Goal: Task Accomplishment & Management: Use online tool/utility

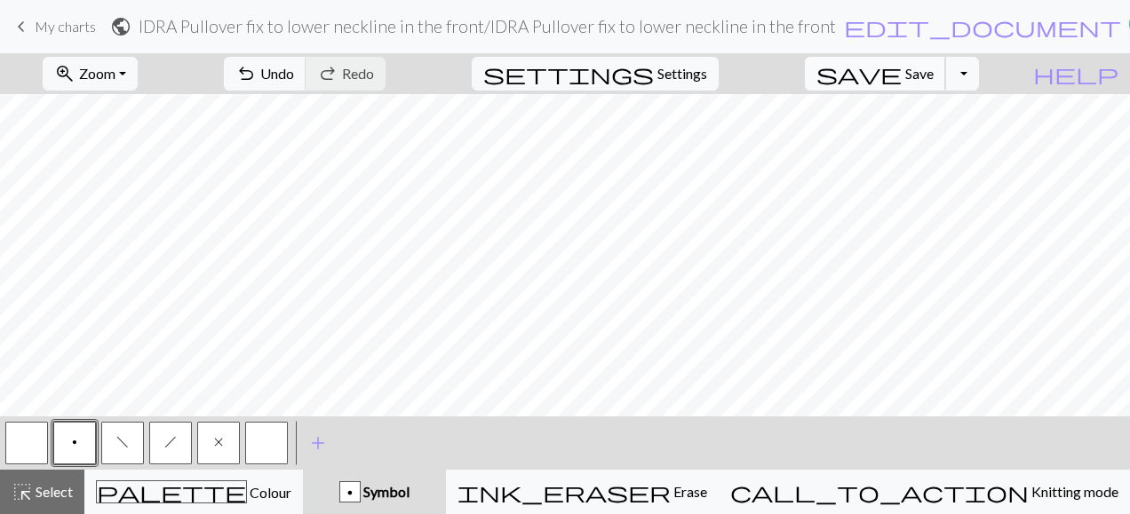
click at [933, 74] on span "Save" at bounding box center [919, 73] width 28 height 17
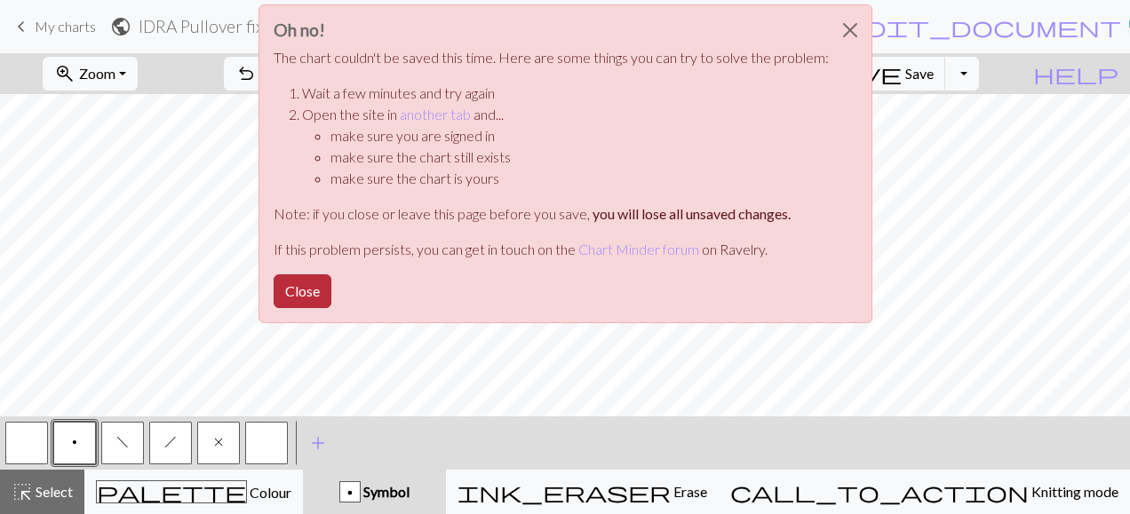
click at [309, 293] on button "Close" at bounding box center [303, 291] width 58 height 34
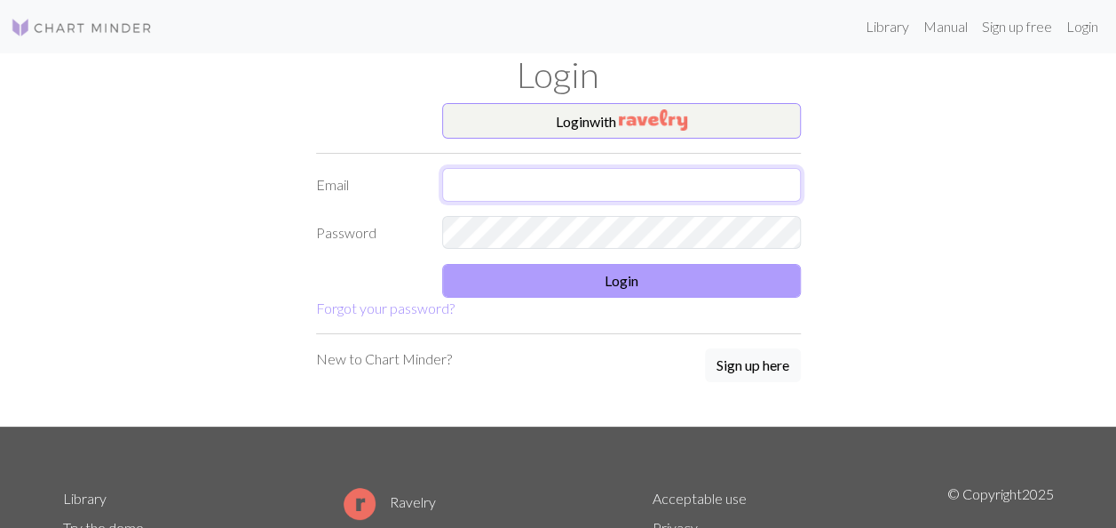
type input "[EMAIL_ADDRESS][DOMAIN_NAME]"
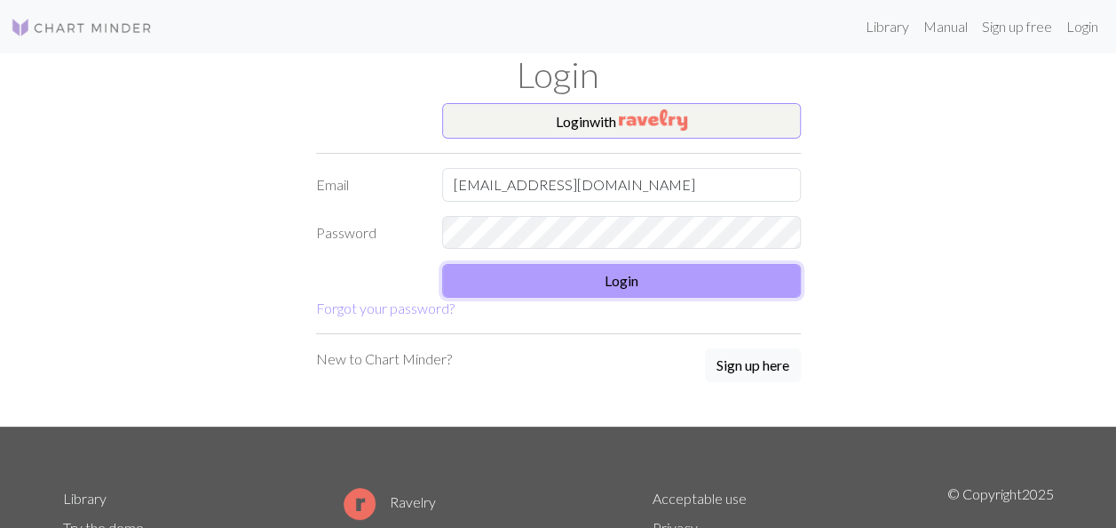
click at [615, 281] on button "Login" at bounding box center [621, 281] width 359 height 34
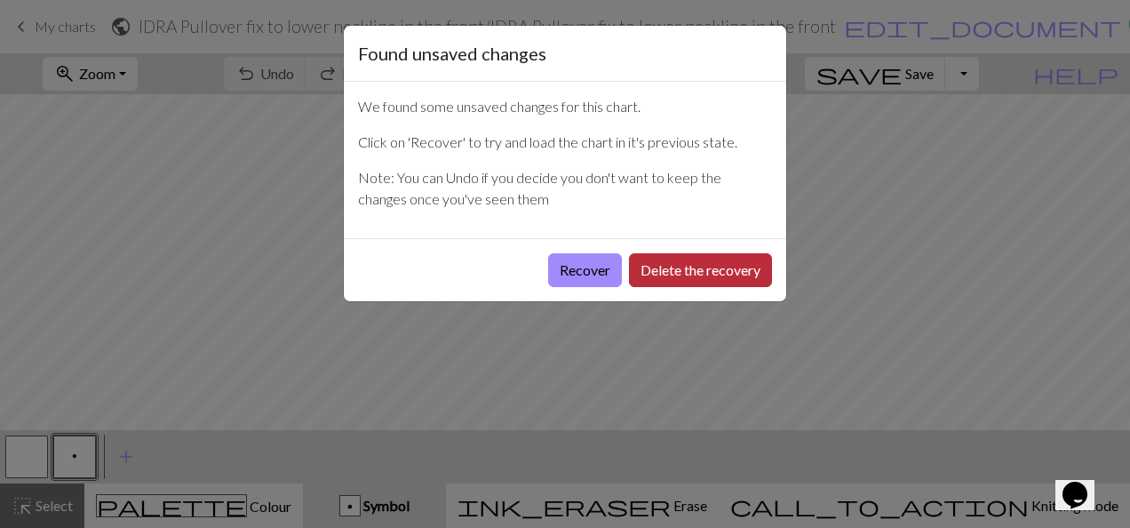
click at [660, 274] on button "Delete the recovery" at bounding box center [700, 270] width 143 height 34
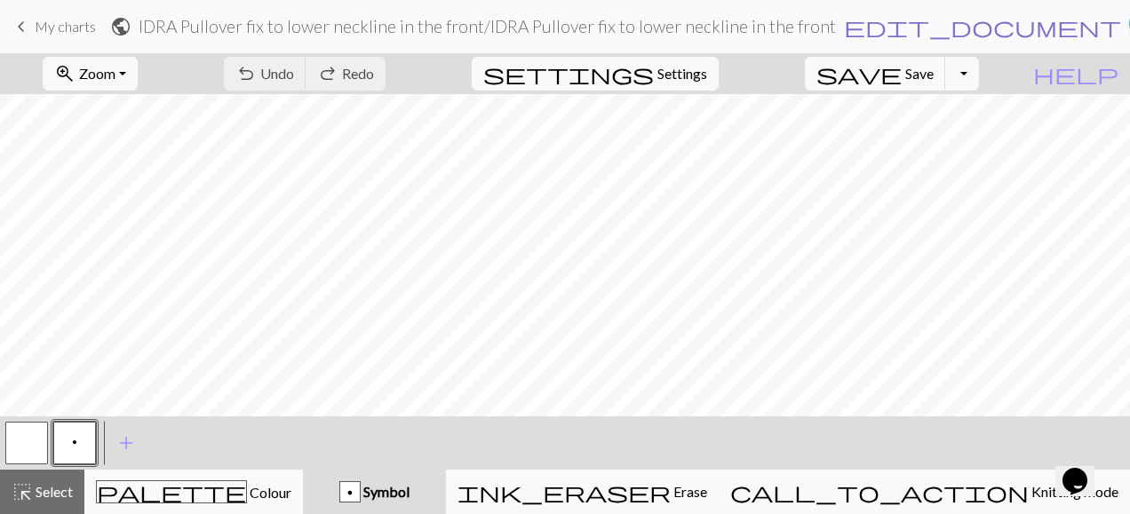
click at [844, 23] on span "edit_document" at bounding box center [982, 26] width 277 height 25
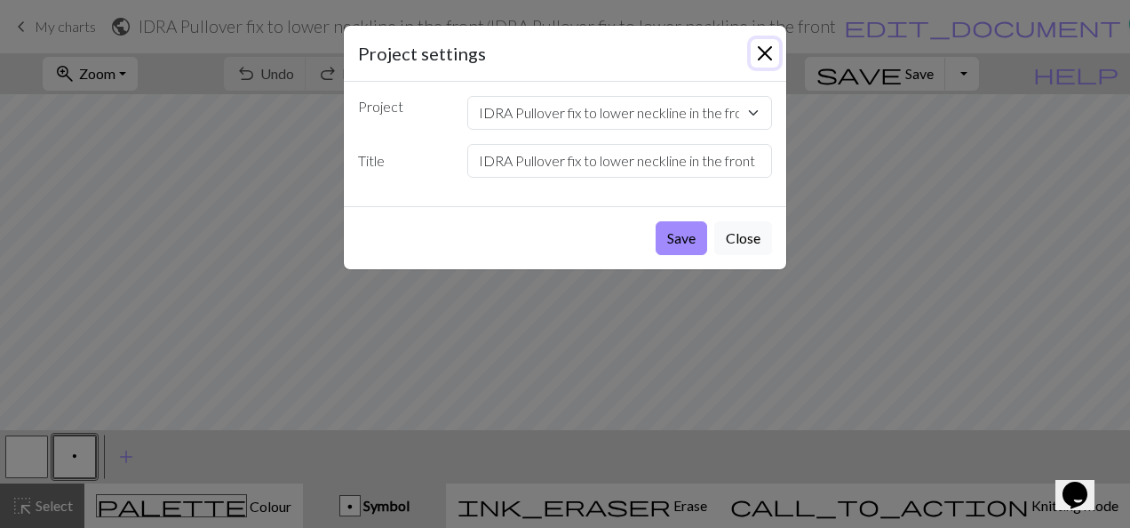
click at [762, 55] on button "Close" at bounding box center [764, 53] width 28 height 28
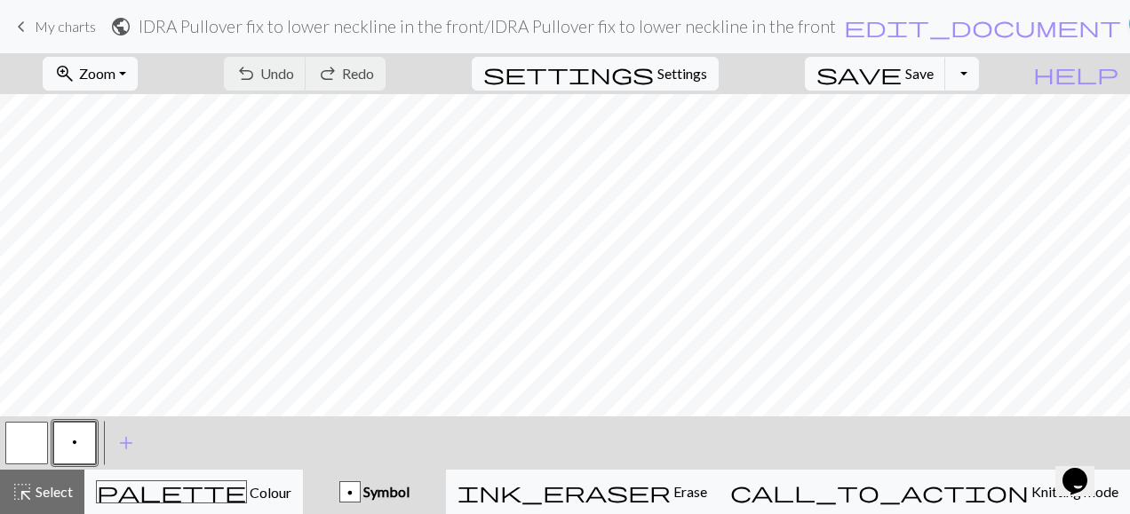
click at [59, 27] on span "My charts" at bounding box center [65, 26] width 61 height 17
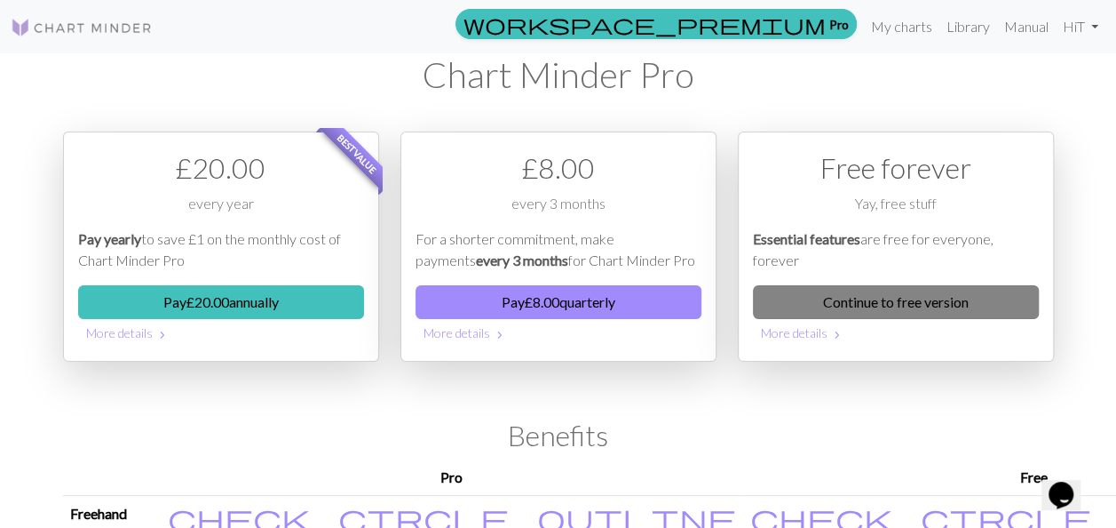
click at [893, 304] on link "Continue to free version" at bounding box center [896, 302] width 286 height 34
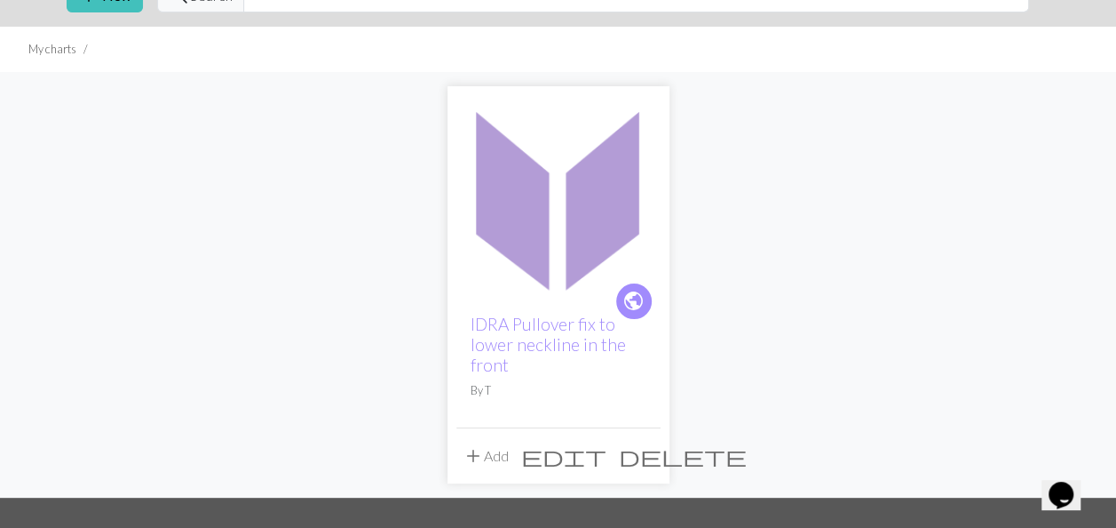
scroll to position [178, 0]
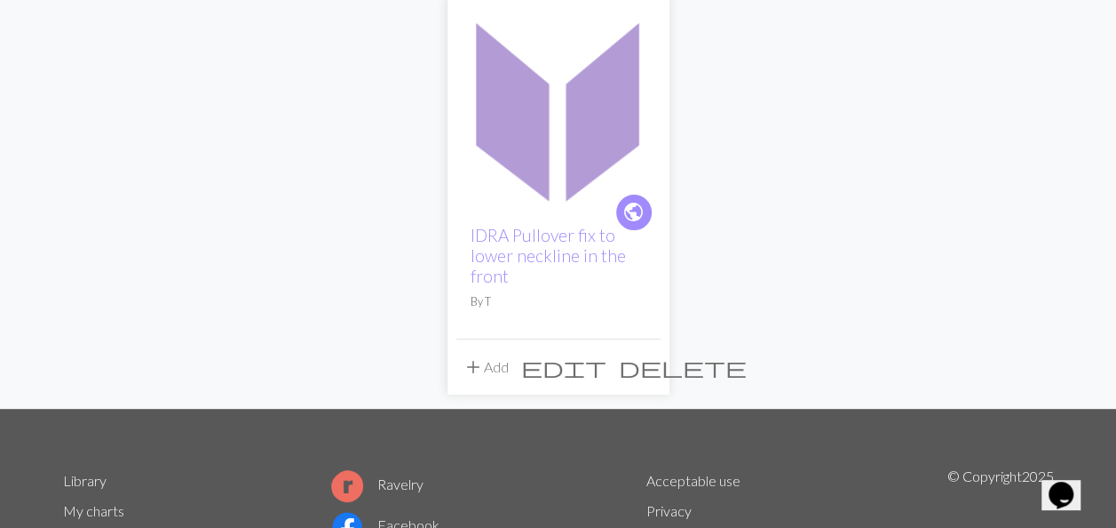
click at [647, 367] on span "delete" at bounding box center [683, 366] width 128 height 25
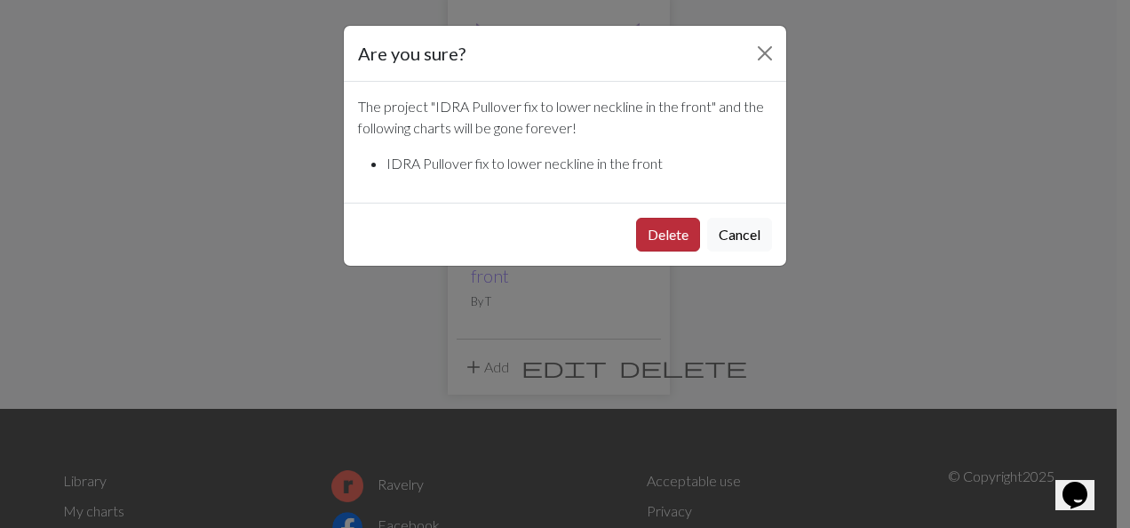
click at [680, 234] on button "Delete" at bounding box center [668, 235] width 64 height 34
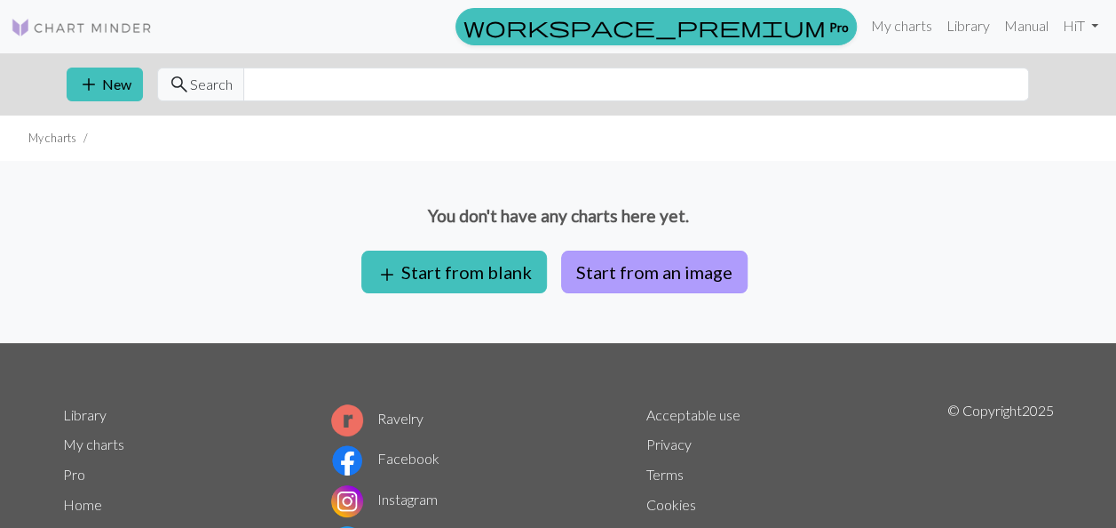
click at [615, 269] on button "Start from an image" at bounding box center [654, 271] width 187 height 43
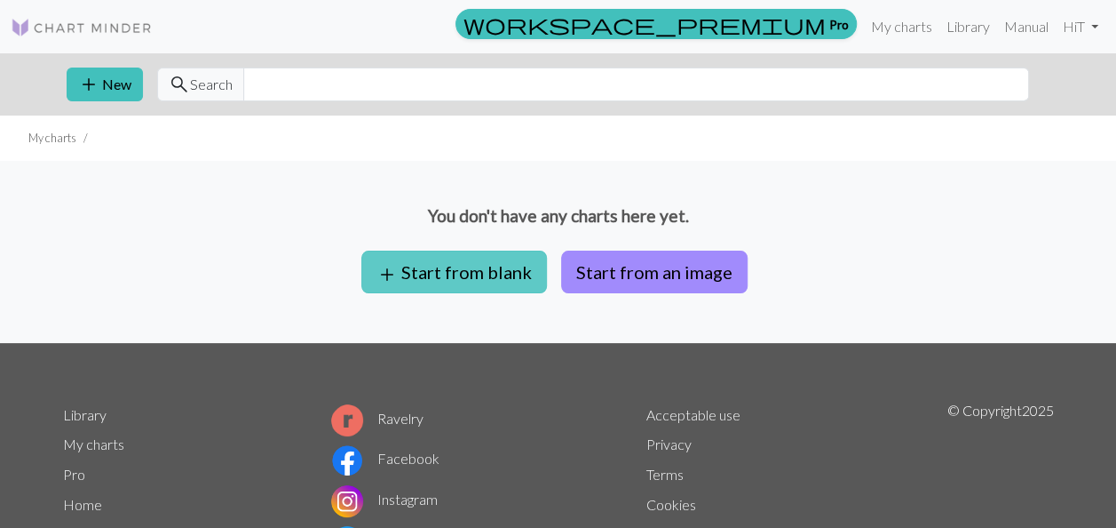
click at [455, 273] on button "add Start from blank" at bounding box center [454, 271] width 186 height 43
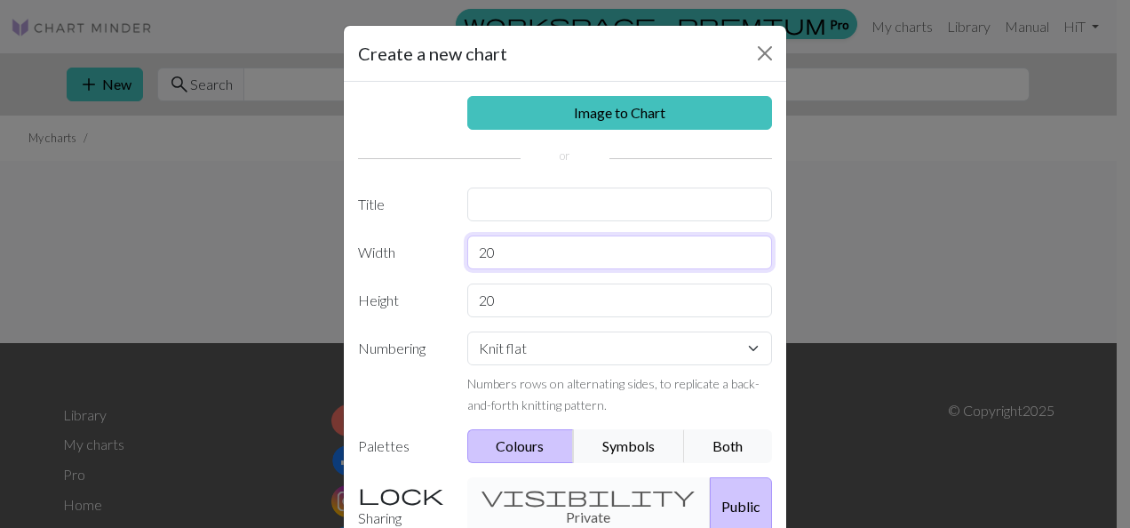
drag, startPoint x: 491, startPoint y: 253, endPoint x: 462, endPoint y: 257, distance: 29.5
click at [467, 257] on input "20" at bounding box center [620, 252] width 306 height 34
type input "62"
drag, startPoint x: 497, startPoint y: 304, endPoint x: 462, endPoint y: 314, distance: 36.8
click at [467, 314] on input "20" at bounding box center [620, 300] width 306 height 34
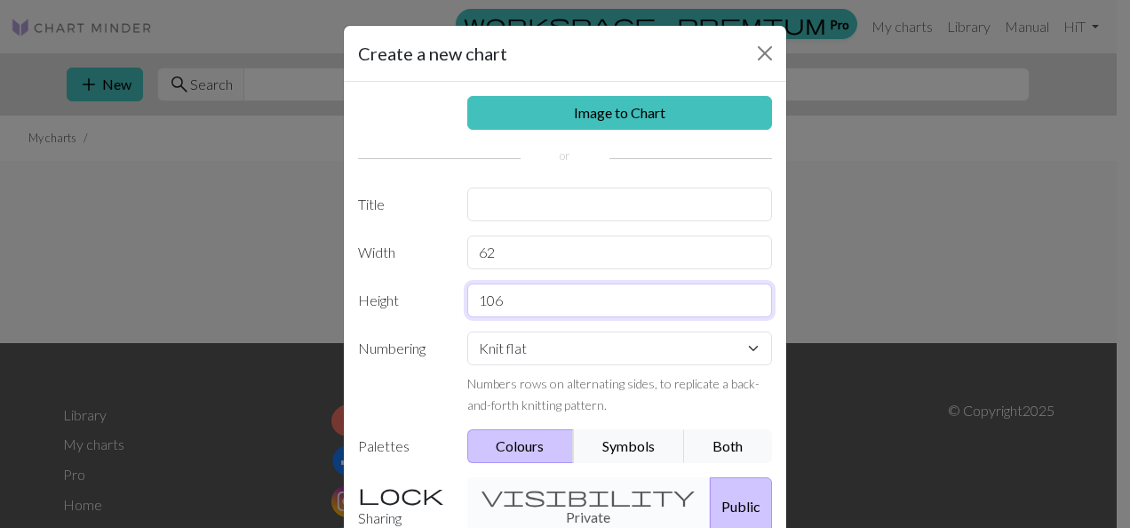
type input "106"
click at [750, 346] on select "Knit flat Knit in the round Lace knitting Cross stitch" at bounding box center [620, 348] width 306 height 34
click at [467, 331] on select "Knit flat Knit in the round Lace knitting Cross stitch" at bounding box center [620, 348] width 306 height 34
click at [719, 448] on button "Both" at bounding box center [728, 446] width 89 height 34
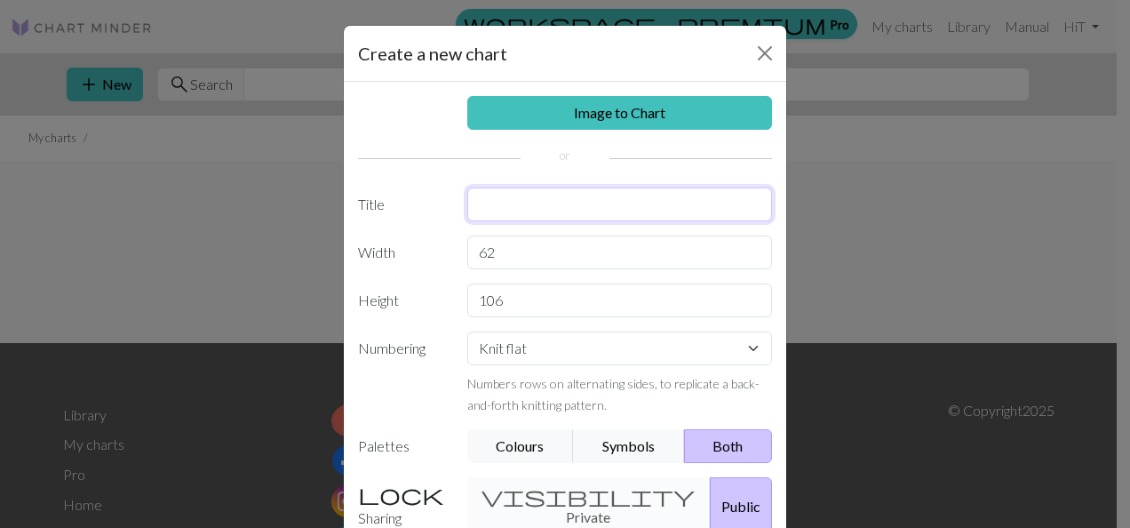
click at [538, 201] on input "text" at bounding box center [620, 204] width 306 height 34
click at [536, 197] on input "Idra Pullover Sleve" at bounding box center [620, 204] width 306 height 34
click at [577, 203] on input "Idra Puller Sleeve" at bounding box center [620, 204] width 306 height 34
drag, startPoint x: 535, startPoint y: 201, endPoint x: 560, endPoint y: 211, distance: 27.1
click at [536, 201] on input "Idra Puller Sleeve" at bounding box center [620, 204] width 306 height 34
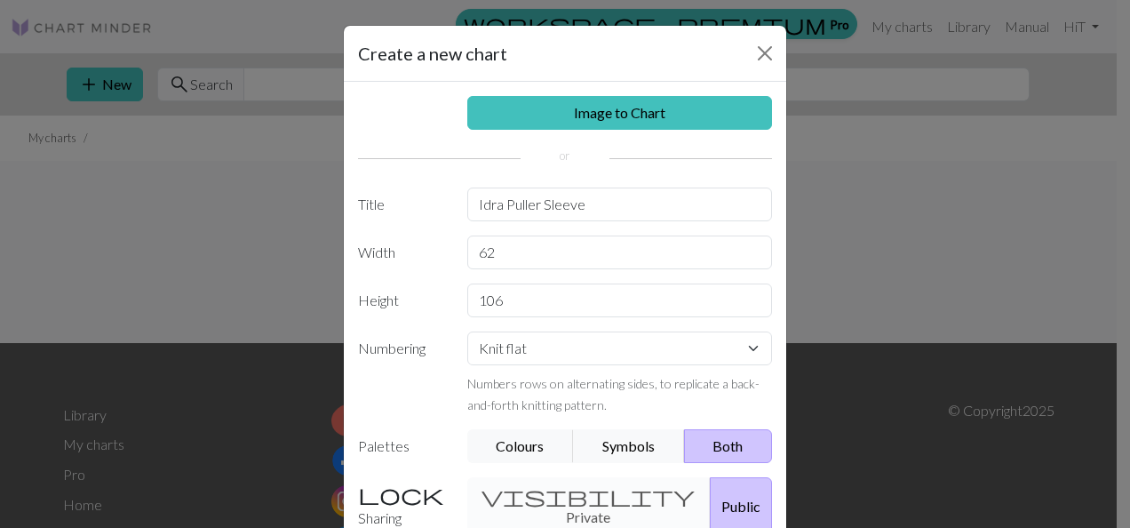
click at [572, 220] on div "Image to Chart Title Idra Puller Sleeve Width 62 Height 106 Numbering Knit flat…" at bounding box center [565, 369] width 442 height 574
click at [535, 199] on input "Idra Puller Sleeve" at bounding box center [620, 204] width 306 height 34
type input "Idra Puller Right Sleeve"
click at [710, 494] on button "Public" at bounding box center [741, 506] width 62 height 58
click at [710, 496] on button "Public" at bounding box center [741, 506] width 62 height 58
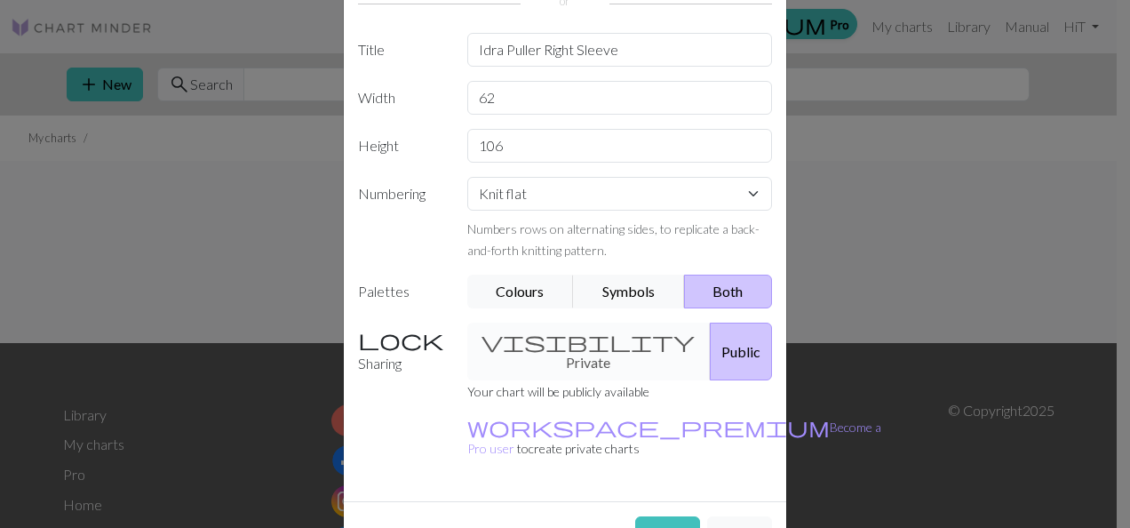
scroll to position [171, 0]
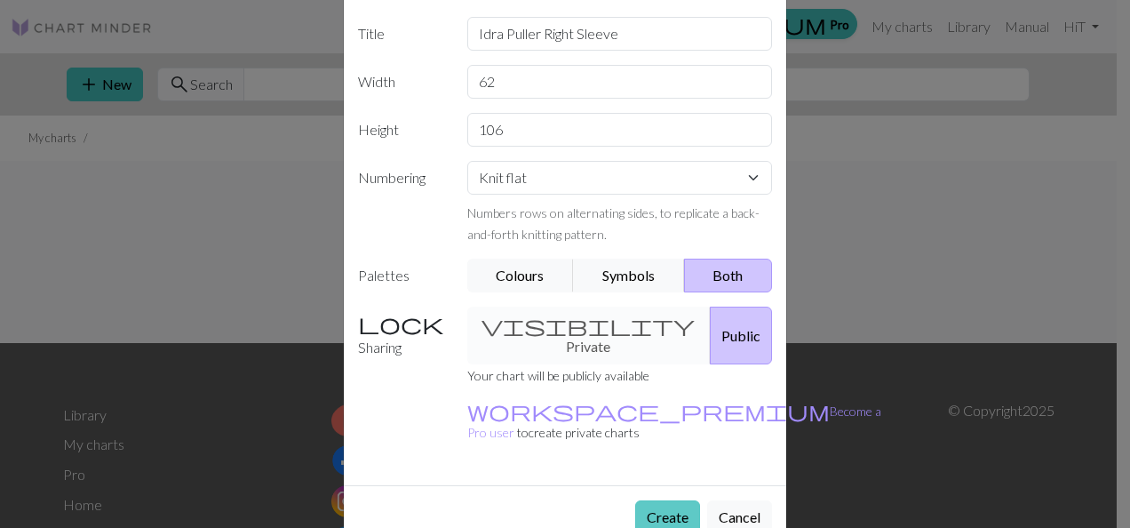
click at [648, 500] on button "Create" at bounding box center [667, 517] width 65 height 34
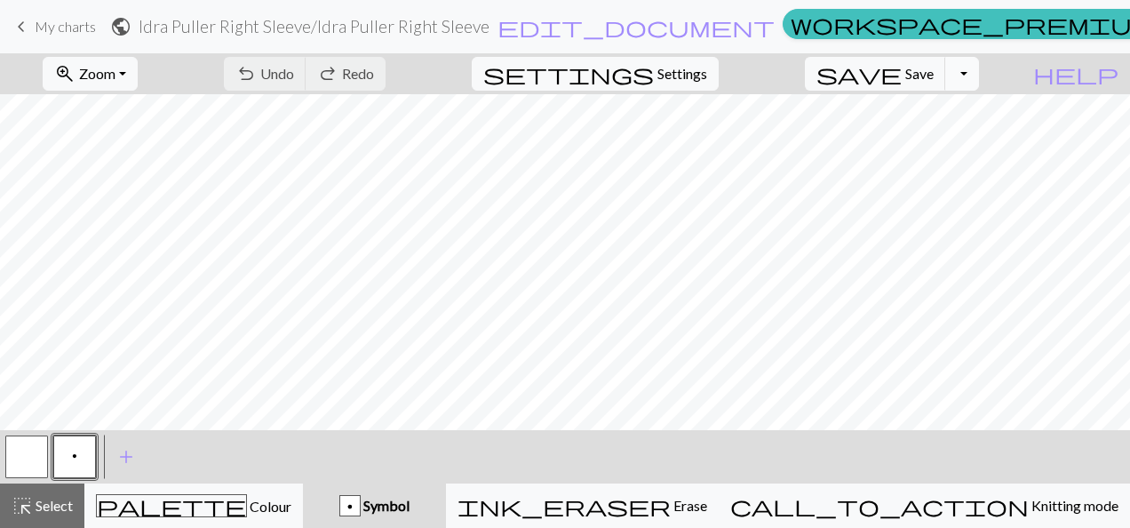
click at [979, 75] on button "Toggle Dropdown" at bounding box center [962, 74] width 34 height 34
click at [1021, 74] on div "zoom_in Zoom Zoom Fit all Fit width Fit height 50% 100% 150% 200% undo Undo Und…" at bounding box center [510, 73] width 1021 height 41
click at [798, 68] on div "zoom_in Zoom Zoom Fit all Fit width Fit height 50% 100% 150% 200% undo Undo Und…" at bounding box center [510, 73] width 1021 height 41
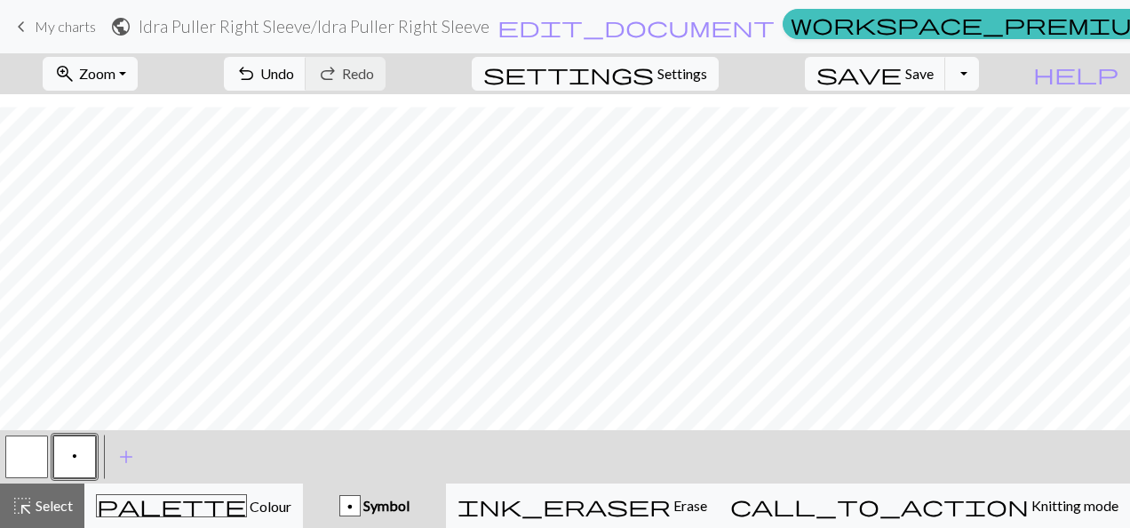
click at [21, 457] on button "button" at bounding box center [26, 456] width 43 height 43
click at [68, 457] on button "p" at bounding box center [74, 456] width 43 height 43
click at [25, 464] on button "button" at bounding box center [26, 456] width 43 height 43
click at [83, 462] on button "p" at bounding box center [74, 456] width 43 height 43
drag, startPoint x: 33, startPoint y: 454, endPoint x: 43, endPoint y: 453, distance: 9.8
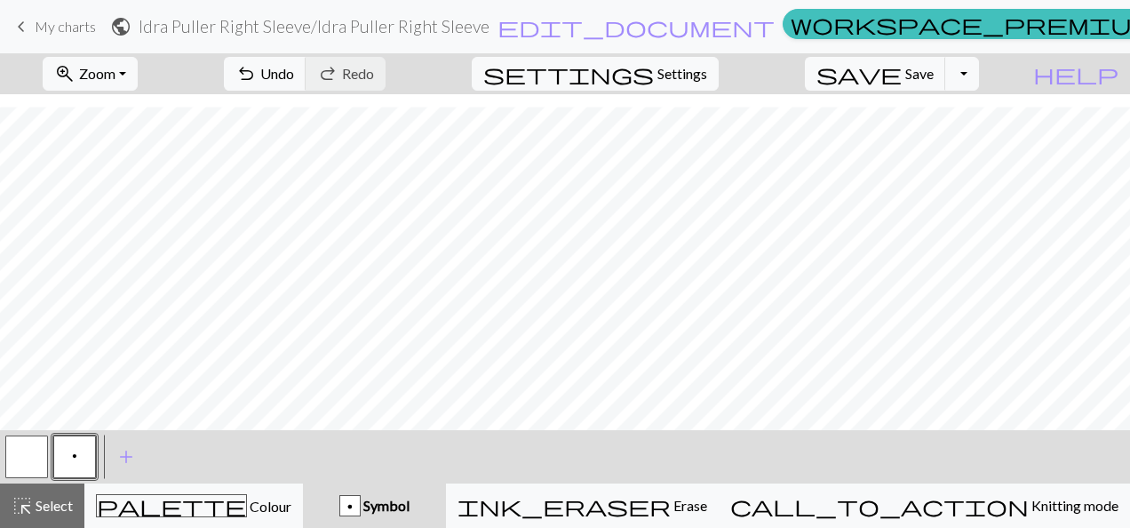
click at [35, 454] on button "button" at bounding box center [26, 456] width 43 height 43
click at [80, 464] on button "p" at bounding box center [74, 456] width 43 height 43
click at [30, 463] on button "button" at bounding box center [26, 456] width 43 height 43
click at [74, 453] on span "p" at bounding box center [74, 456] width 5 height 14
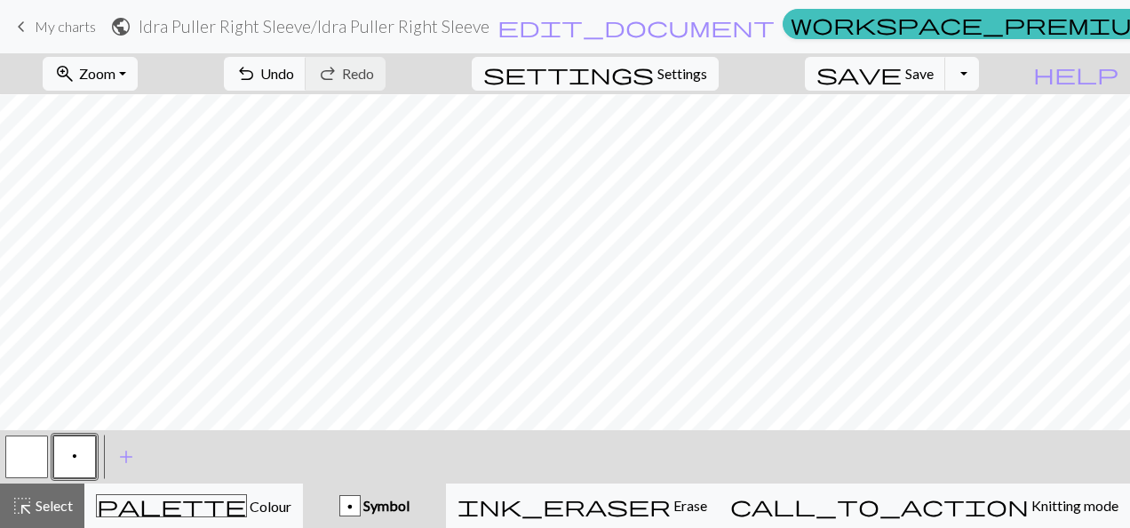
click at [34, 467] on button "button" at bounding box center [26, 456] width 43 height 43
click at [128, 462] on span "add" at bounding box center [125, 456] width 21 height 25
click at [126, 465] on button "button" at bounding box center [122, 456] width 43 height 43
click at [131, 451] on button "button" at bounding box center [122, 456] width 43 height 43
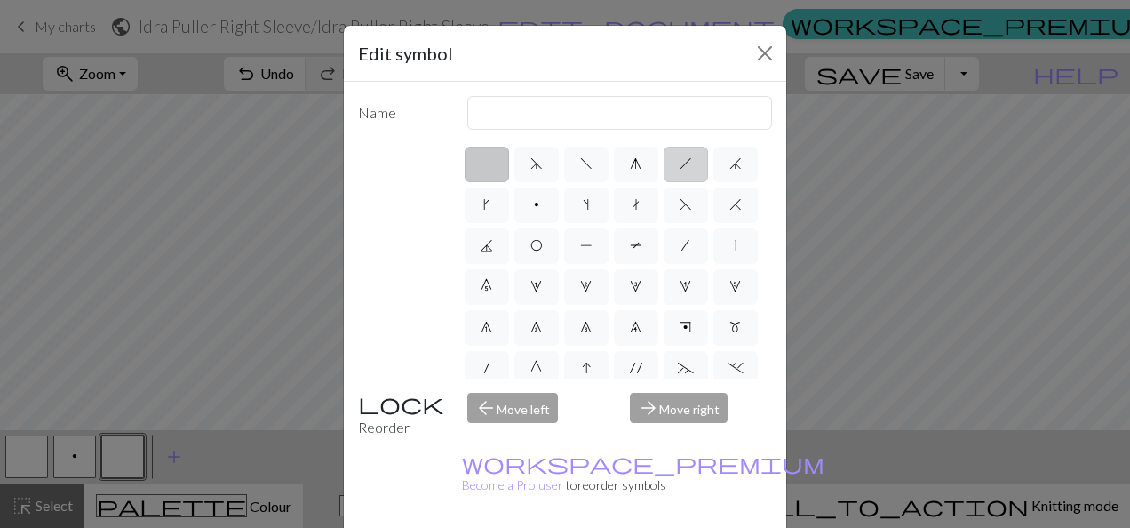
click at [684, 168] on label "h" at bounding box center [685, 165] width 44 height 36
click at [684, 164] on input "h" at bounding box center [685, 159] width 12 height 12
radio input "true"
type input "right leaning decrease"
click at [681, 252] on span "/" at bounding box center [685, 245] width 8 height 14
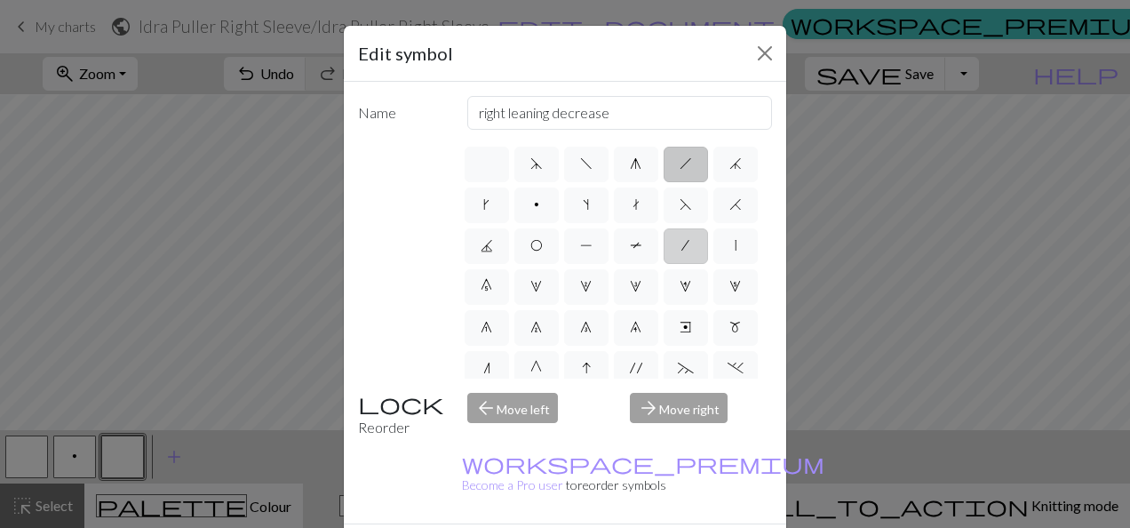
click at [681, 246] on input "/" at bounding box center [687, 240] width 12 height 12
radio input "true"
click at [713, 182] on label "j" at bounding box center [735, 165] width 44 height 36
click at [729, 164] on input "j" at bounding box center [735, 159] width 12 height 12
radio input "true"
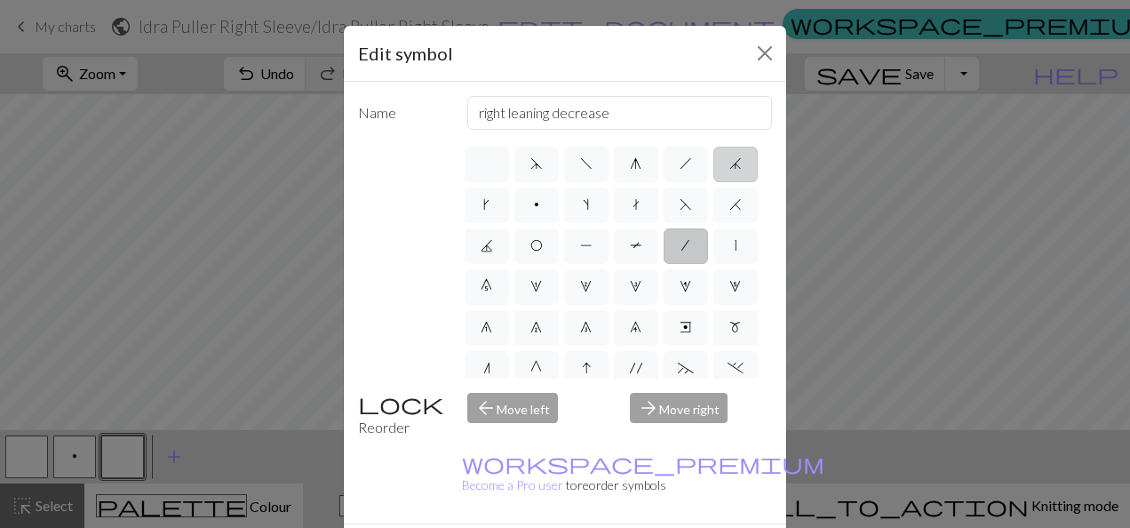
type input "k3tog"
click at [729, 211] on span "H" at bounding box center [735, 204] width 12 height 14
click at [729, 205] on input "H" at bounding box center [735, 200] width 12 height 12
radio input "true"
type input "k2tog"
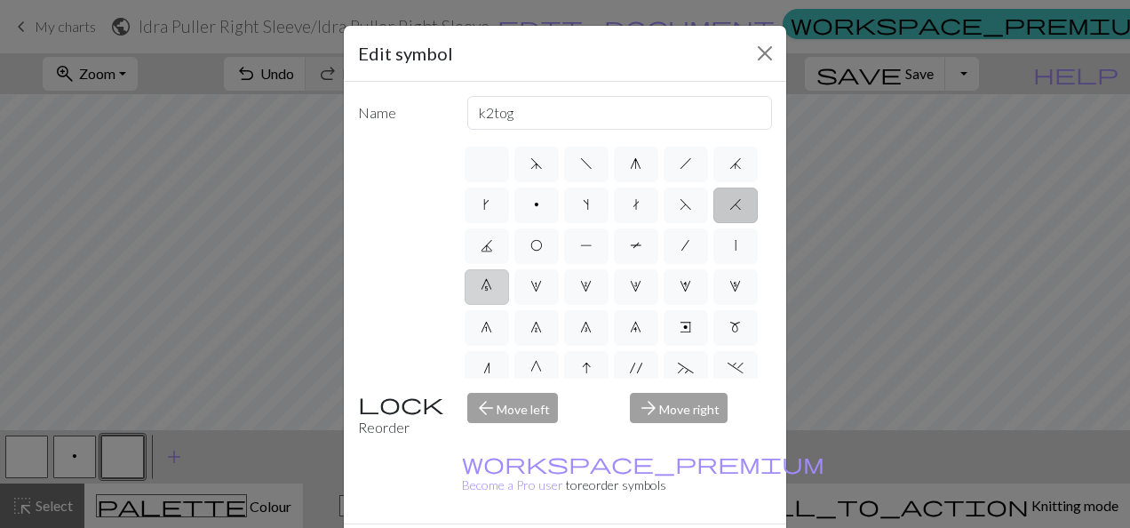
click at [492, 288] on span "0" at bounding box center [486, 286] width 12 height 14
click at [492, 287] on input "0" at bounding box center [486, 281] width 12 height 12
radio input "true"
type input "decrease 5"
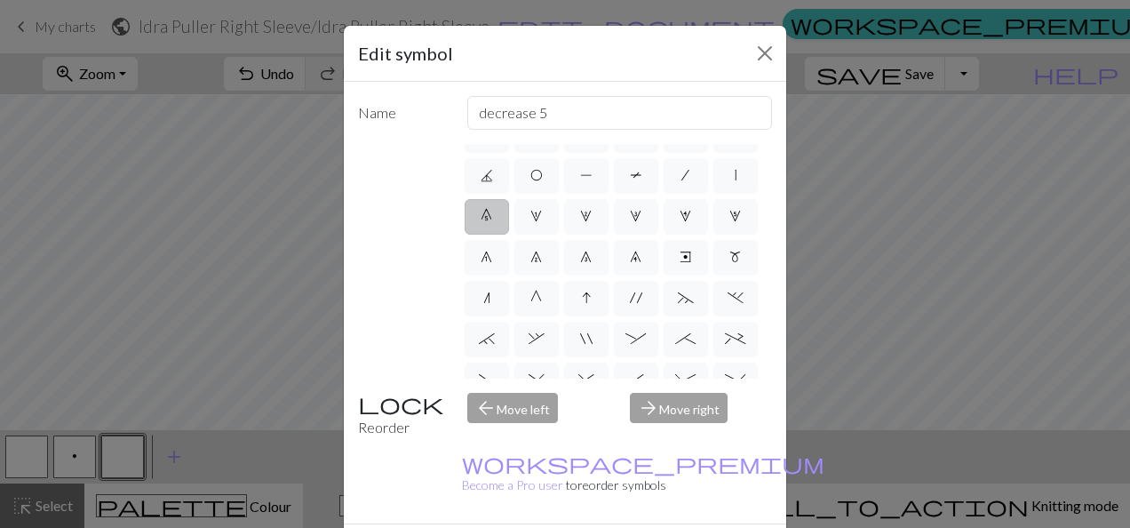
scroll to position [89, 0]
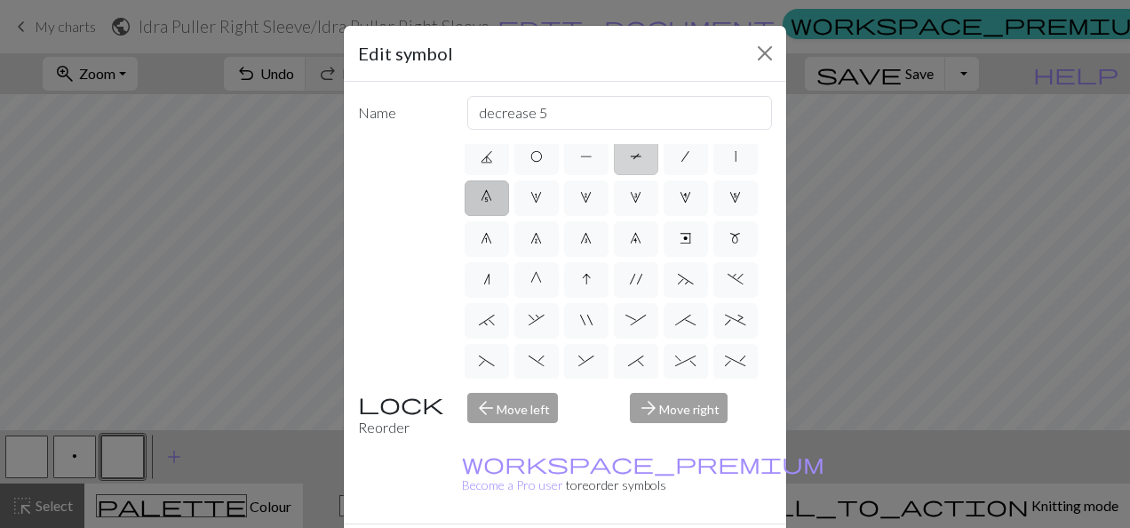
click at [630, 163] on span "T" at bounding box center [636, 156] width 12 height 14
click at [630, 234] on input "T" at bounding box center [636, 240] width 12 height 12
radio input "true"
type input "ptbl"
click at [663, 175] on label "/" at bounding box center [685, 157] width 44 height 36
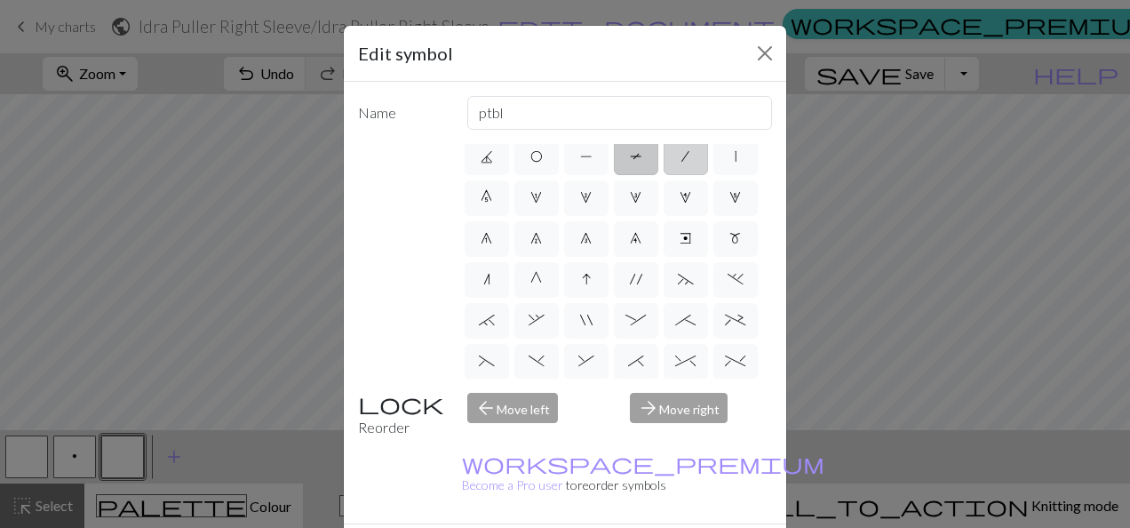
click at [681, 234] on input "/" at bounding box center [687, 240] width 12 height 12
radio input "true"
type input "right leaning decrease"
click at [735, 163] on span "|" at bounding box center [736, 156] width 2 height 14
click at [735, 234] on input "|" at bounding box center [741, 240] width 12 height 12
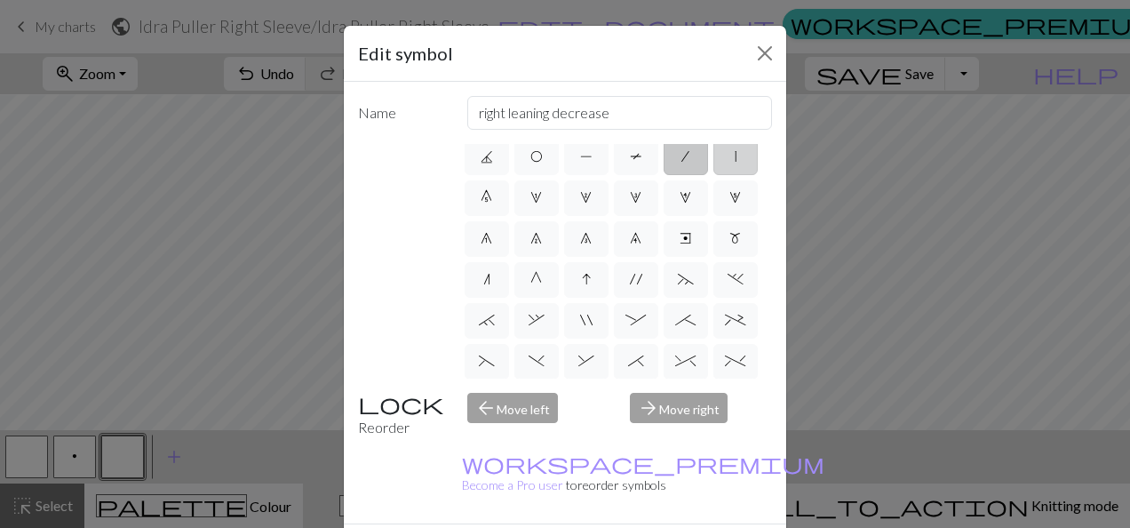
radio input "true"
type input "slip stitch"
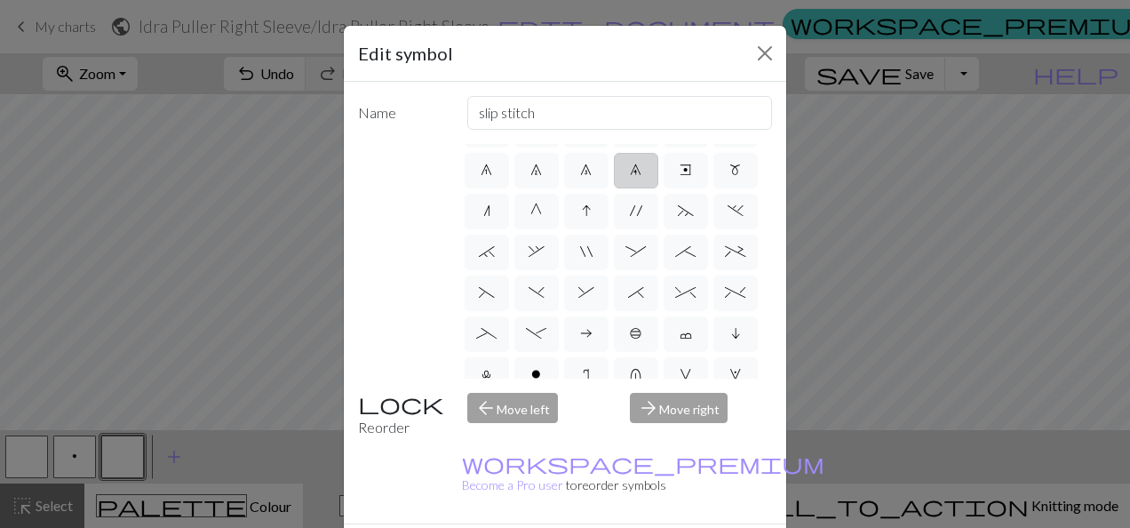
scroll to position [178, 0]
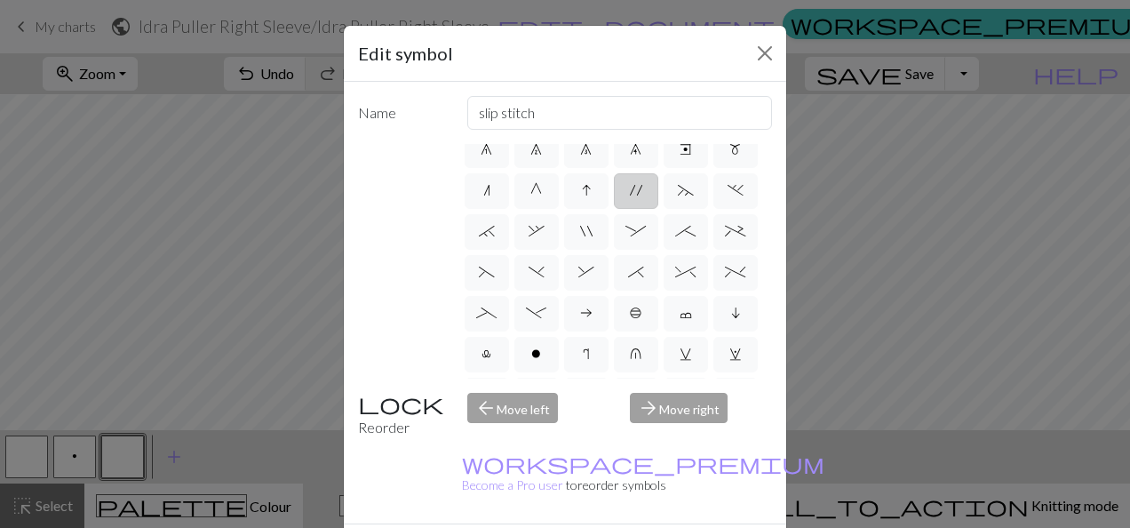
click at [632, 209] on label "'" at bounding box center [636, 191] width 44 height 36
click at [632, 357] on input "'" at bounding box center [636, 363] width 12 height 12
radio input "true"
type input "cable extra"
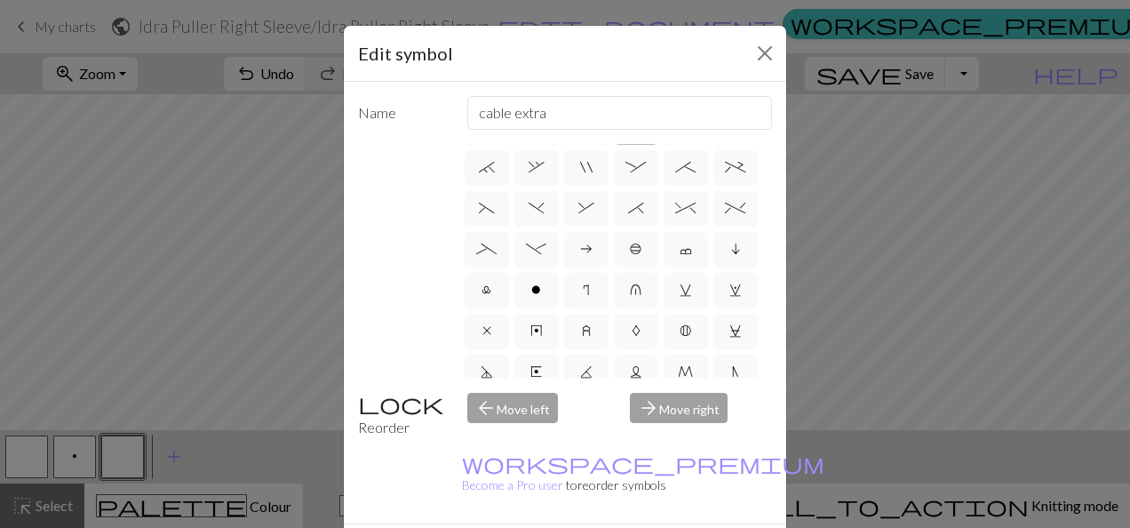
scroll to position [266, 0]
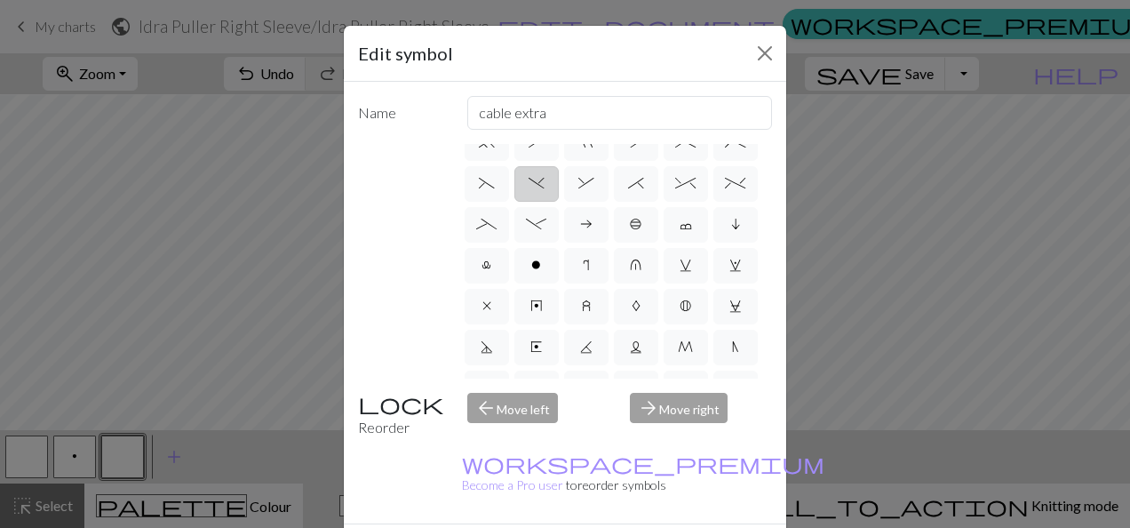
click at [559, 202] on label ")" at bounding box center [536, 184] width 44 height 36
click at [540, 439] on input ")" at bounding box center [534, 445] width 12 height 12
radio input "true"
type input "right part of left 3+ stitch cable, wyif"
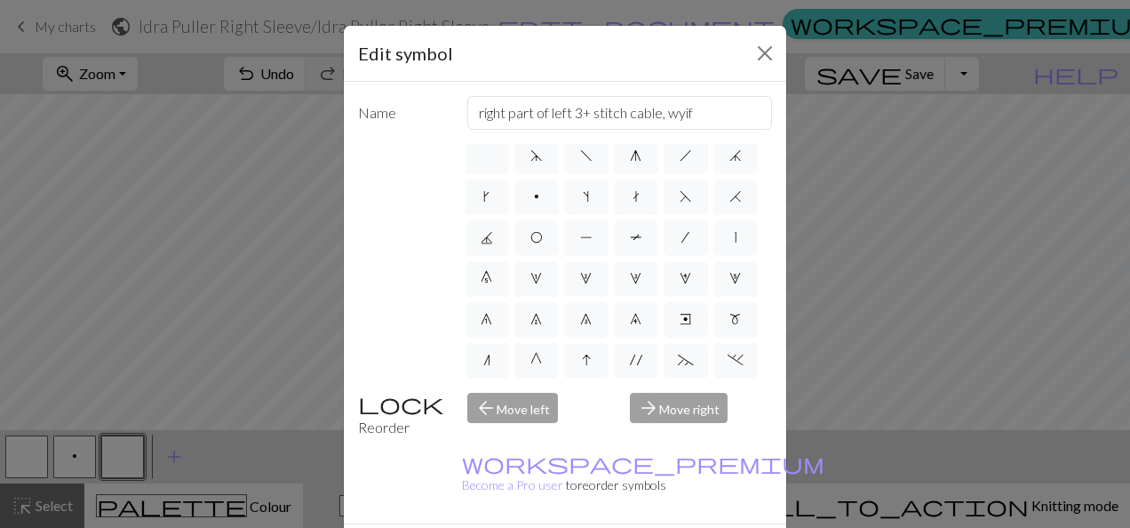
scroll to position [0, 0]
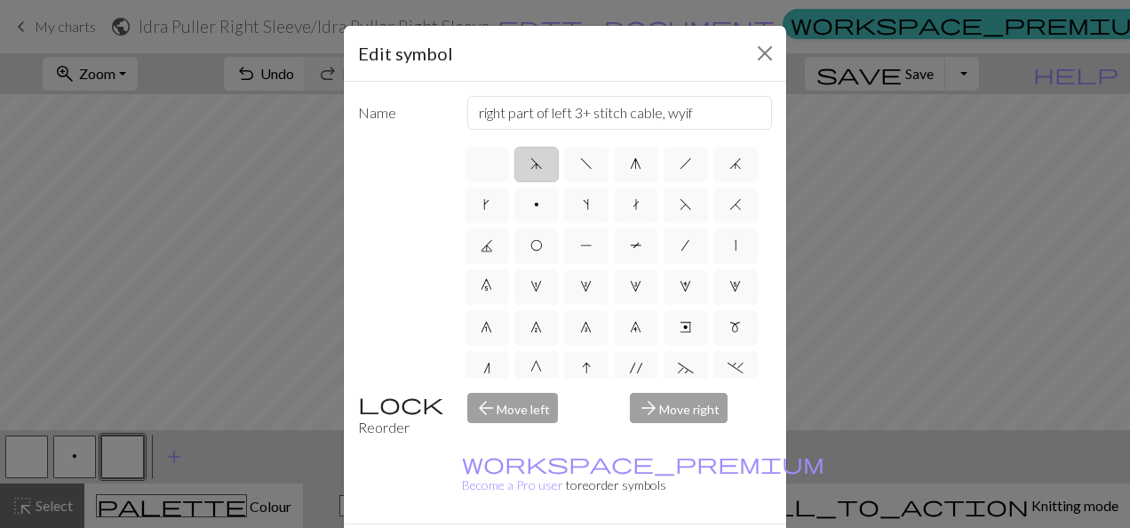
click at [536, 162] on label "d" at bounding box center [536, 165] width 44 height 36
click at [536, 162] on input "d" at bounding box center [536, 159] width 12 height 12
radio input "true"
type input "sk2p"
click at [570, 163] on label "f" at bounding box center [586, 165] width 44 height 36
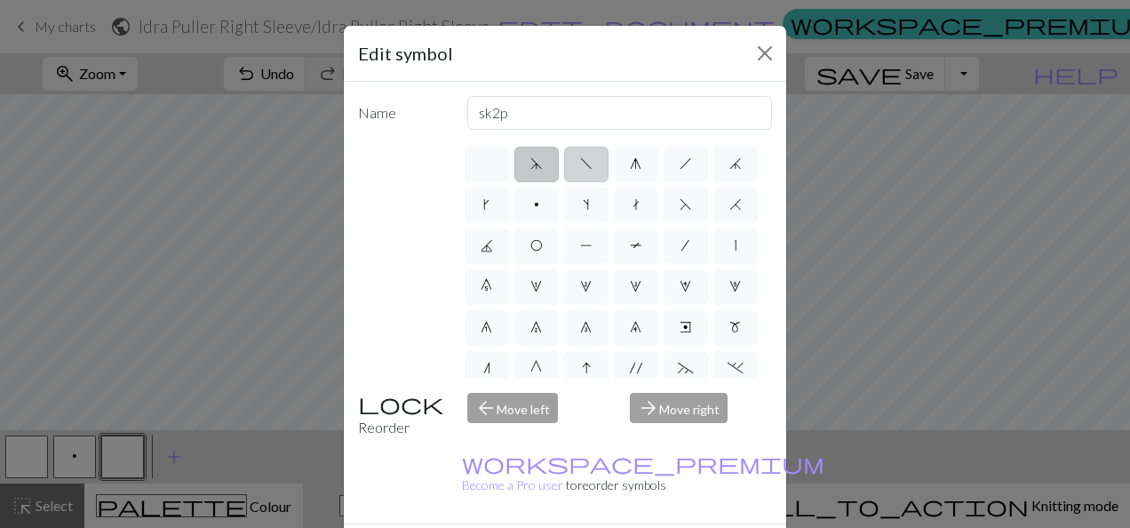
click at [580, 163] on input "f" at bounding box center [586, 159] width 12 height 12
radio input "true"
type input "left leaning decrease"
click at [631, 171] on label "g" at bounding box center [636, 165] width 44 height 36
click at [631, 164] on input "g" at bounding box center [636, 159] width 12 height 12
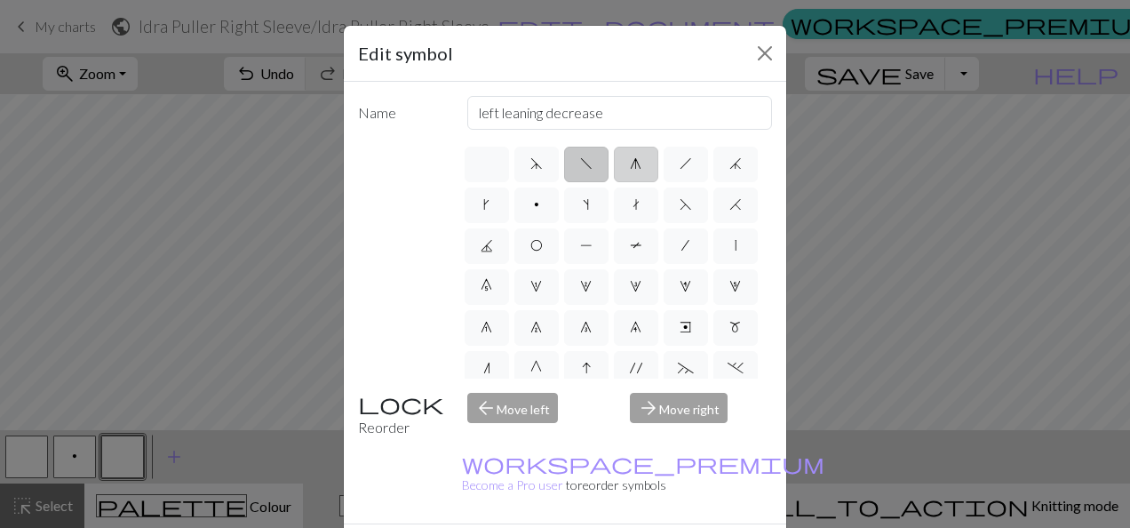
radio input "true"
type input "sk2p"
click at [713, 182] on label "j" at bounding box center [735, 165] width 44 height 36
click at [729, 164] on input "j" at bounding box center [735, 159] width 12 height 12
radio input "true"
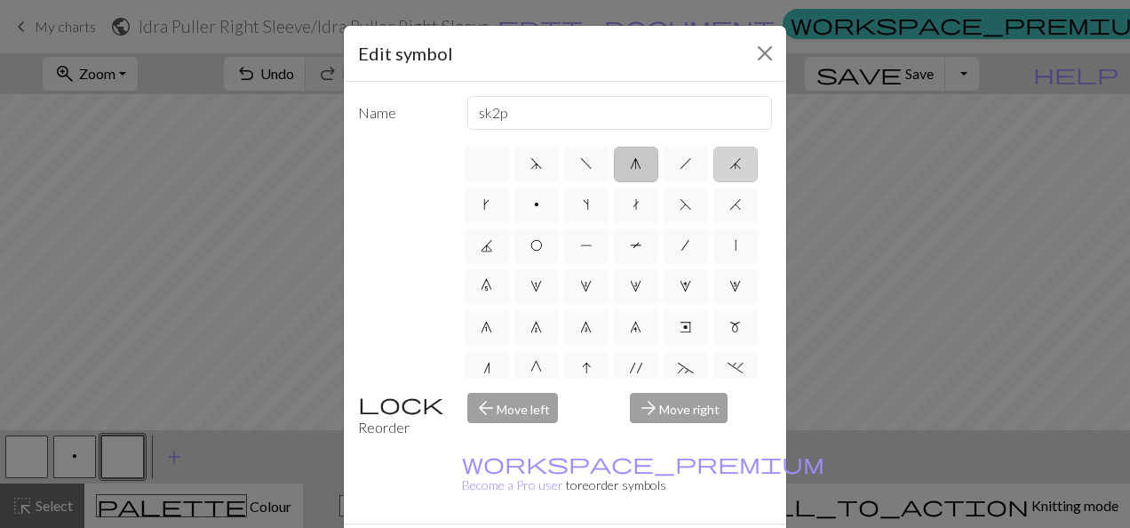
type input "k3tog"
click at [509, 206] on label "k" at bounding box center [487, 205] width 44 height 36
click at [495, 205] on input "k" at bounding box center [489, 200] width 12 height 12
radio input "true"
type input "right leaning increase"
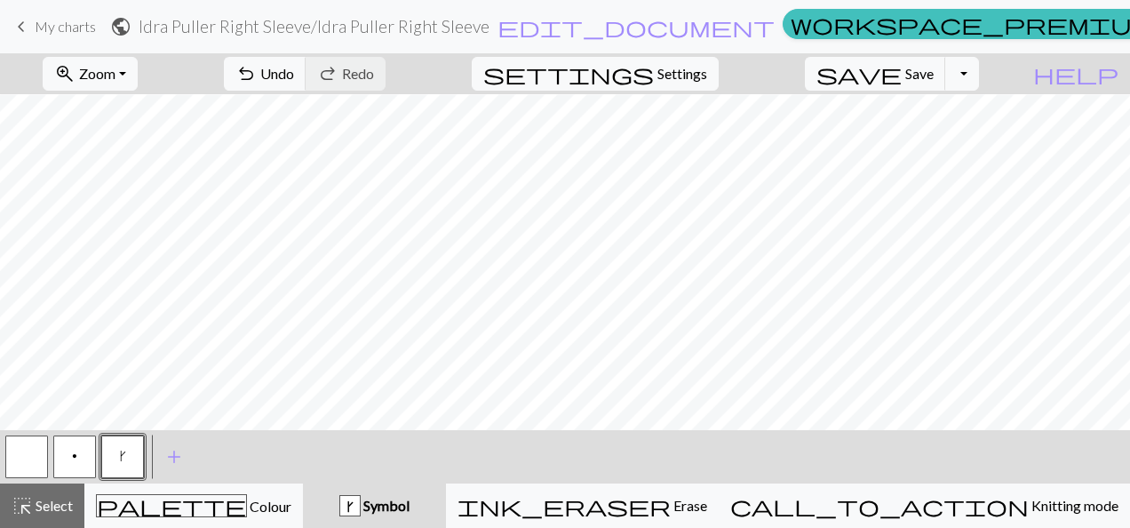
click at [78, 454] on button "p" at bounding box center [74, 456] width 43 height 43
click at [84, 465] on button "p" at bounding box center [74, 456] width 43 height 43
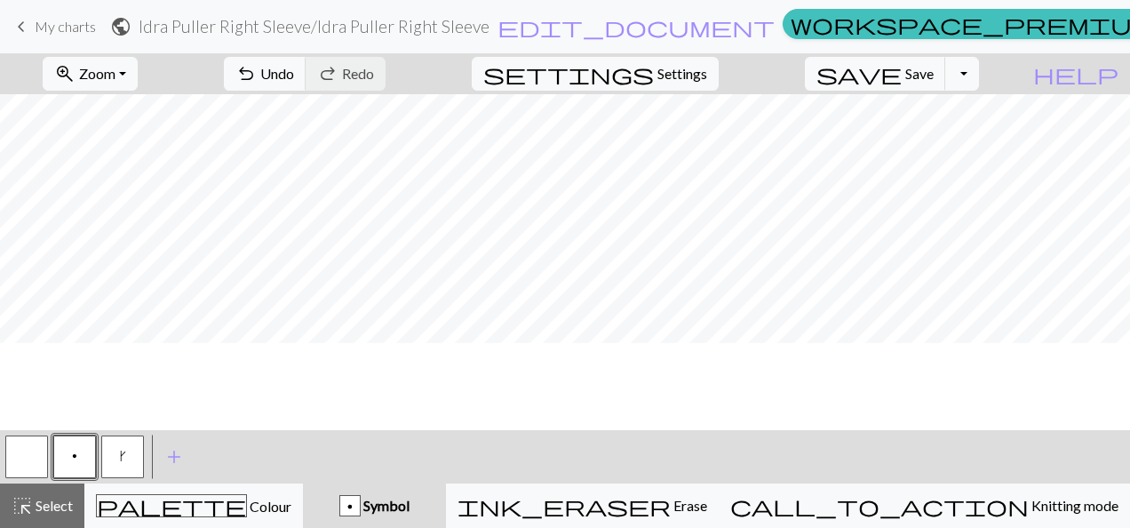
scroll to position [1107, 0]
click at [120, 462] on span "k" at bounding box center [123, 456] width 6 height 14
click at [91, 463] on button "p" at bounding box center [74, 456] width 43 height 43
click at [138, 81] on button "zoom_in Zoom Zoom" at bounding box center [90, 74] width 95 height 34
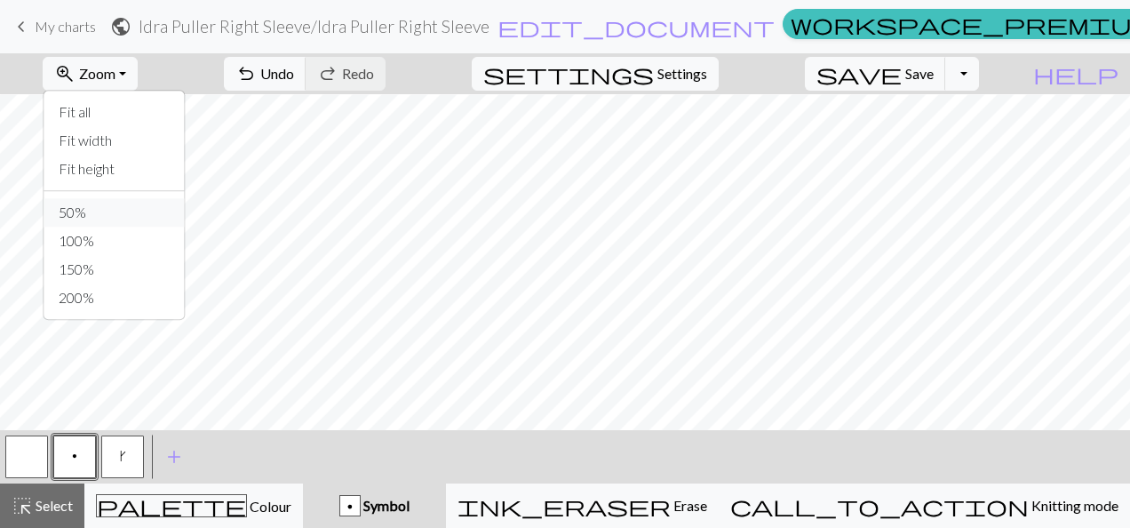
click at [119, 213] on button "50%" at bounding box center [114, 212] width 140 height 28
click at [138, 75] on button "zoom_in Zoom Zoom" at bounding box center [90, 74] width 95 height 34
click at [139, 237] on button "100%" at bounding box center [114, 240] width 140 height 28
click at [138, 76] on button "zoom_in Zoom Zoom" at bounding box center [90, 74] width 95 height 34
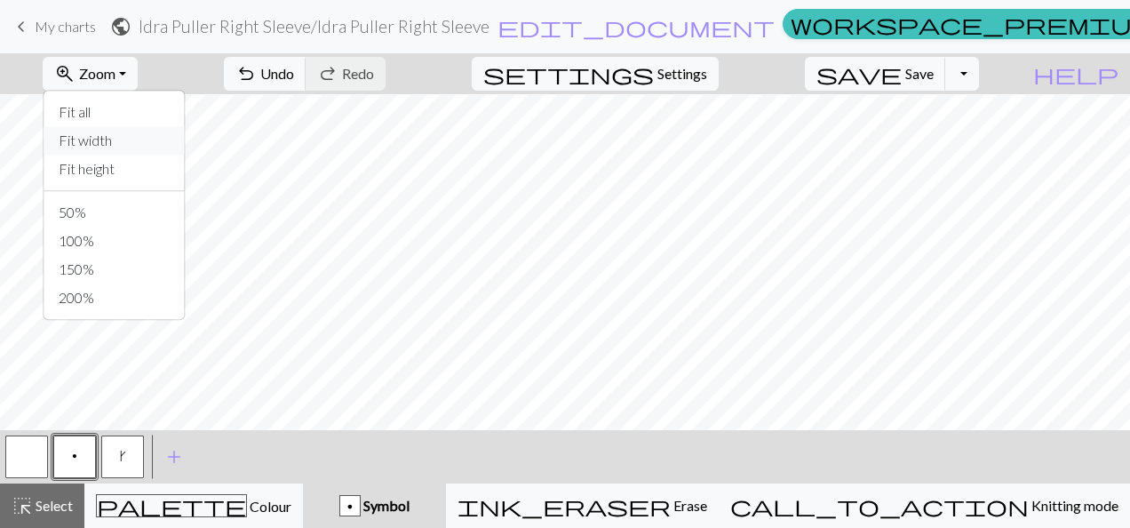
click at [153, 149] on button "Fit width" at bounding box center [114, 140] width 140 height 28
click at [124, 462] on span "k" at bounding box center [123, 456] width 6 height 14
click at [67, 455] on button "p" at bounding box center [74, 456] width 43 height 43
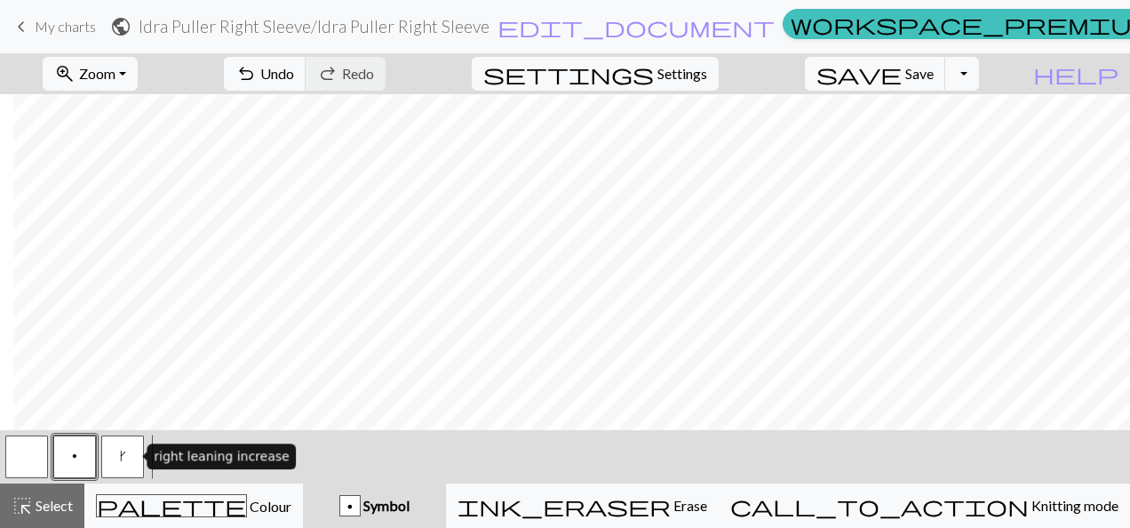
click at [123, 464] on button "k" at bounding box center [122, 456] width 43 height 43
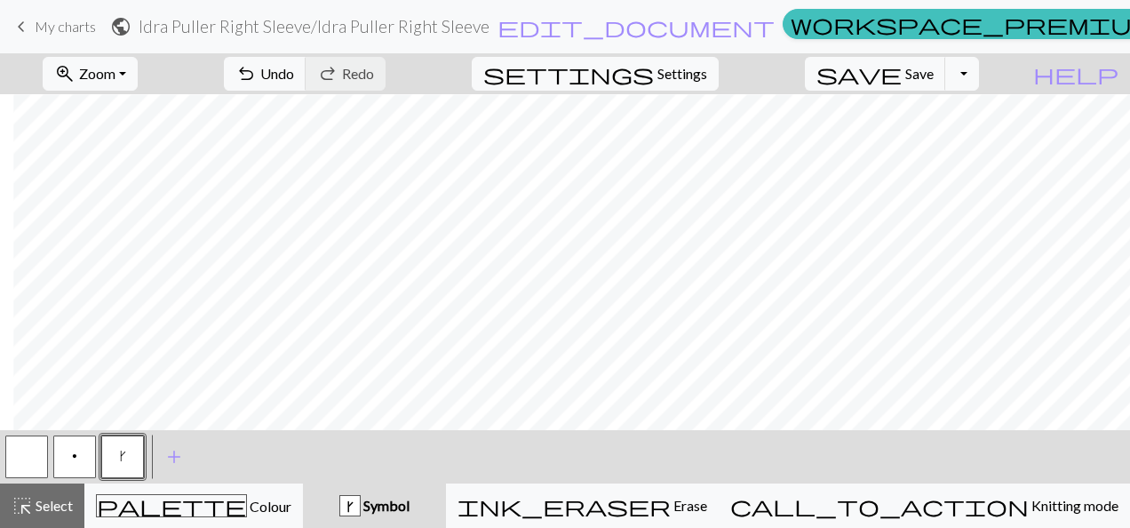
click at [71, 457] on button "p" at bounding box center [74, 456] width 43 height 43
click at [125, 458] on button "k" at bounding box center [122, 456] width 43 height 43
drag, startPoint x: 76, startPoint y: 452, endPoint x: 94, endPoint y: 448, distance: 18.3
click at [76, 453] on span "p" at bounding box center [74, 456] width 5 height 14
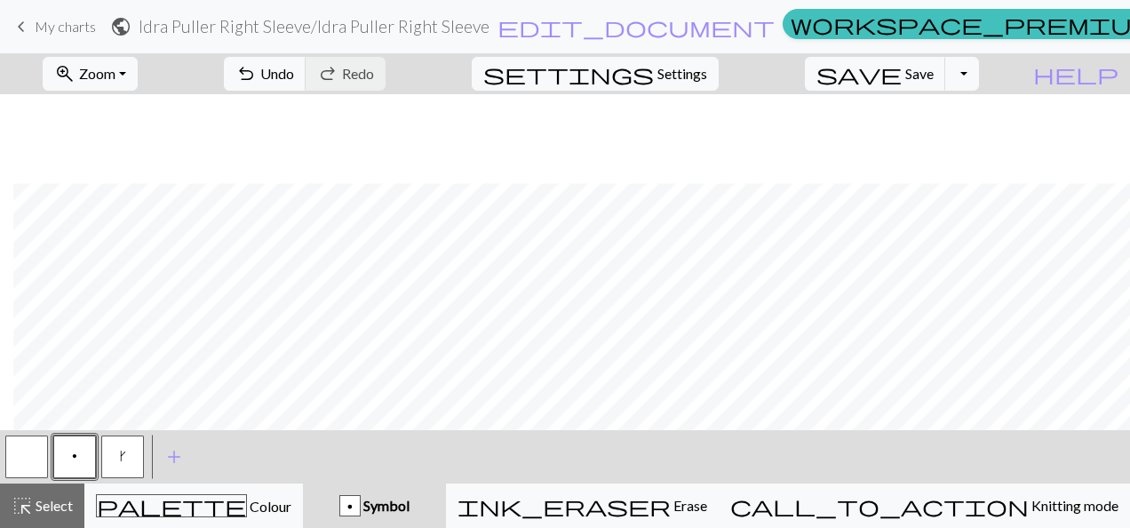
scroll to position [769, 13]
click at [32, 454] on button "button" at bounding box center [26, 456] width 43 height 43
drag, startPoint x: 79, startPoint y: 464, endPoint x: 112, endPoint y: 464, distance: 32.9
click at [77, 465] on button "p" at bounding box center [74, 456] width 43 height 43
click at [38, 462] on button "button" at bounding box center [26, 456] width 43 height 43
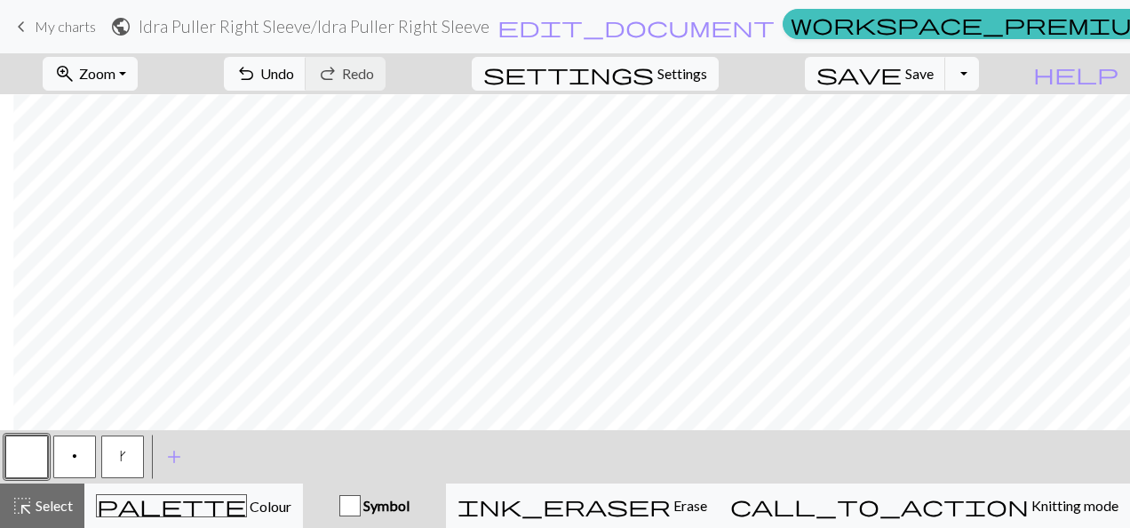
click at [79, 465] on button "p" at bounding box center [74, 456] width 43 height 43
click at [124, 458] on span "k" at bounding box center [123, 456] width 6 height 14
click at [76, 459] on span "p" at bounding box center [74, 456] width 5 height 14
click at [28, 460] on button "button" at bounding box center [26, 456] width 43 height 43
click at [89, 458] on button "p" at bounding box center [74, 456] width 43 height 43
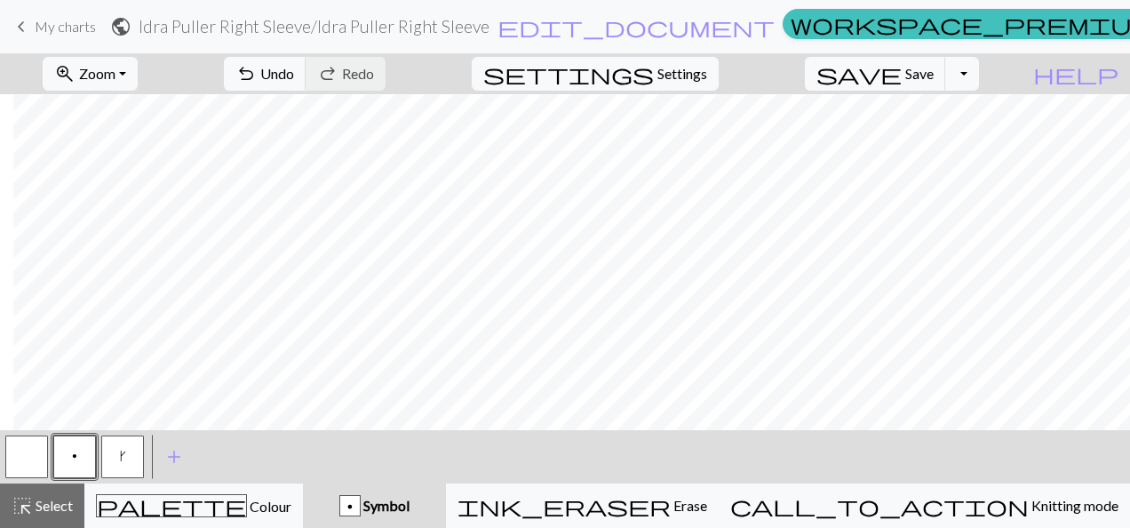
drag, startPoint x: 24, startPoint y: 465, endPoint x: 49, endPoint y: 461, distance: 25.1
click at [30, 465] on button "button" at bounding box center [26, 456] width 43 height 43
click at [80, 469] on button "p" at bounding box center [74, 456] width 43 height 43
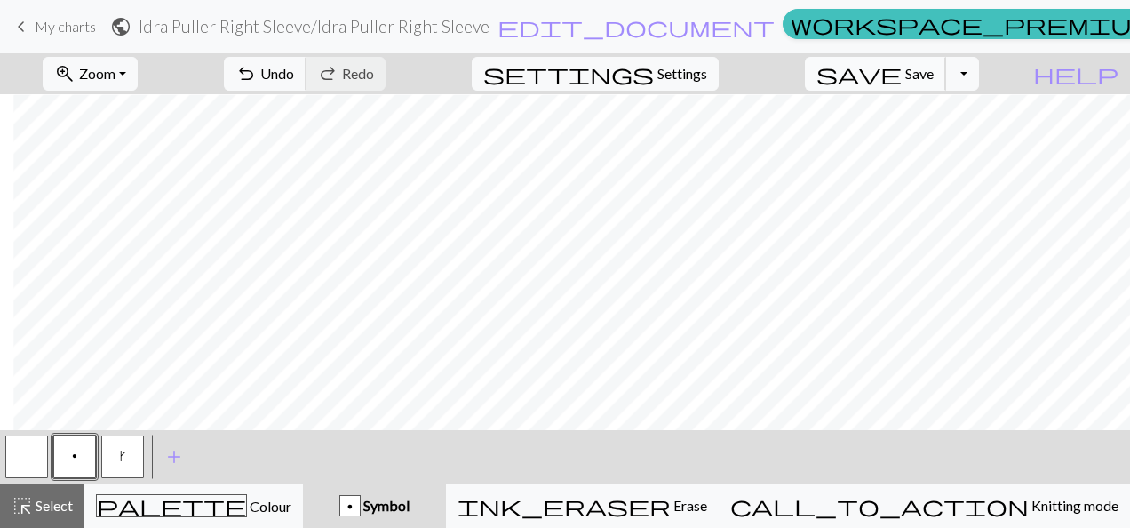
click at [901, 80] on span "save" at bounding box center [858, 73] width 85 height 25
drag, startPoint x: 38, startPoint y: 458, endPoint x: 47, endPoint y: 454, distance: 9.9
click at [38, 457] on button "button" at bounding box center [26, 456] width 43 height 43
click at [68, 465] on button "p" at bounding box center [74, 456] width 43 height 43
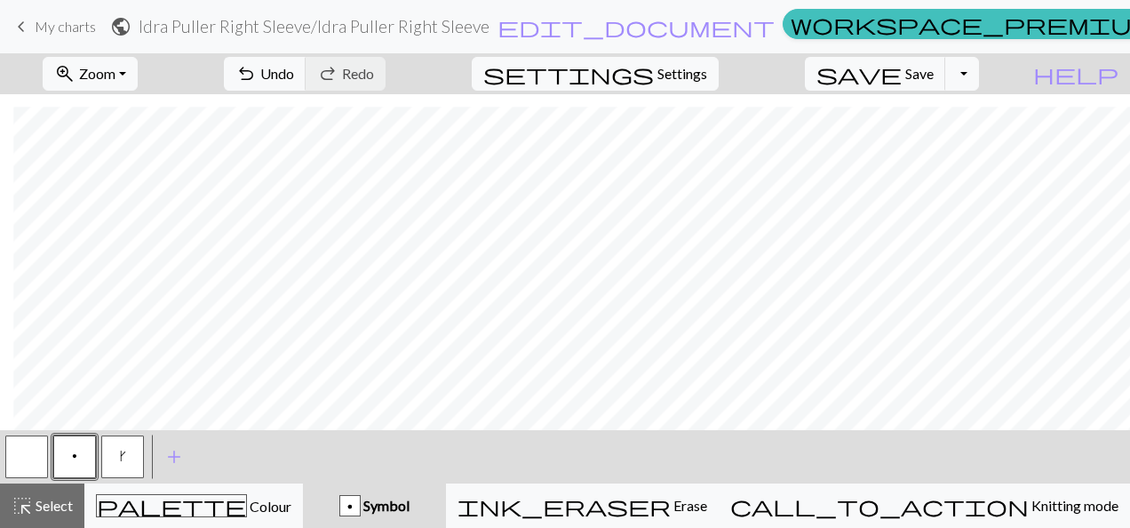
drag, startPoint x: 37, startPoint y: 458, endPoint x: 123, endPoint y: 433, distance: 89.1
click at [41, 458] on button "button" at bounding box center [26, 456] width 43 height 43
click at [77, 462] on button "p" at bounding box center [74, 456] width 43 height 43
click at [29, 459] on button "button" at bounding box center [26, 456] width 43 height 43
click at [82, 460] on button "p" at bounding box center [74, 456] width 43 height 43
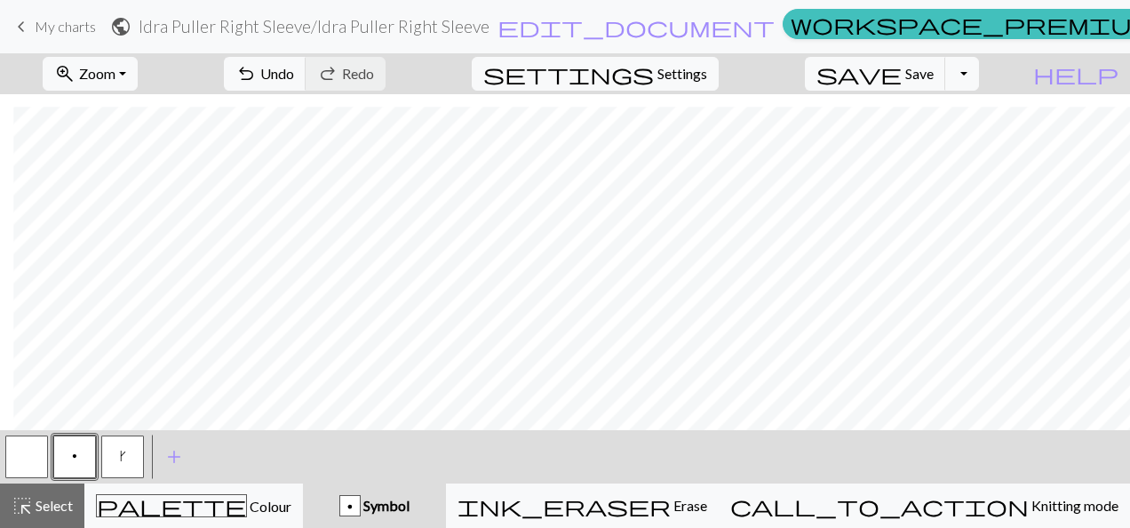
drag, startPoint x: 32, startPoint y: 455, endPoint x: 43, endPoint y: 452, distance: 11.0
click at [34, 455] on button "button" at bounding box center [26, 456] width 43 height 43
click at [80, 464] on button "p" at bounding box center [74, 456] width 43 height 43
click at [179, 453] on span "add" at bounding box center [173, 456] width 21 height 25
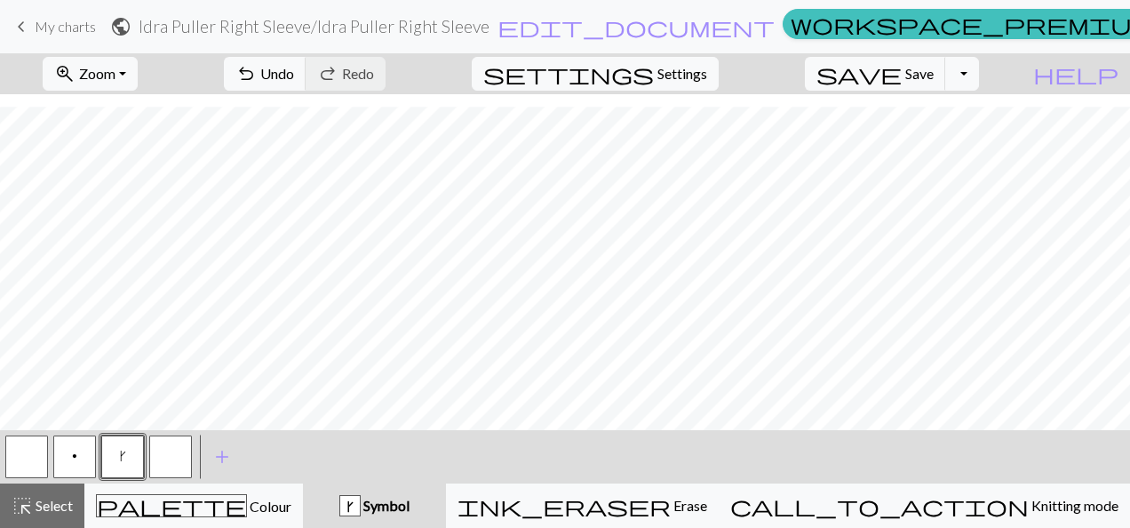
click at [156, 452] on button "button" at bounding box center [170, 456] width 43 height 43
click at [176, 462] on button "button" at bounding box center [170, 456] width 43 height 43
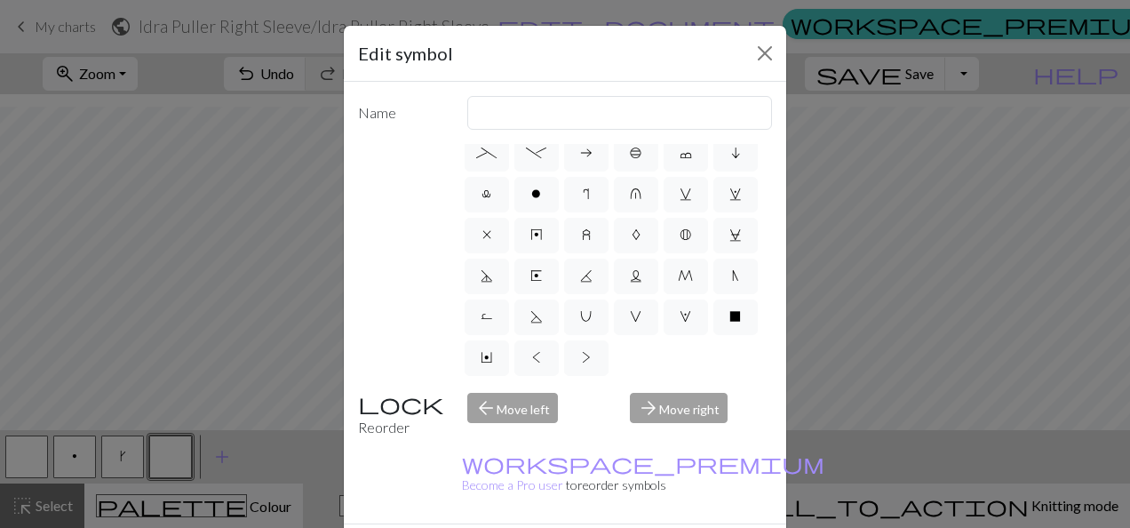
scroll to position [460, 0]
click at [482, 227] on span "x" at bounding box center [486, 234] width 9 height 14
radio input "true"
type input "no stitch"
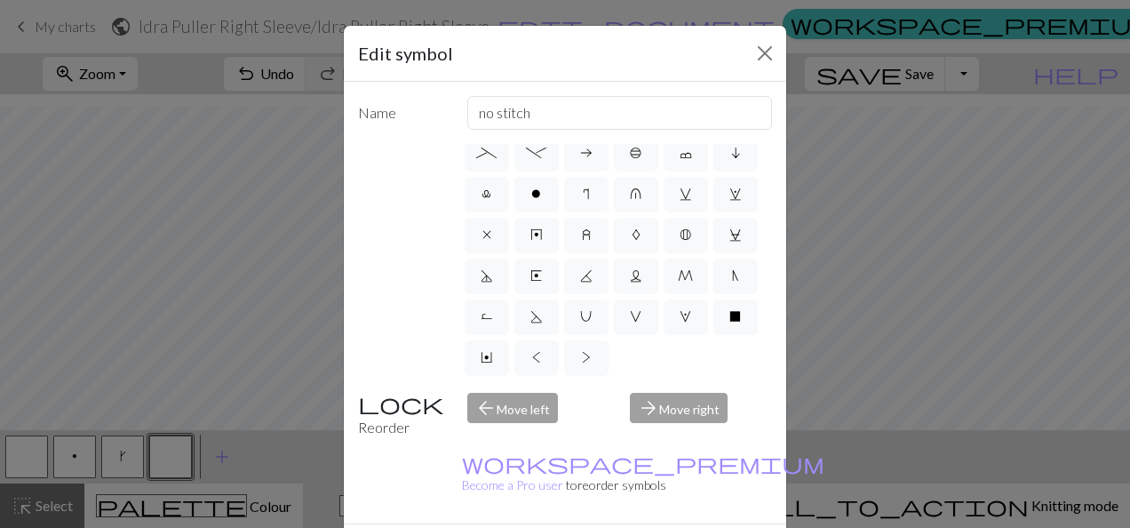
scroll to position [290, 0]
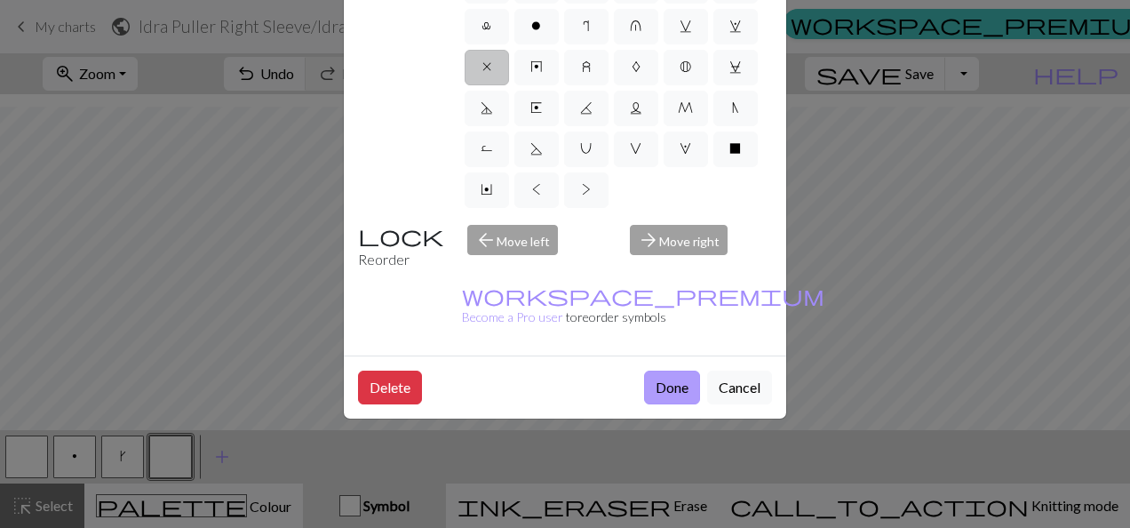
click at [659, 370] on button "Done" at bounding box center [672, 387] width 56 height 34
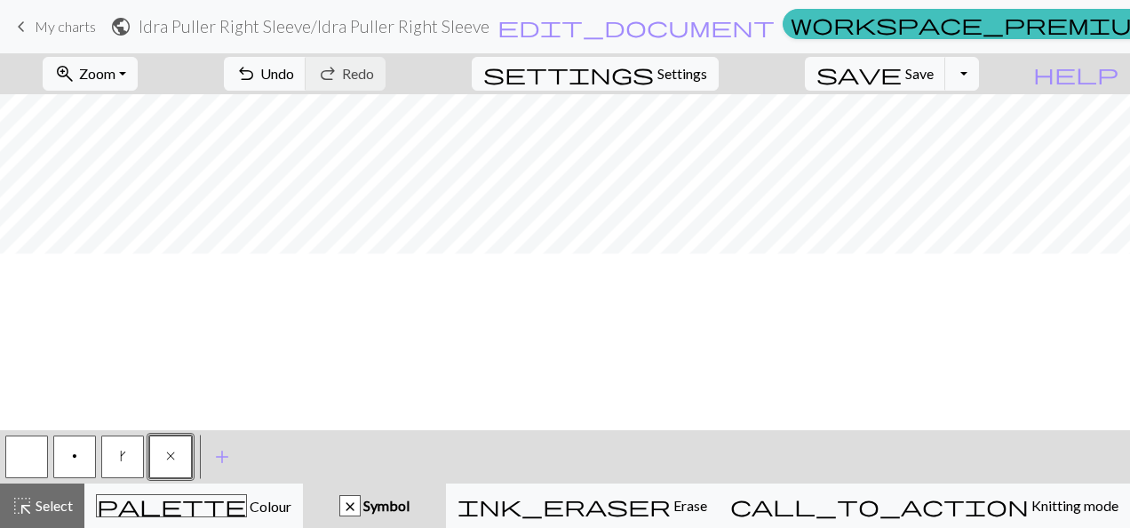
scroll to position [740, 0]
click at [39, 461] on button "button" at bounding box center [26, 456] width 43 height 43
click at [75, 473] on button "p" at bounding box center [74, 456] width 43 height 43
click at [11, 472] on button "button" at bounding box center [26, 456] width 43 height 43
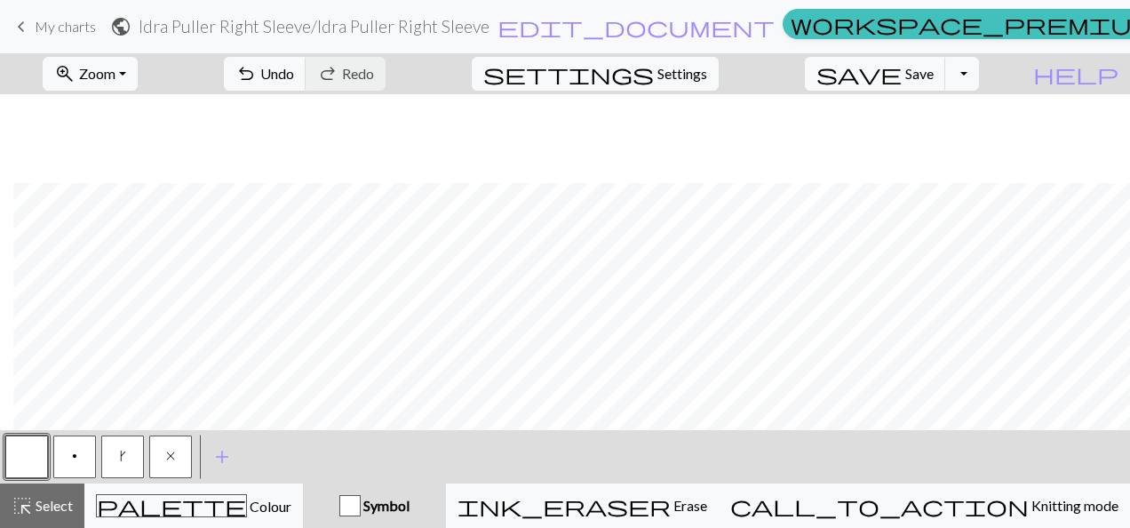
scroll to position [651, 13]
drag, startPoint x: 115, startPoint y: 461, endPoint x: 140, endPoint y: 452, distance: 27.2
click at [117, 461] on button "k" at bounding box center [122, 456] width 43 height 43
click at [174, 462] on span "x" at bounding box center [170, 456] width 9 height 14
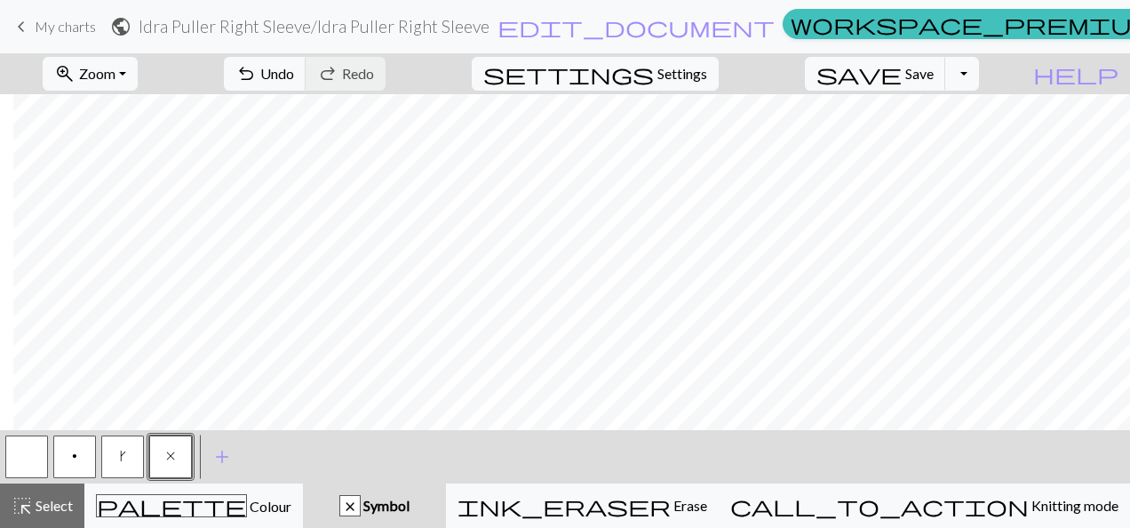
click at [123, 464] on button "k" at bounding box center [122, 456] width 43 height 43
click at [123, 458] on span "k" at bounding box center [123, 456] width 6 height 14
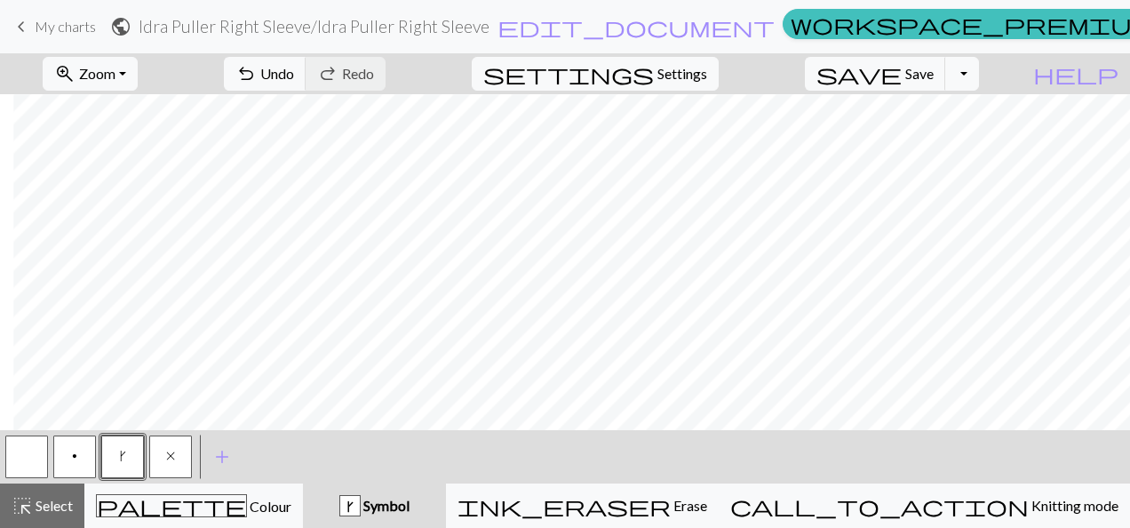
click at [176, 458] on button "x" at bounding box center [170, 456] width 43 height 43
click at [128, 457] on button "k" at bounding box center [122, 456] width 43 height 43
click at [181, 457] on button "x" at bounding box center [170, 456] width 43 height 43
click at [25, 460] on button "button" at bounding box center [26, 456] width 43 height 43
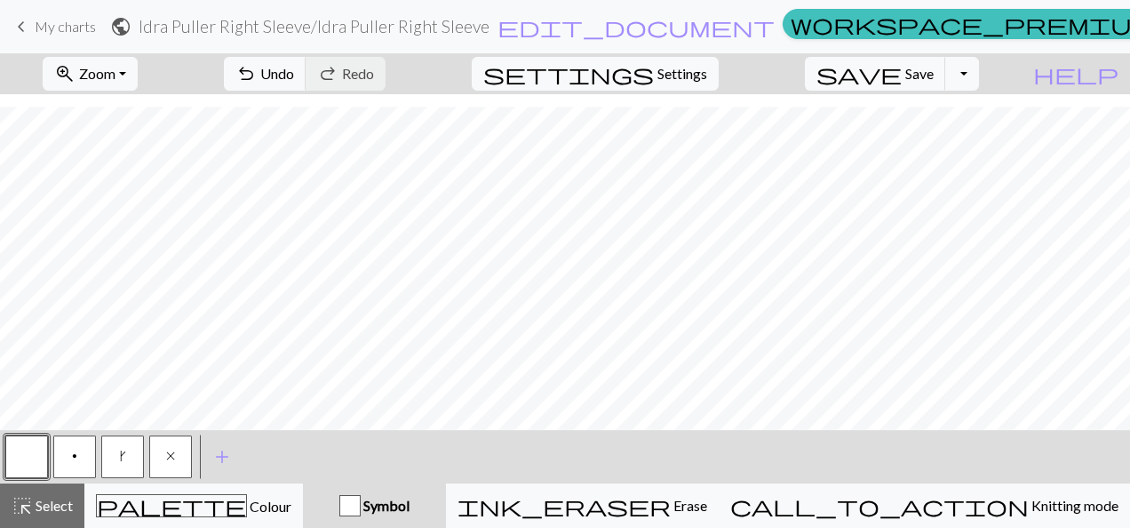
scroll to position [1095, 0]
click at [172, 464] on button "x" at bounding box center [170, 456] width 43 height 43
drag, startPoint x: 25, startPoint y: 450, endPoint x: 58, endPoint y: 432, distance: 37.8
click at [28, 448] on button "button" at bounding box center [26, 456] width 43 height 43
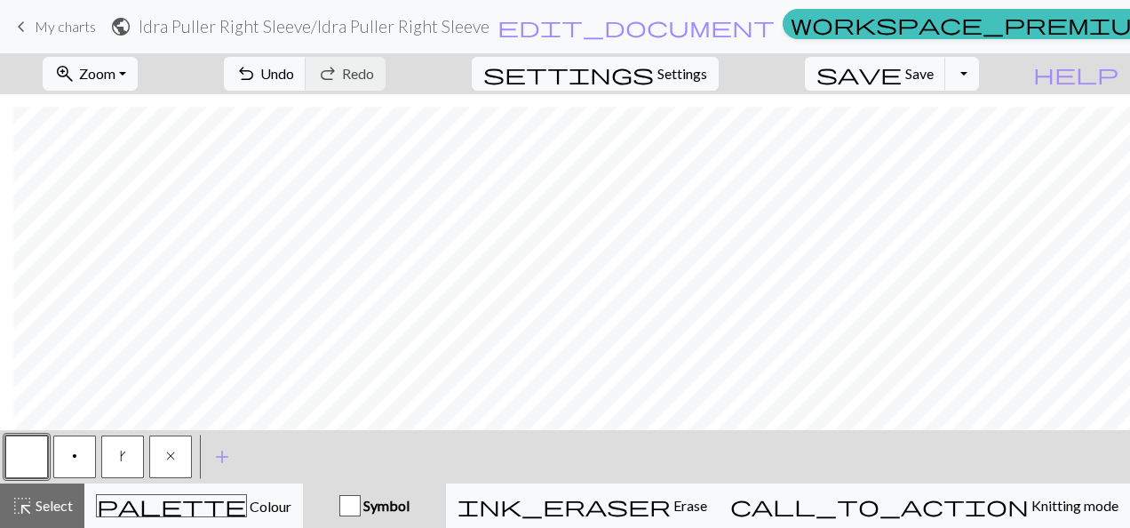
click at [85, 462] on button "p" at bounding box center [74, 456] width 43 height 43
drag, startPoint x: 27, startPoint y: 465, endPoint x: 110, endPoint y: 451, distance: 84.7
click at [28, 465] on button "button" at bounding box center [26, 456] width 43 height 43
click at [71, 460] on button "p" at bounding box center [74, 456] width 43 height 43
click at [22, 469] on button "button" at bounding box center [26, 456] width 43 height 43
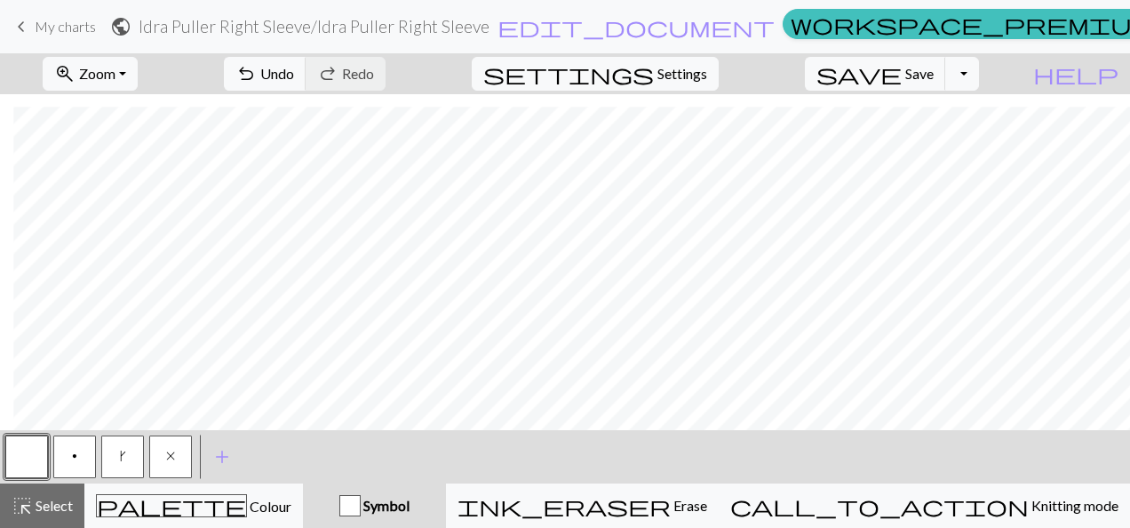
click at [66, 459] on button "p" at bounding box center [74, 456] width 43 height 43
click at [27, 455] on button "button" at bounding box center [26, 456] width 43 height 43
click at [82, 453] on button "p" at bounding box center [74, 456] width 43 height 43
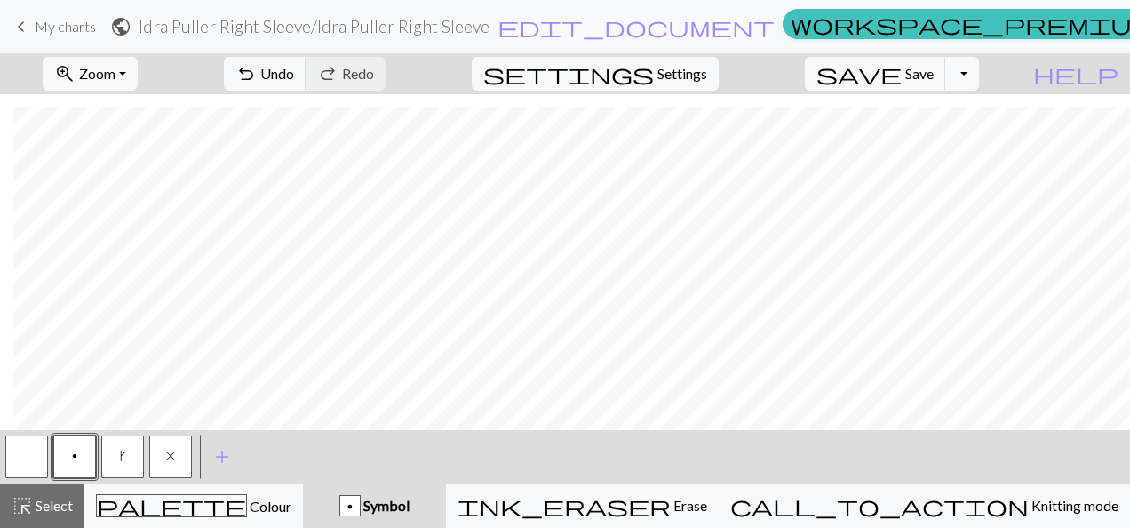
click at [36, 460] on button "button" at bounding box center [26, 456] width 43 height 43
click at [75, 457] on span "p" at bounding box center [74, 456] width 5 height 14
click at [36, 467] on button "button" at bounding box center [26, 456] width 43 height 43
click at [76, 465] on button "p" at bounding box center [74, 456] width 43 height 43
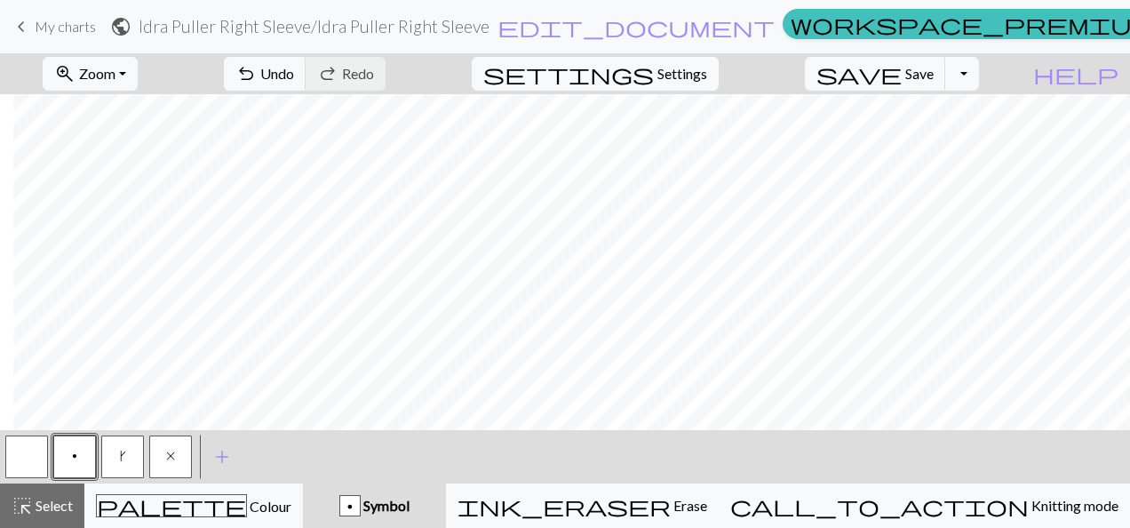
click at [23, 460] on button "button" at bounding box center [26, 456] width 43 height 43
drag, startPoint x: 67, startPoint y: 457, endPoint x: 81, endPoint y: 451, distance: 15.2
click at [70, 455] on button "p" at bounding box center [74, 456] width 43 height 43
drag, startPoint x: 167, startPoint y: 457, endPoint x: 162, endPoint y: 439, distance: 18.5
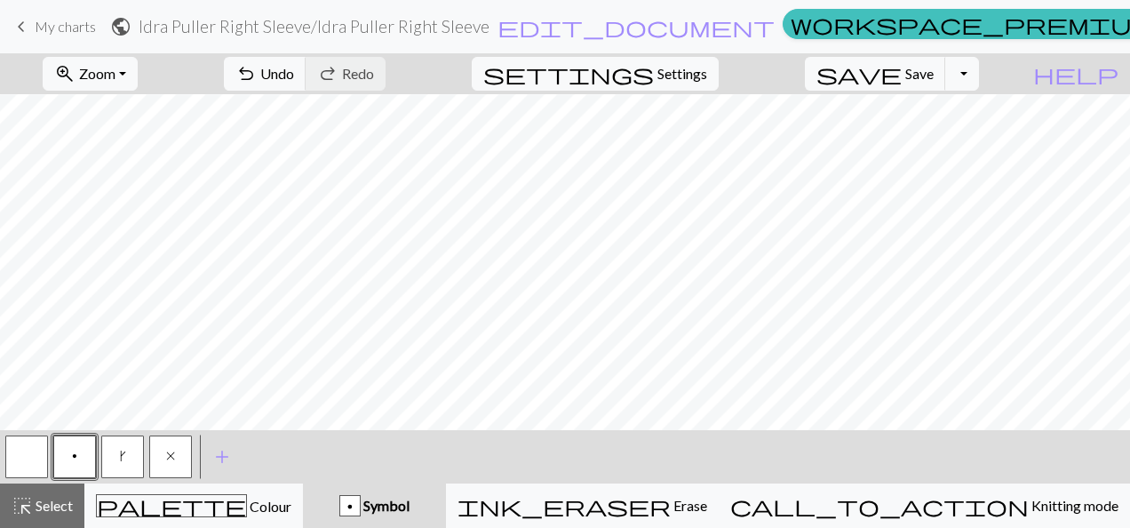
click at [167, 457] on span "x" at bounding box center [170, 456] width 9 height 14
click at [75, 453] on span "p" at bounding box center [74, 456] width 5 height 14
click at [27, 470] on button "button" at bounding box center [26, 456] width 43 height 43
click at [152, 448] on div "x" at bounding box center [171, 457] width 48 height 48
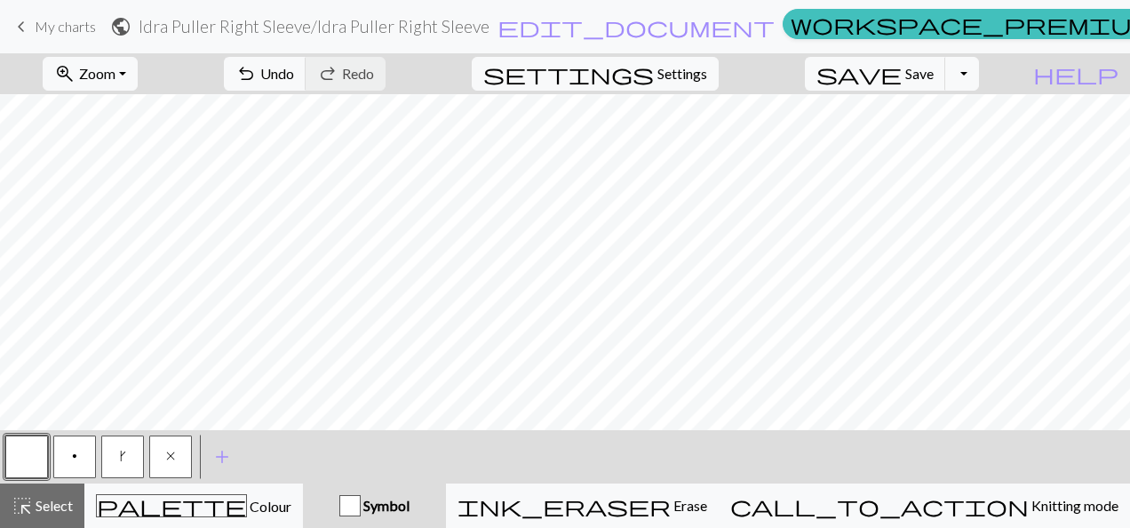
click at [121, 457] on span "k" at bounding box center [123, 456] width 6 height 14
click at [69, 455] on button "p" at bounding box center [74, 456] width 43 height 43
click at [121, 450] on span "k" at bounding box center [123, 456] width 6 height 14
click at [225, 457] on span "add" at bounding box center [221, 456] width 21 height 25
click at [20, 457] on button "button" at bounding box center [26, 456] width 43 height 43
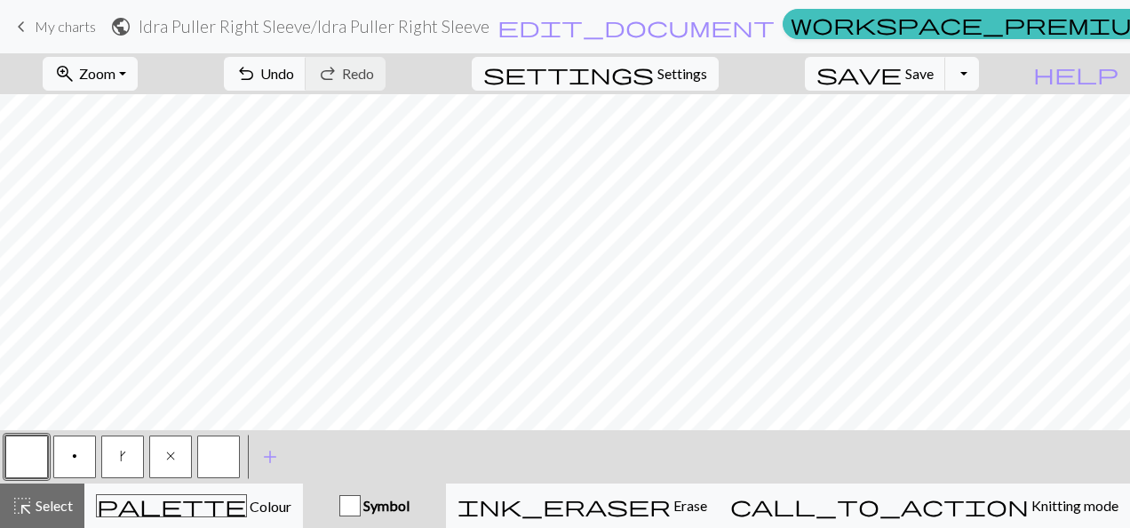
click at [219, 460] on button "button" at bounding box center [218, 456] width 43 height 43
click at [218, 460] on button "button" at bounding box center [218, 456] width 43 height 43
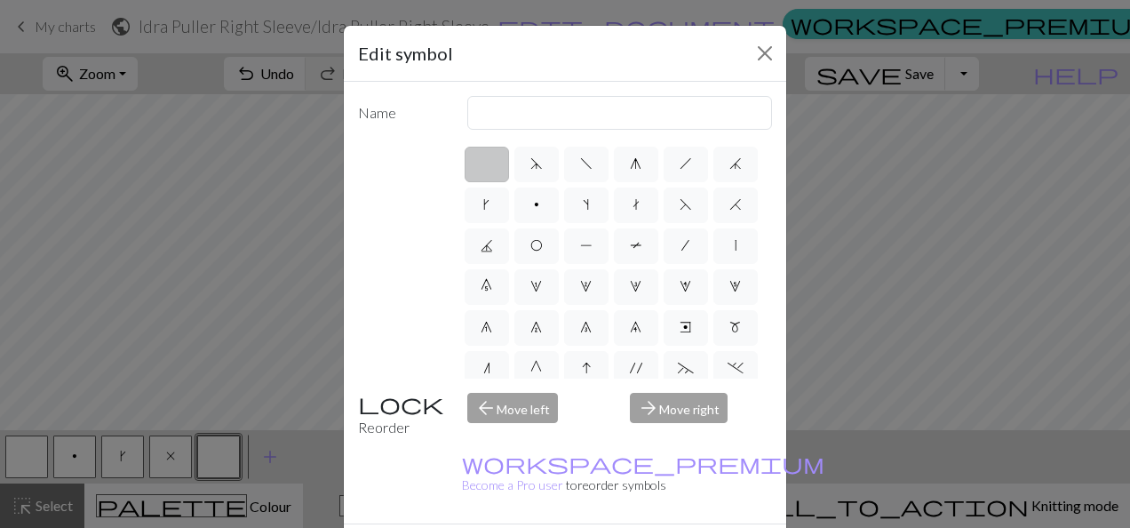
click at [672, 413] on div "arrow_forward Move right" at bounding box center [700, 415] width 163 height 45
click at [608, 210] on label "s" at bounding box center [586, 205] width 44 height 36
click at [594, 205] on input "s" at bounding box center [589, 200] width 12 height 12
radio input "true"
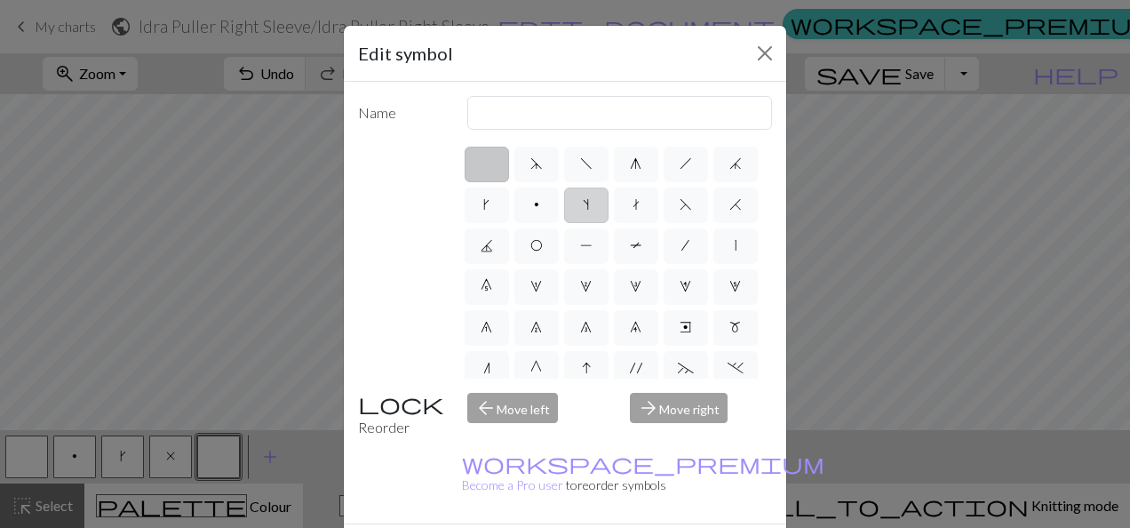
type input "increase one left leaning"
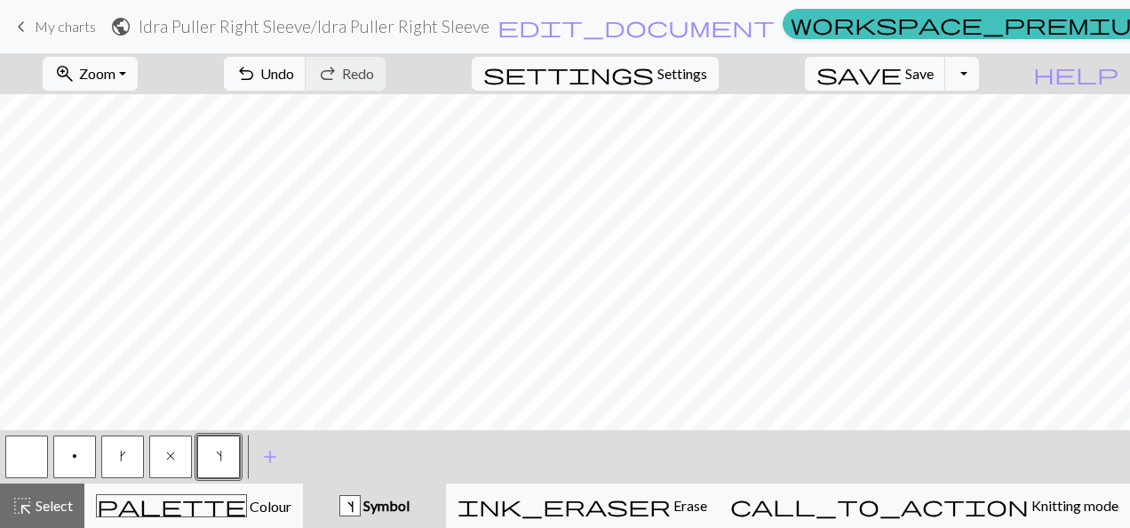
click at [169, 455] on span "x" at bounding box center [170, 456] width 9 height 14
click at [207, 462] on button "s" at bounding box center [218, 456] width 43 height 43
drag, startPoint x: 171, startPoint y: 460, endPoint x: 158, endPoint y: 421, distance: 41.0
click at [170, 457] on span "x" at bounding box center [170, 456] width 9 height 14
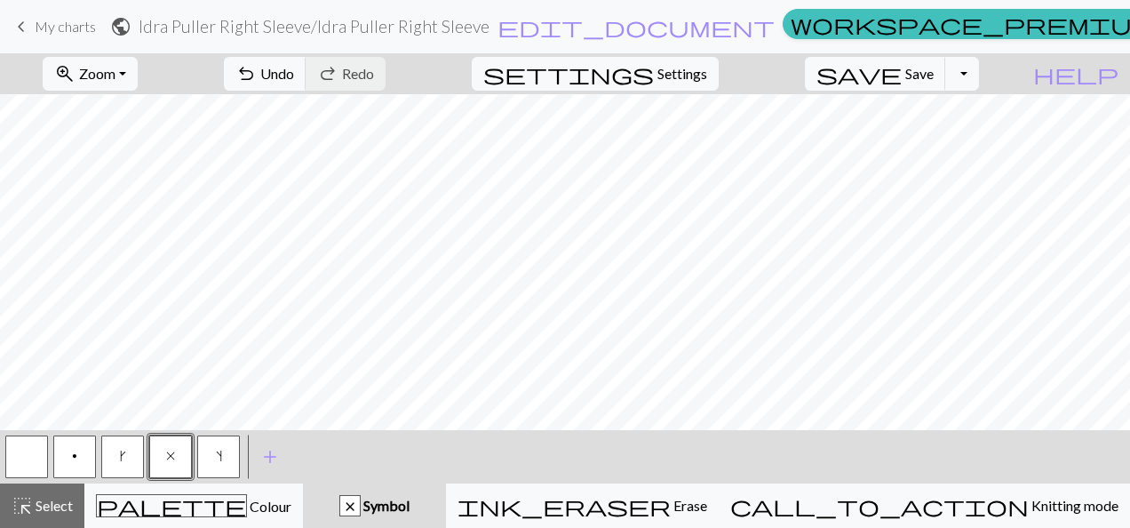
drag, startPoint x: 20, startPoint y: 458, endPoint x: 30, endPoint y: 421, distance: 38.6
click at [20, 460] on button "button" at bounding box center [26, 456] width 43 height 43
click at [172, 464] on button "x" at bounding box center [170, 456] width 43 height 43
click at [68, 453] on button "p" at bounding box center [74, 456] width 43 height 43
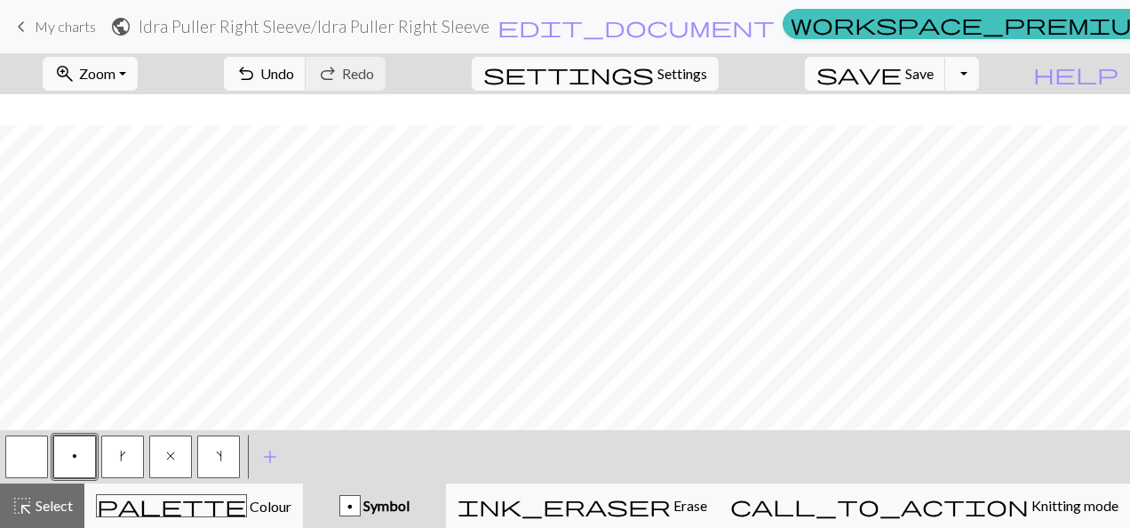
scroll to position [651, 0]
click at [38, 457] on button "button" at bounding box center [26, 456] width 43 height 43
click at [83, 458] on button "p" at bounding box center [74, 456] width 43 height 43
click at [37, 457] on button "button" at bounding box center [26, 456] width 43 height 43
drag, startPoint x: 181, startPoint y: 453, endPoint x: 155, endPoint y: 441, distance: 29.4
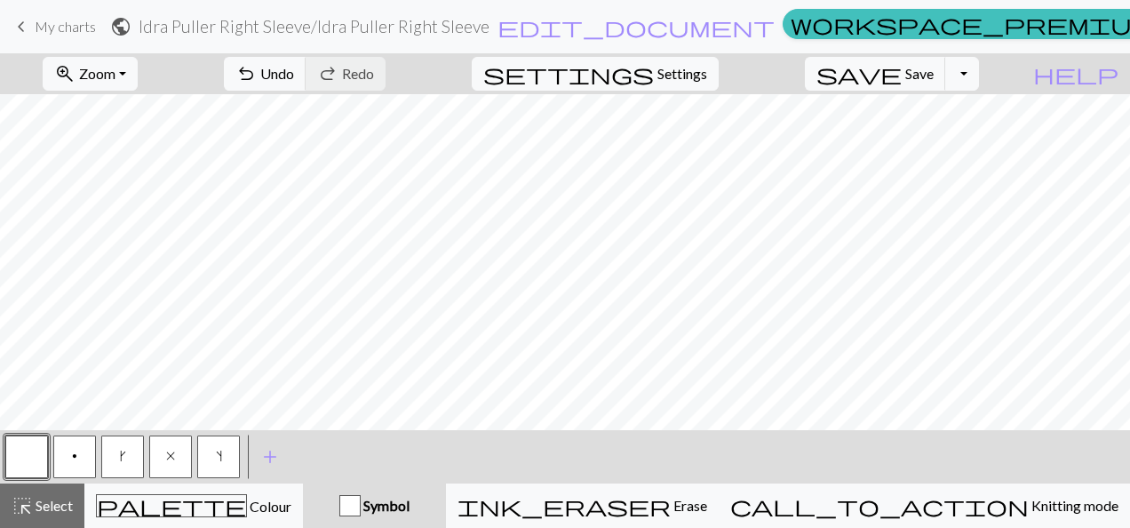
click at [181, 451] on button "x" at bounding box center [170, 456] width 43 height 43
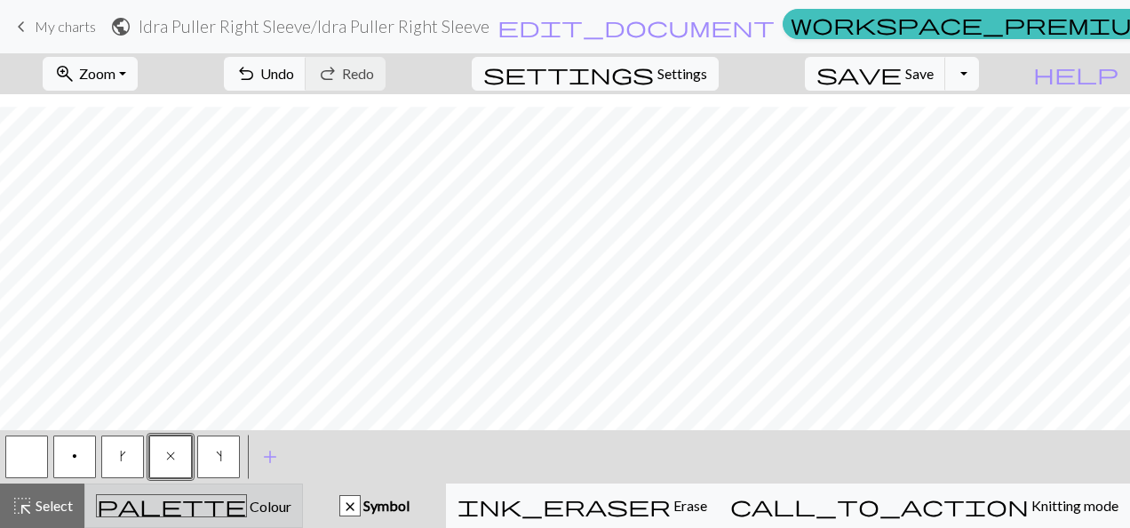
click at [247, 505] on span "Colour" at bounding box center [269, 505] width 44 height 17
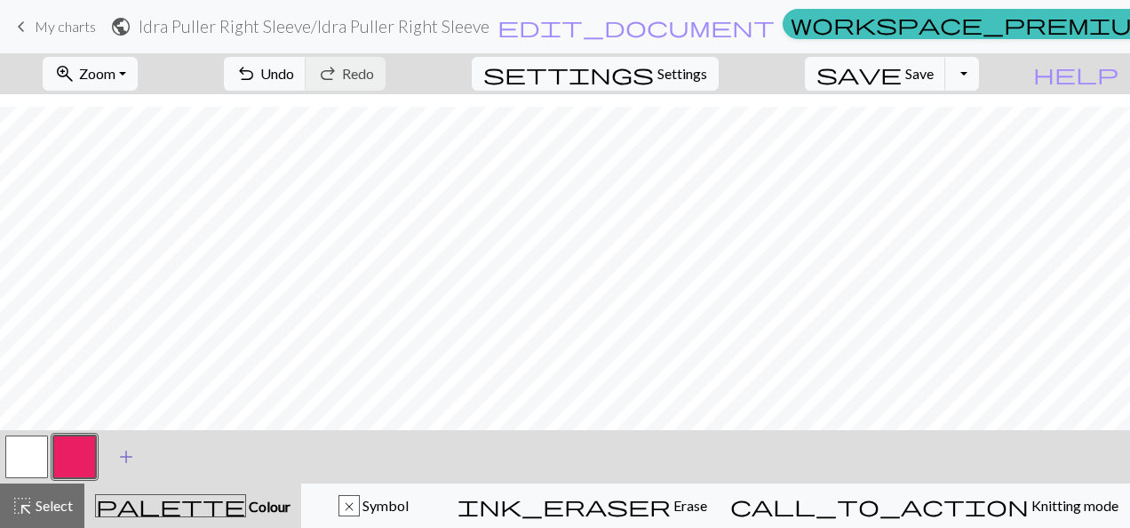
click at [128, 454] on span "add" at bounding box center [125, 456] width 21 height 25
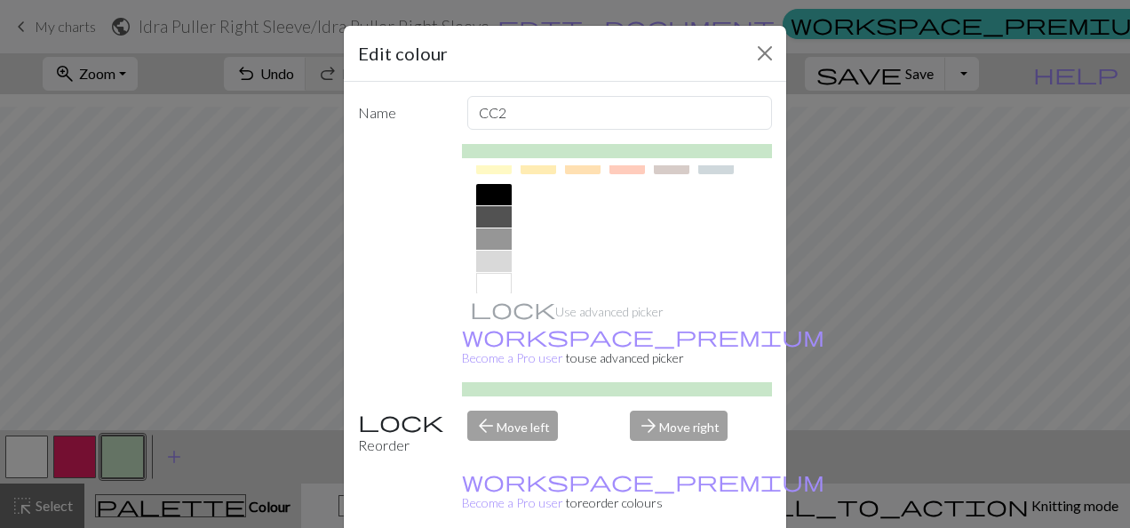
scroll to position [377, 0]
click at [480, 198] on div at bounding box center [494, 195] width 36 height 21
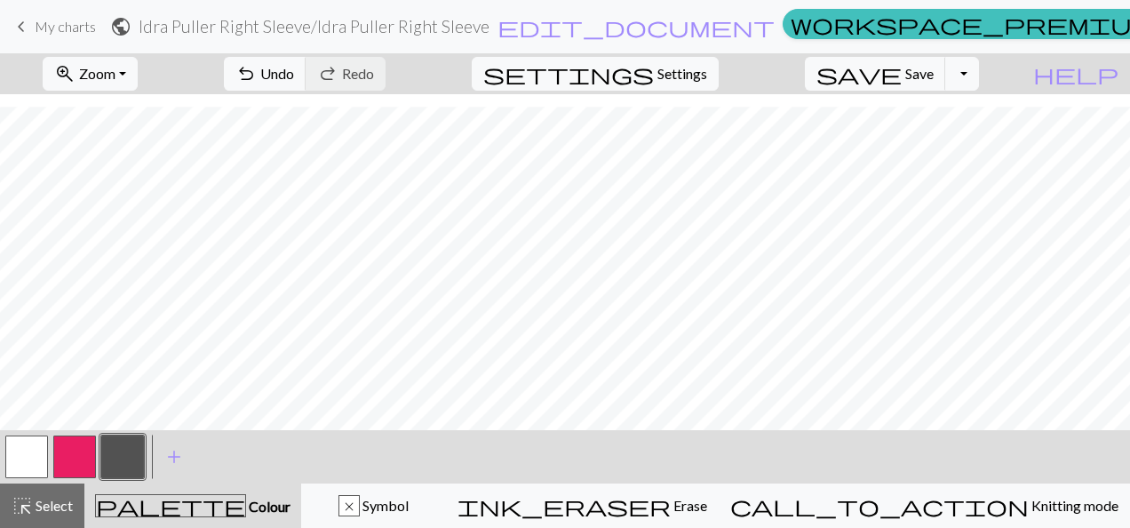
click at [137, 453] on button "button" at bounding box center [122, 456] width 43 height 43
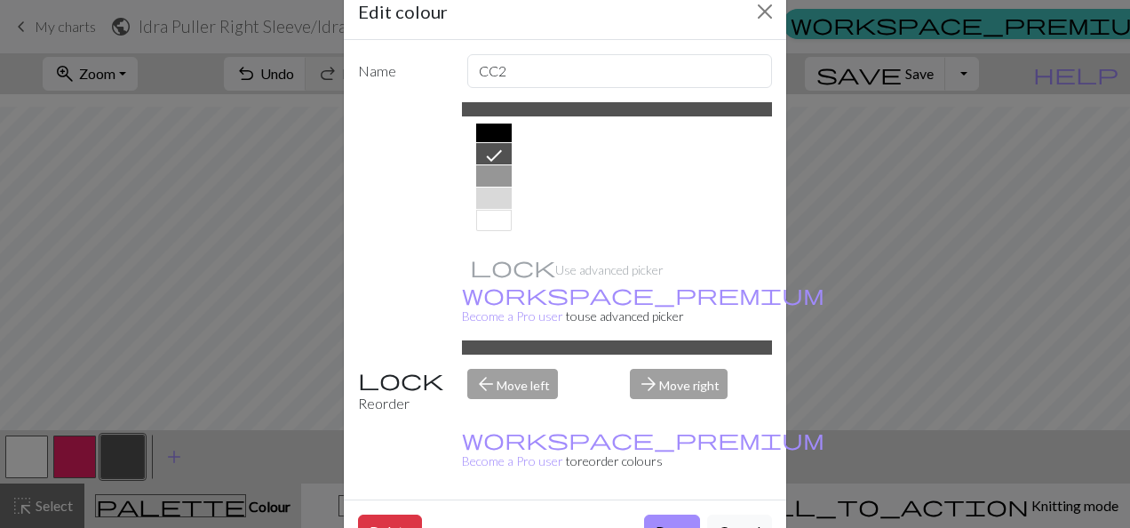
click at [494, 194] on div at bounding box center [494, 197] width 36 height 21
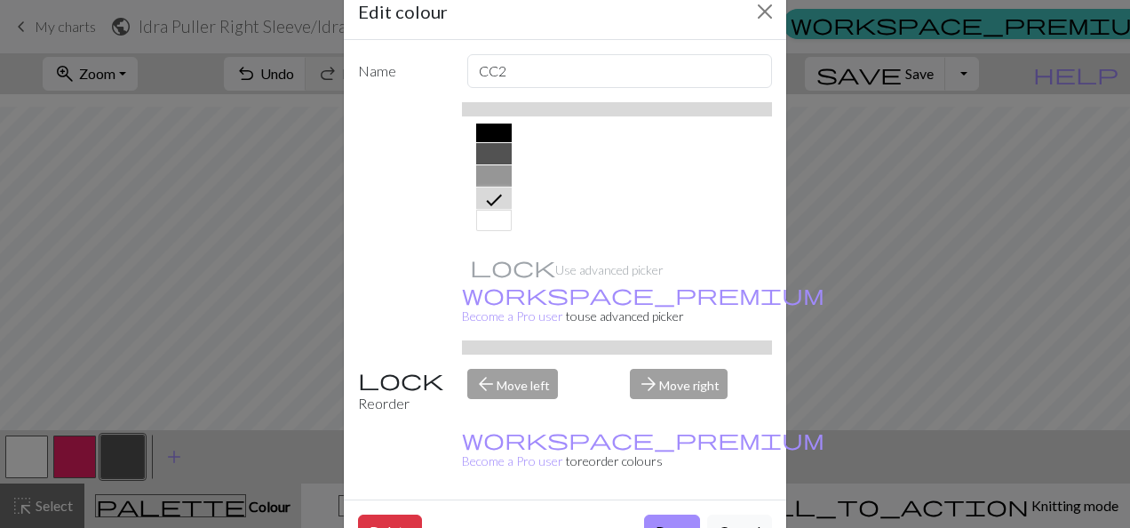
drag, startPoint x: 643, startPoint y: 458, endPoint x: 436, endPoint y: 449, distance: 207.1
click at [644, 514] on button "Done" at bounding box center [672, 531] width 56 height 34
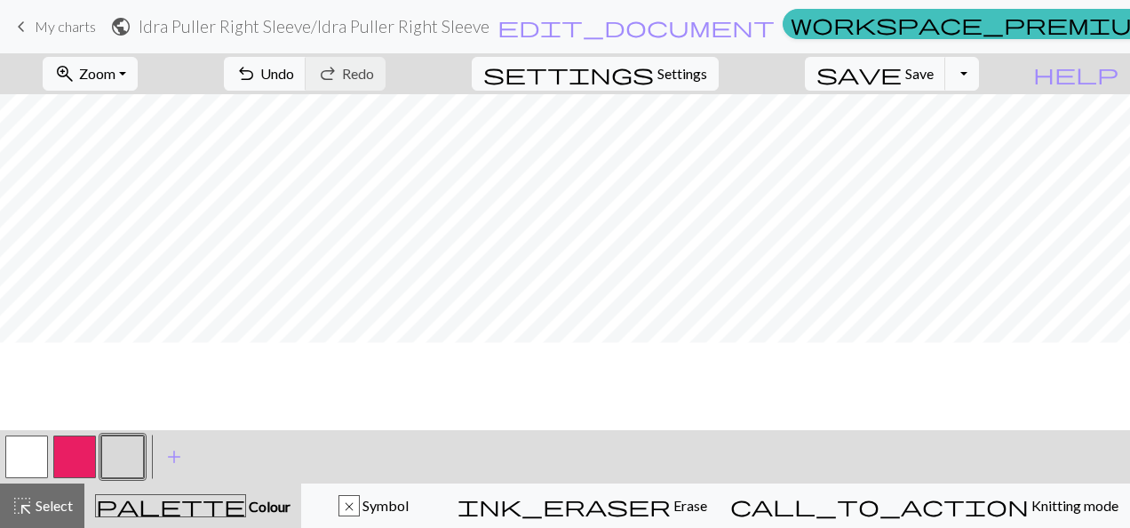
scroll to position [829, 0]
drag, startPoint x: 27, startPoint y: 453, endPoint x: 36, endPoint y: 417, distance: 36.6
click at [28, 450] on button "button" at bounding box center [26, 456] width 43 height 43
click at [246, 502] on span "Colour" at bounding box center [268, 505] width 44 height 17
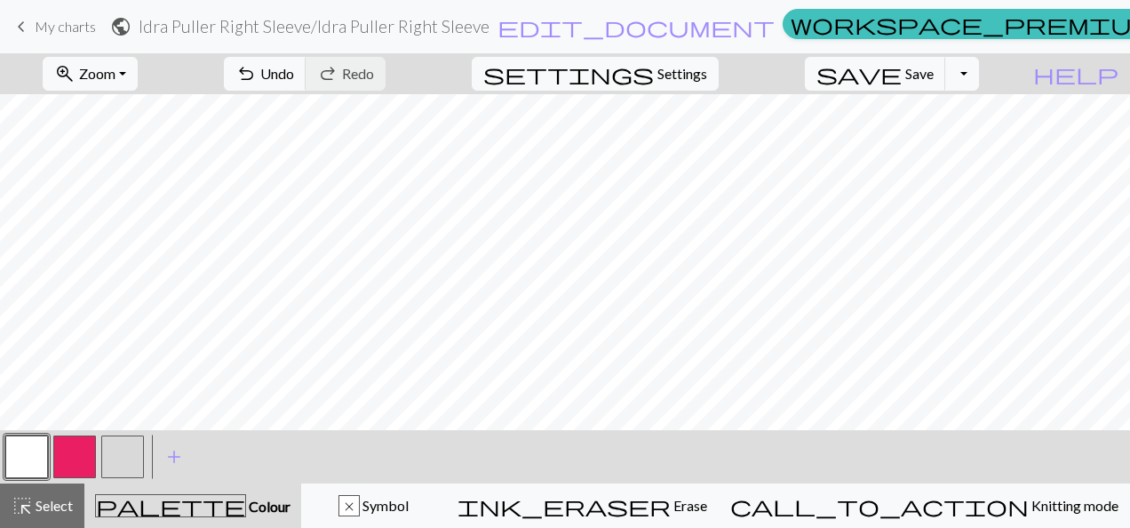
drag, startPoint x: 131, startPoint y: 458, endPoint x: 149, endPoint y: 455, distance: 19.0
click at [135, 459] on button "button" at bounding box center [122, 456] width 43 height 43
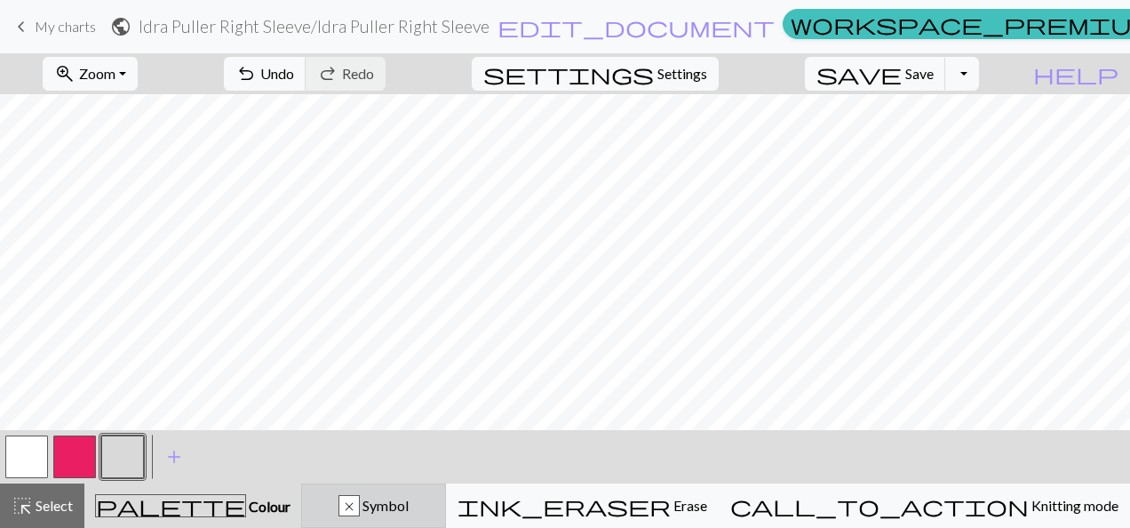
click at [359, 508] on div "x" at bounding box center [349, 506] width 20 height 21
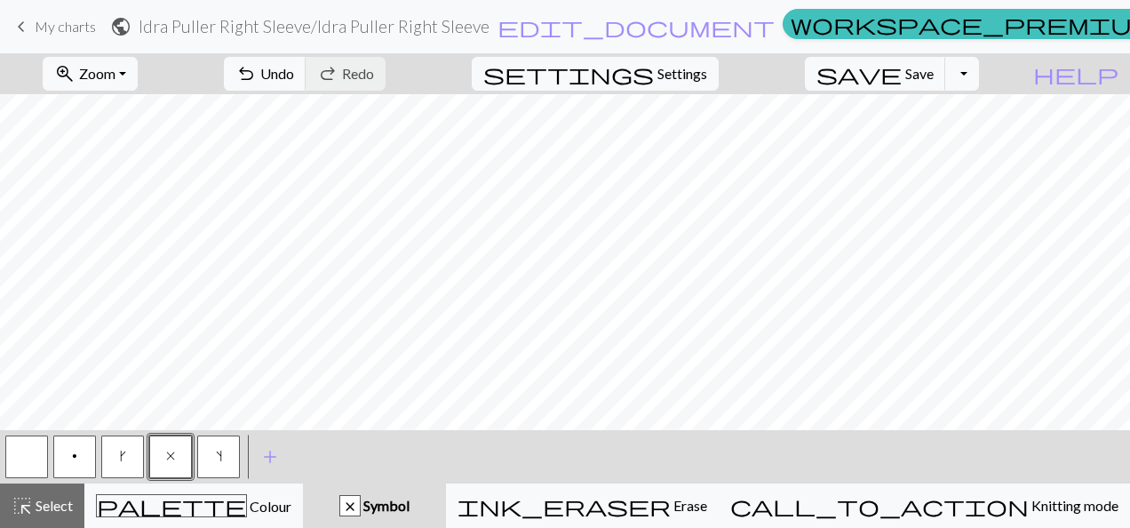
click at [64, 454] on button "p" at bounding box center [74, 456] width 43 height 43
click at [28, 455] on button "button" at bounding box center [26, 456] width 43 height 43
click at [163, 464] on button "x" at bounding box center [170, 456] width 43 height 43
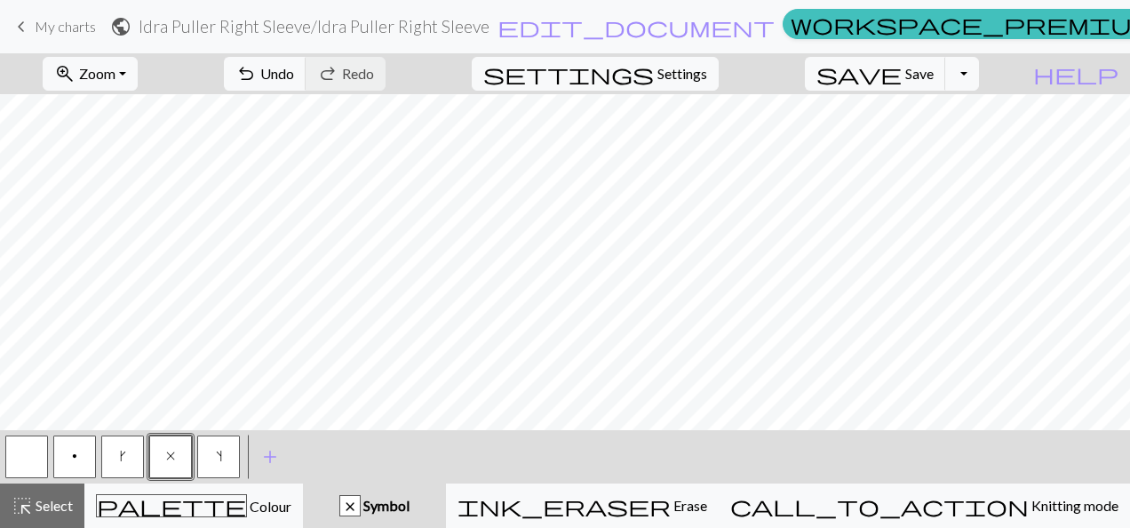
click at [15, 466] on button "button" at bounding box center [26, 456] width 43 height 43
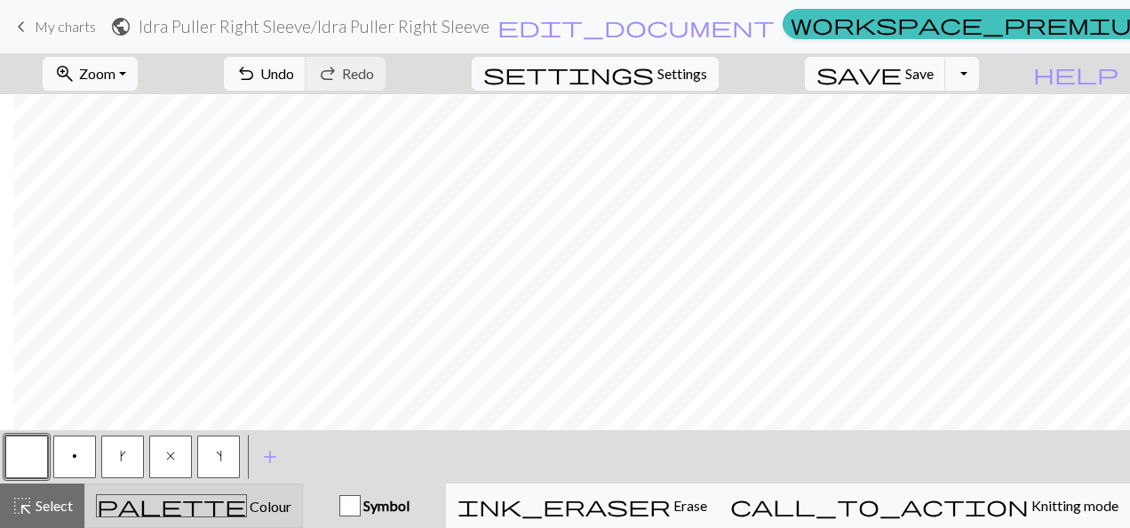
click at [287, 504] on div "palette Colour Colour" at bounding box center [193, 505] width 195 height 23
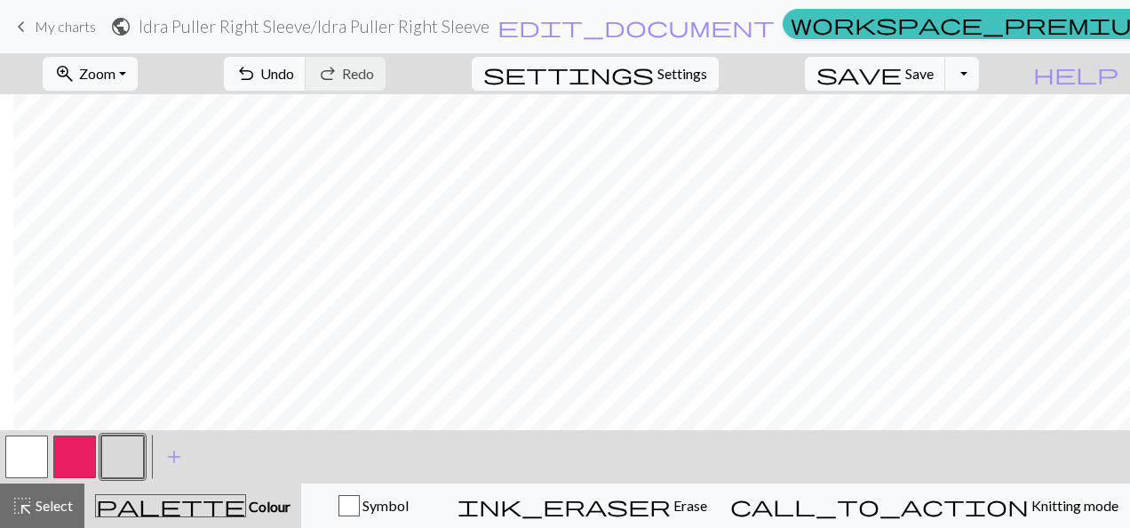
click at [121, 460] on button "button" at bounding box center [122, 456] width 43 height 43
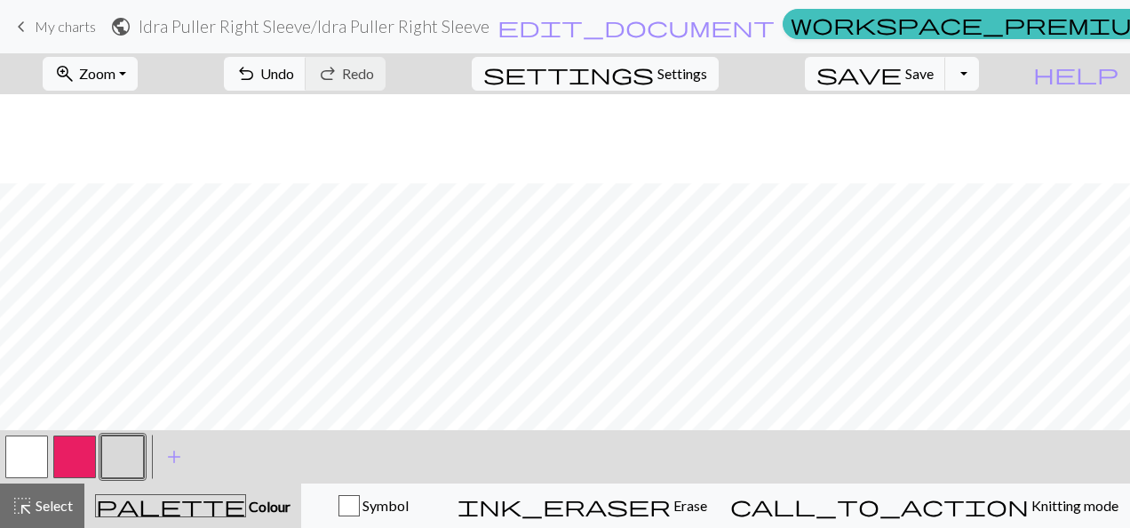
scroll to position [651, 0]
drag, startPoint x: 470, startPoint y: 510, endPoint x: 481, endPoint y: 500, distance: 15.1
click at [409, 504] on span "Symbol" at bounding box center [384, 504] width 49 height 17
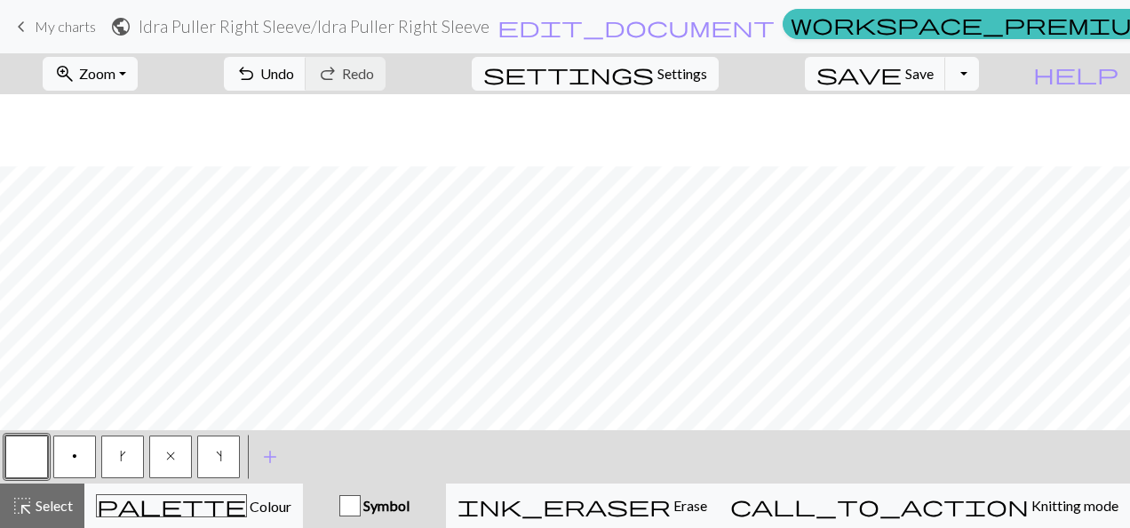
scroll to position [740, 0]
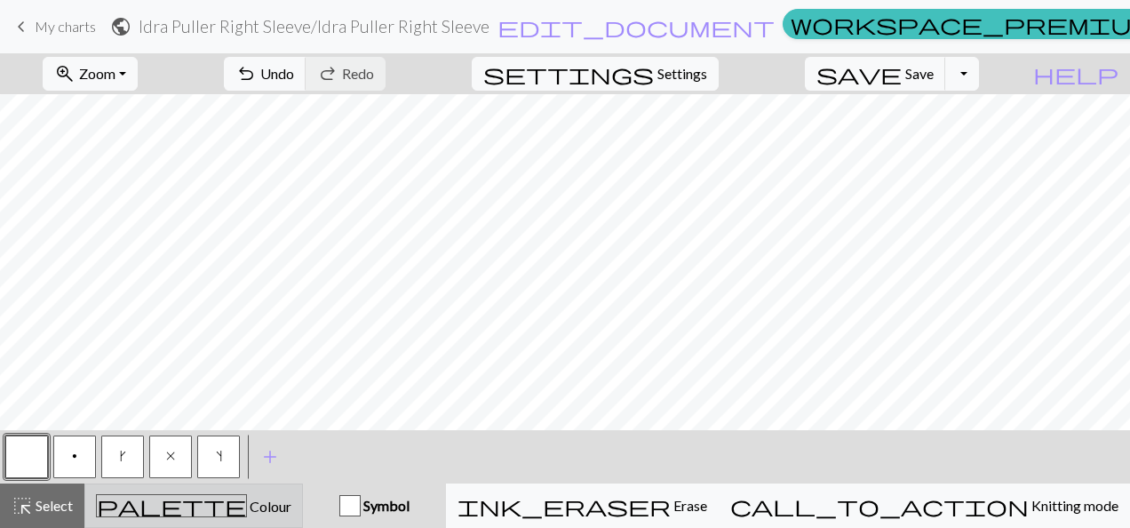
click at [274, 507] on div "palette Colour Colour" at bounding box center [193, 505] width 195 height 23
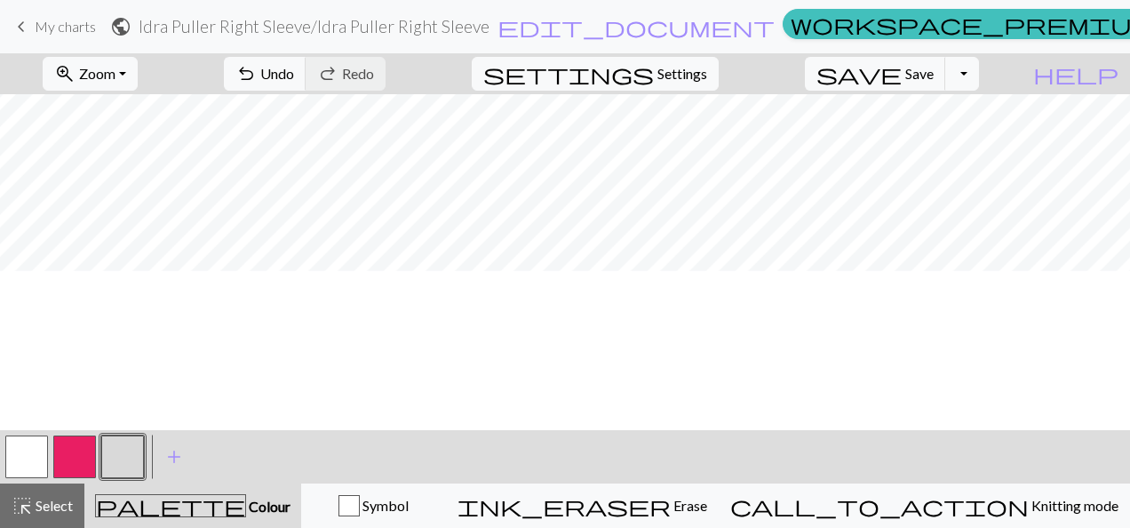
scroll to position [651, 0]
click at [434, 509] on div "Symbol" at bounding box center [374, 505] width 122 height 21
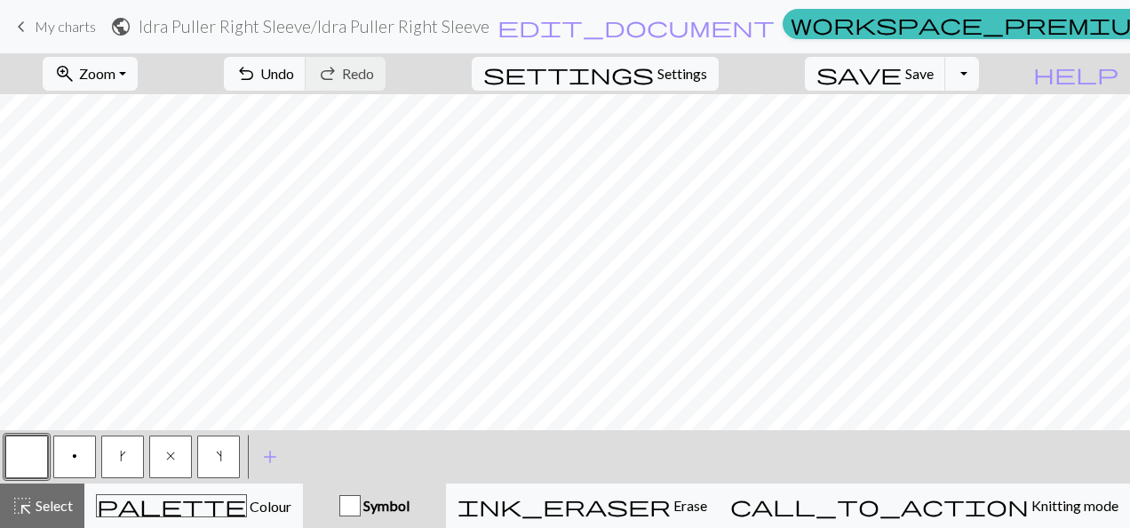
click at [175, 457] on button "x" at bounding box center [170, 456] width 43 height 43
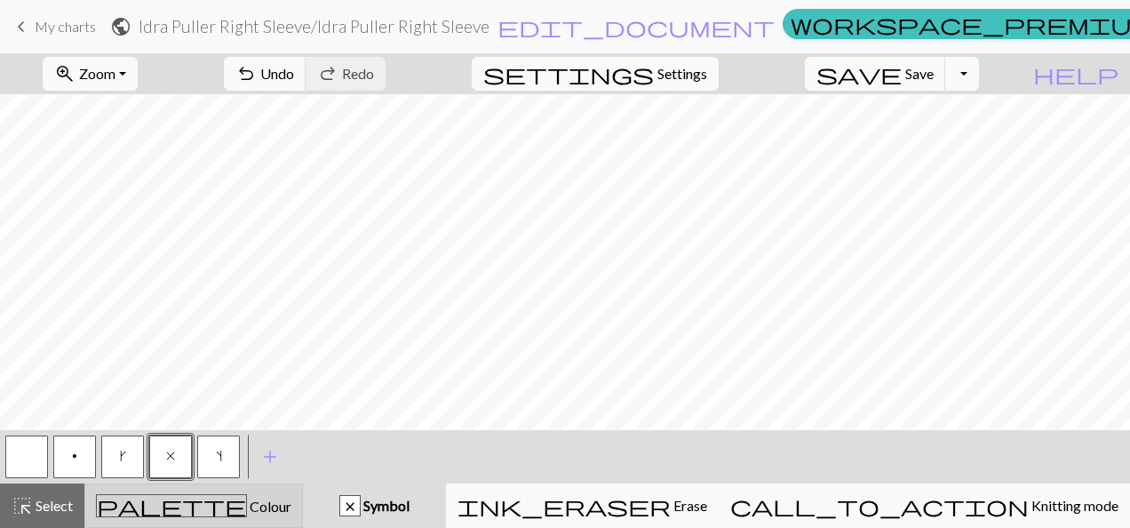
click at [247, 507] on span "Colour" at bounding box center [269, 505] width 44 height 17
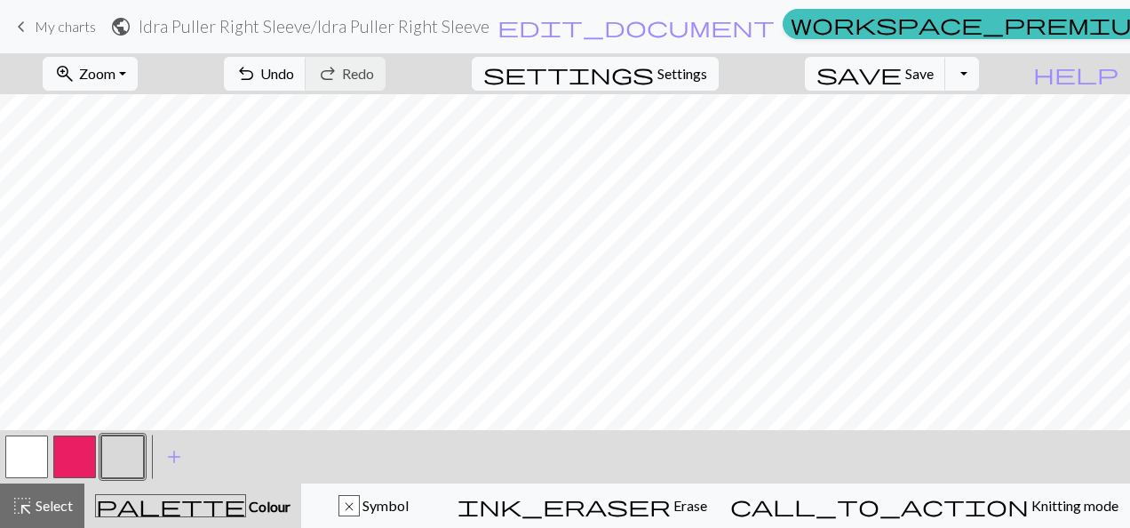
click at [129, 455] on button "button" at bounding box center [122, 456] width 43 height 43
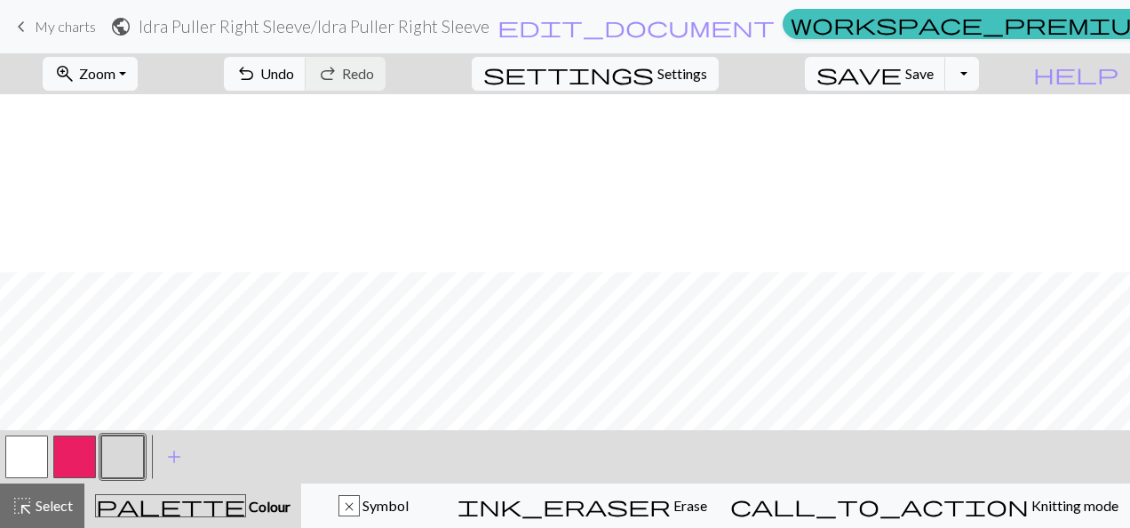
scroll to position [1095, 0]
click at [35, 464] on button "button" at bounding box center [26, 456] width 43 height 43
click at [124, 453] on button "button" at bounding box center [122, 456] width 43 height 43
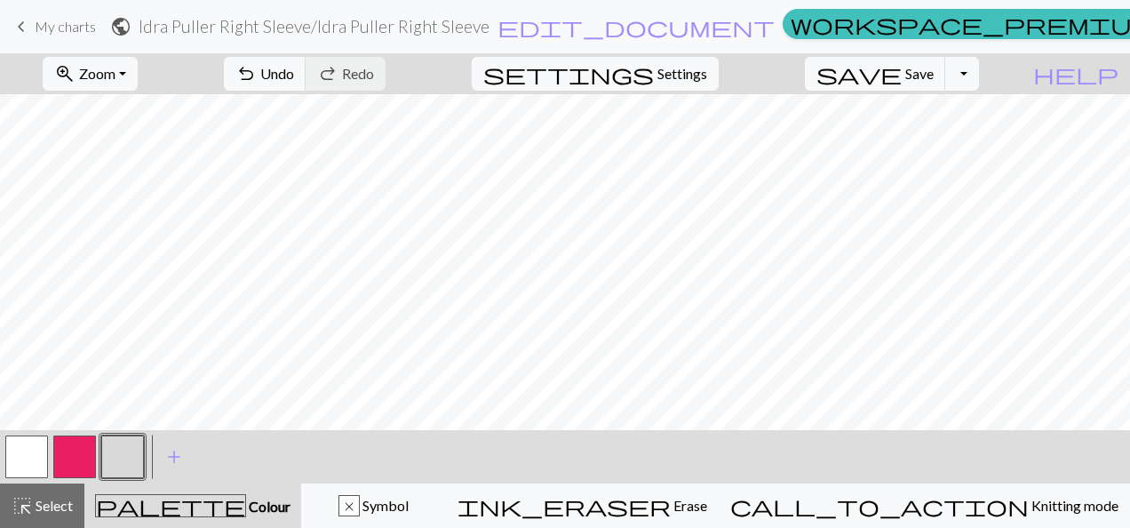
click at [33, 450] on button "button" at bounding box center [26, 456] width 43 height 43
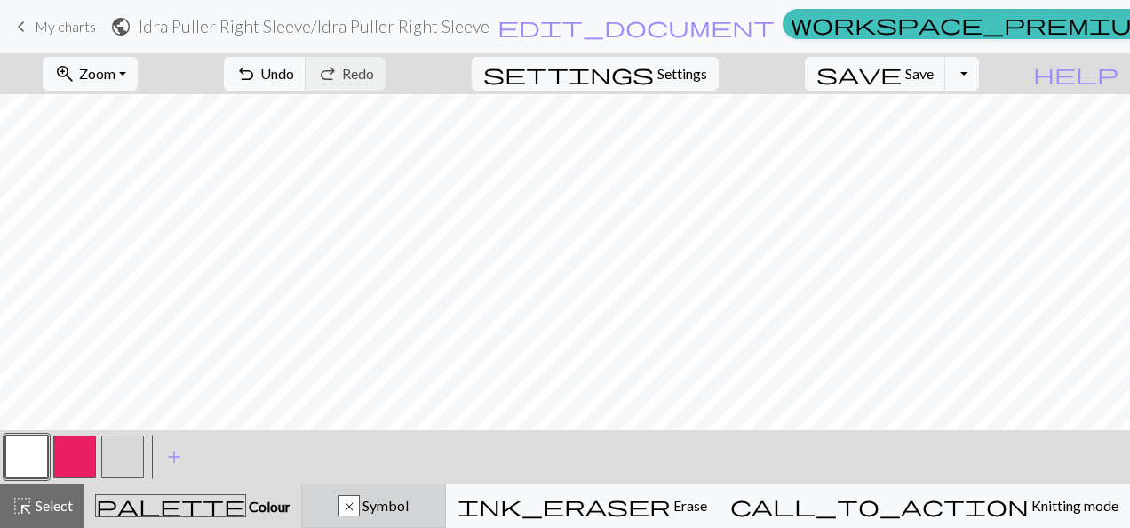
click at [434, 500] on div "x Symbol" at bounding box center [374, 505] width 122 height 21
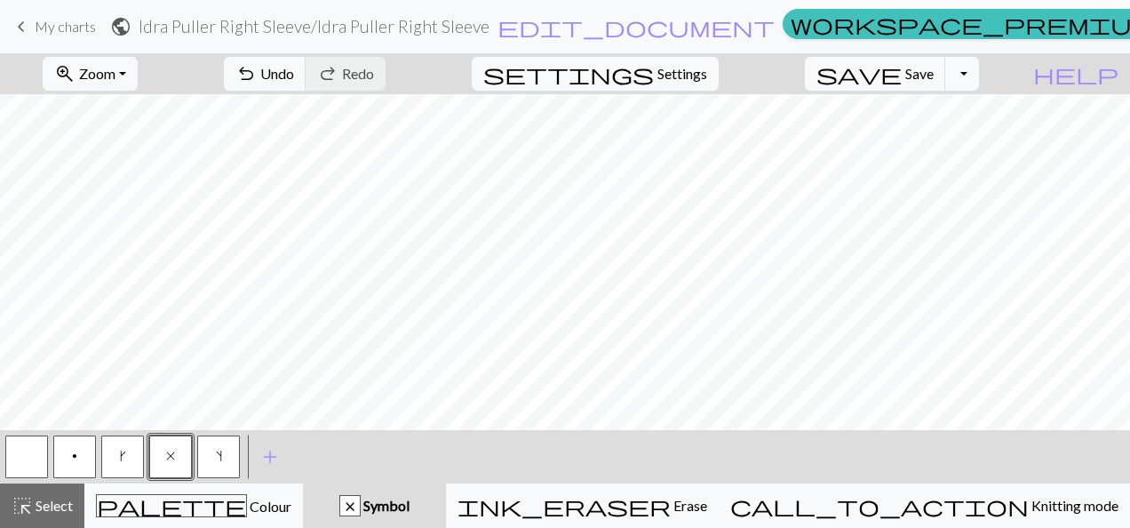
click at [91, 459] on button "p" at bounding box center [74, 456] width 43 height 43
drag, startPoint x: 31, startPoint y: 443, endPoint x: 36, endPoint y: 421, distance: 22.8
click at [31, 442] on button "button" at bounding box center [26, 456] width 43 height 43
drag, startPoint x: 462, startPoint y: 500, endPoint x: 442, endPoint y: 495, distance: 20.3
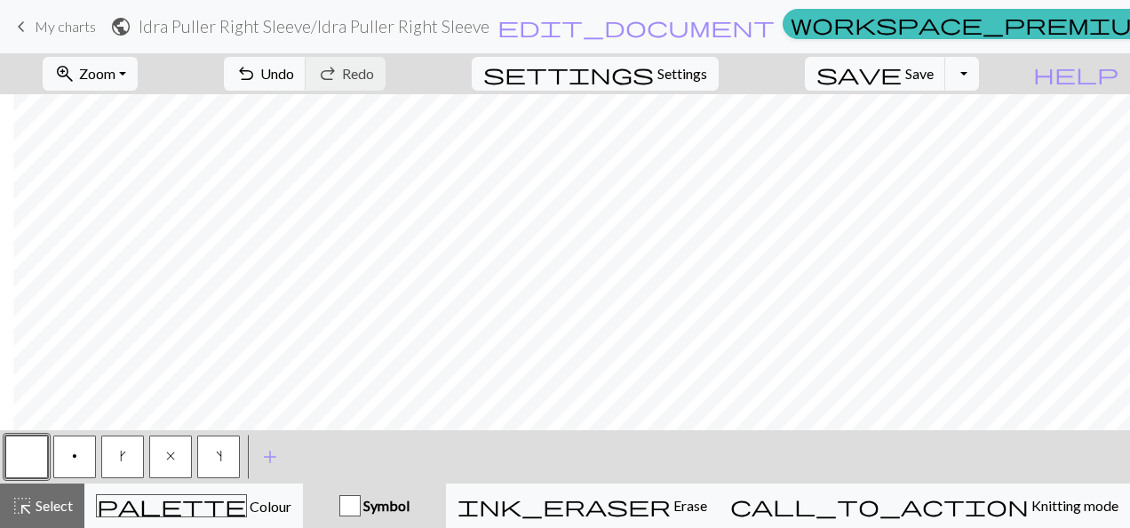
click at [435, 500] on div "Symbol" at bounding box center [375, 505] width 122 height 21
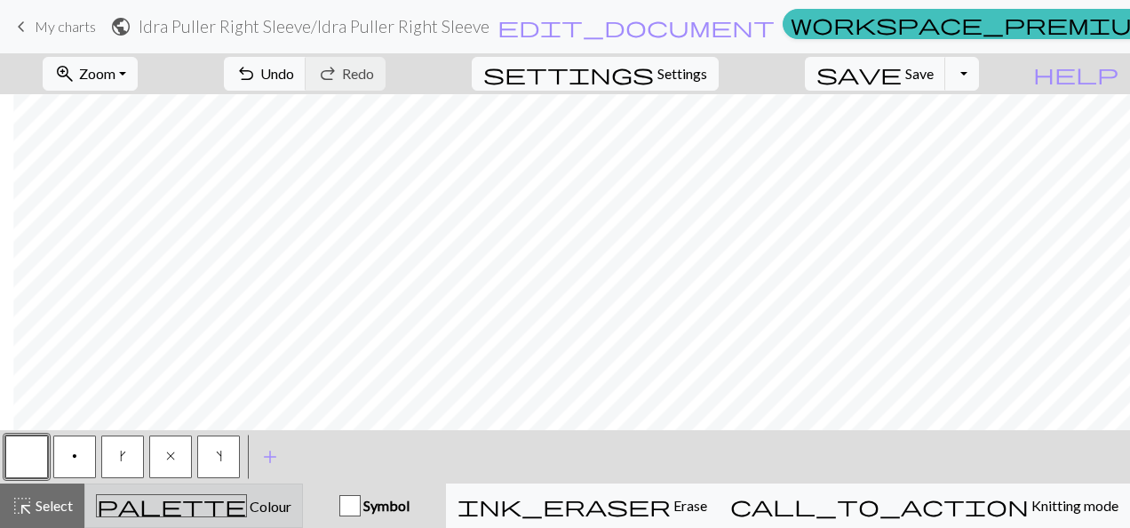
click at [247, 504] on span "Colour" at bounding box center [269, 505] width 44 height 17
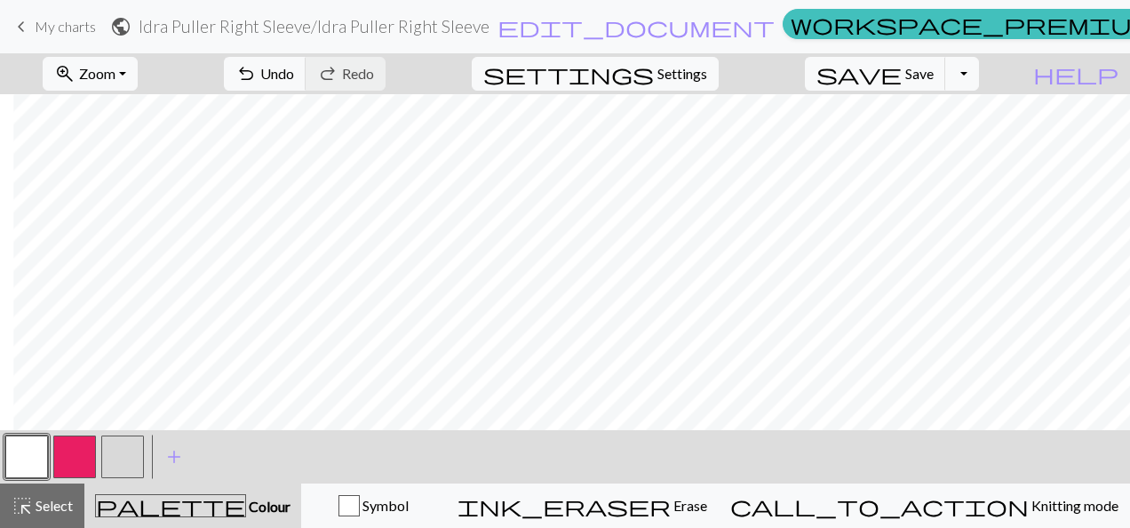
click at [124, 450] on button "button" at bounding box center [122, 456] width 43 height 43
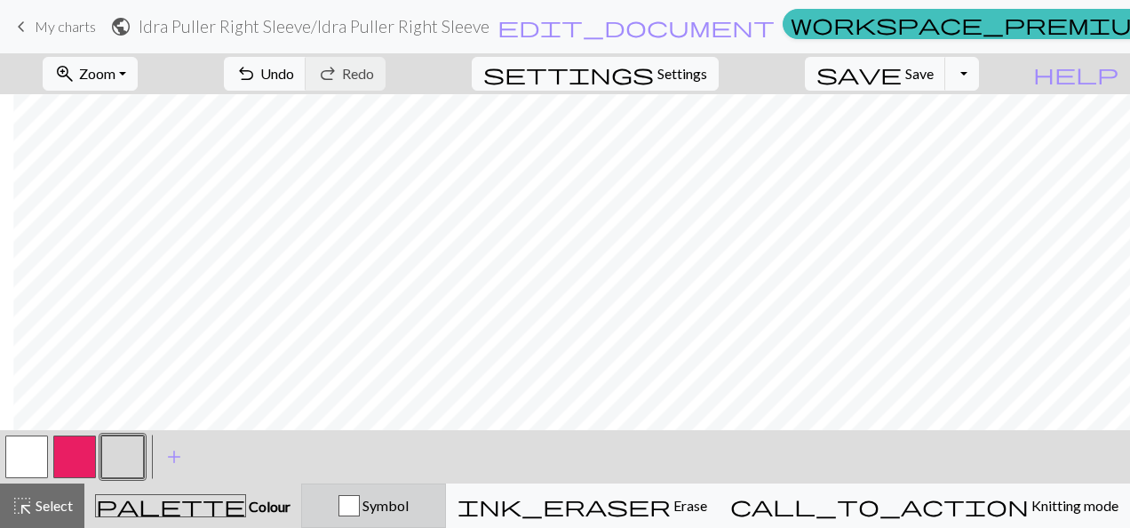
click at [360, 513] on div "button" at bounding box center [348, 505] width 21 height 21
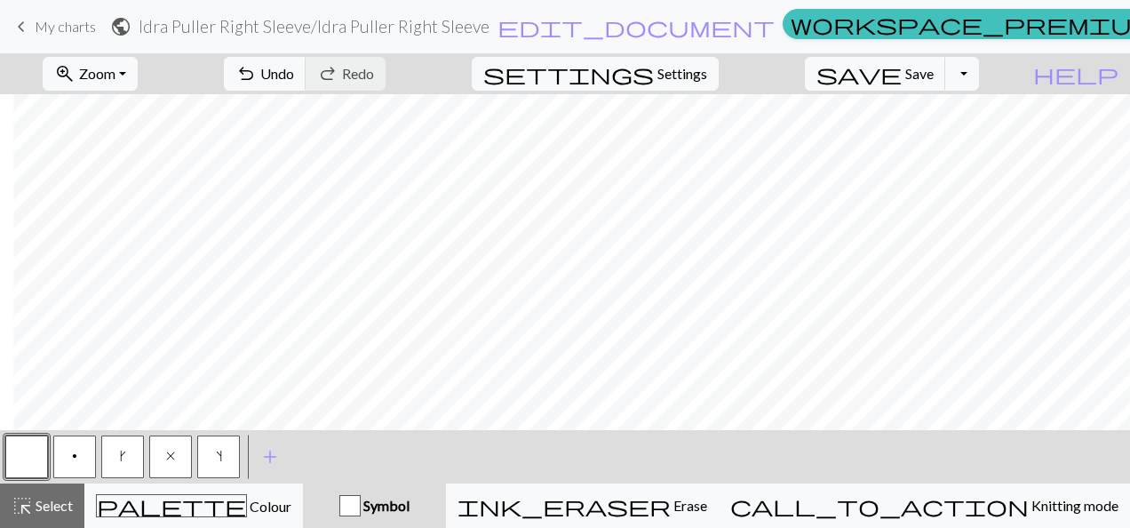
click at [74, 464] on button "p" at bounding box center [74, 456] width 43 height 43
click at [409, 502] on span "Symbol" at bounding box center [385, 504] width 49 height 17
click at [168, 462] on span "x" at bounding box center [170, 456] width 9 height 14
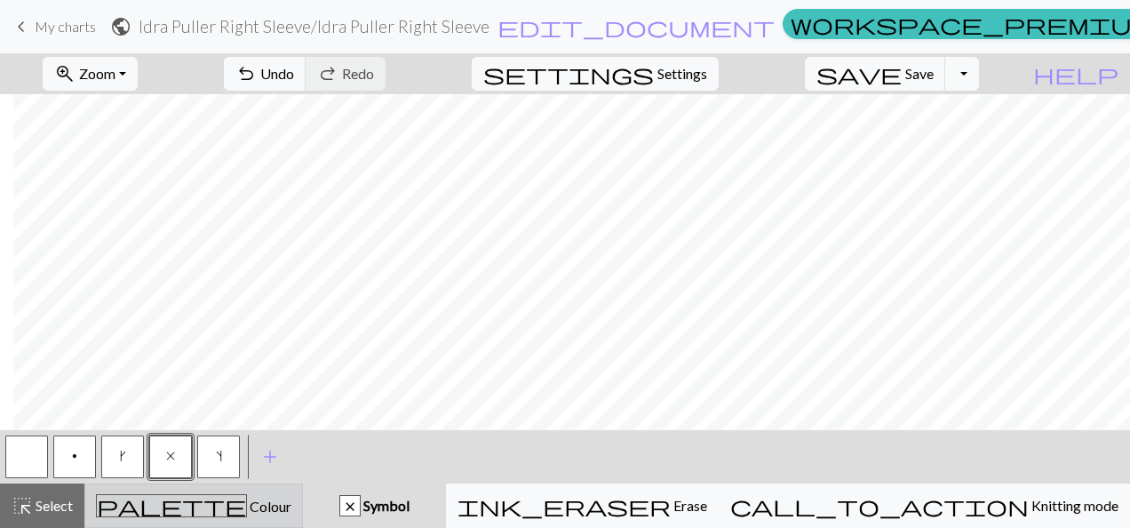
click at [262, 503] on div "palette Colour Colour" at bounding box center [193, 505] width 195 height 23
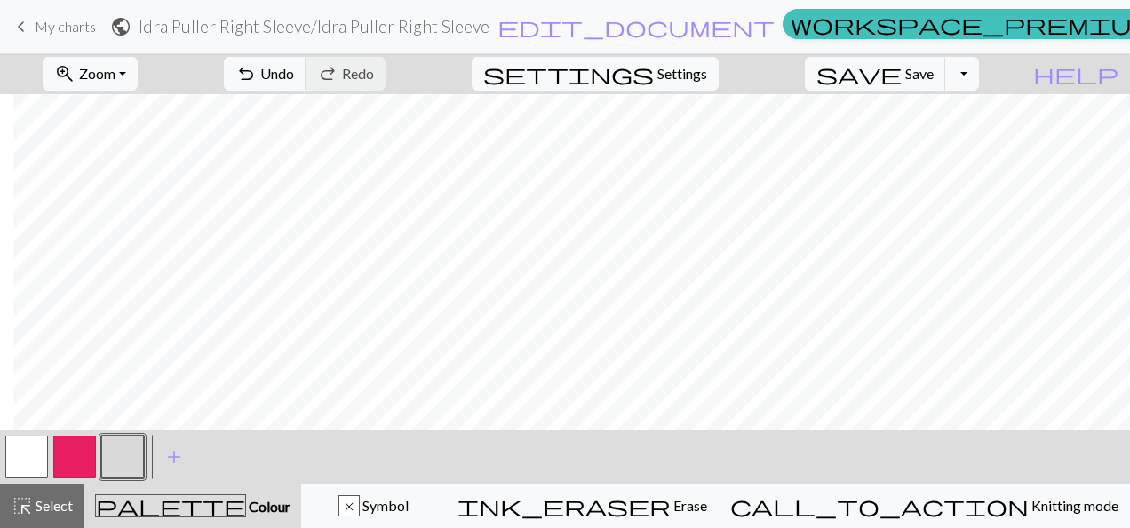
click at [131, 444] on button "button" at bounding box center [122, 456] width 43 height 43
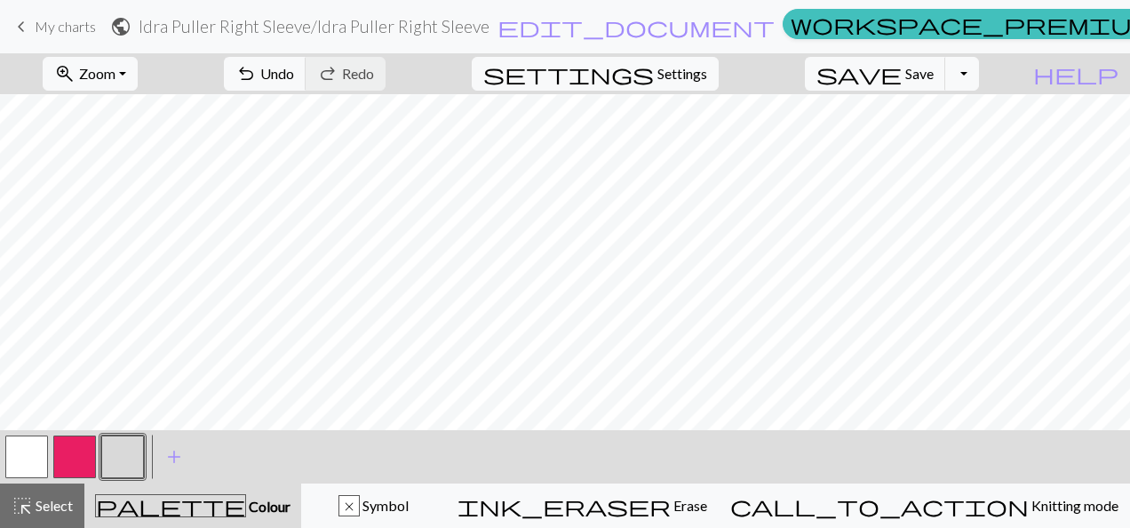
scroll to position [651, 0]
click at [359, 504] on div "x" at bounding box center [349, 506] width 20 height 21
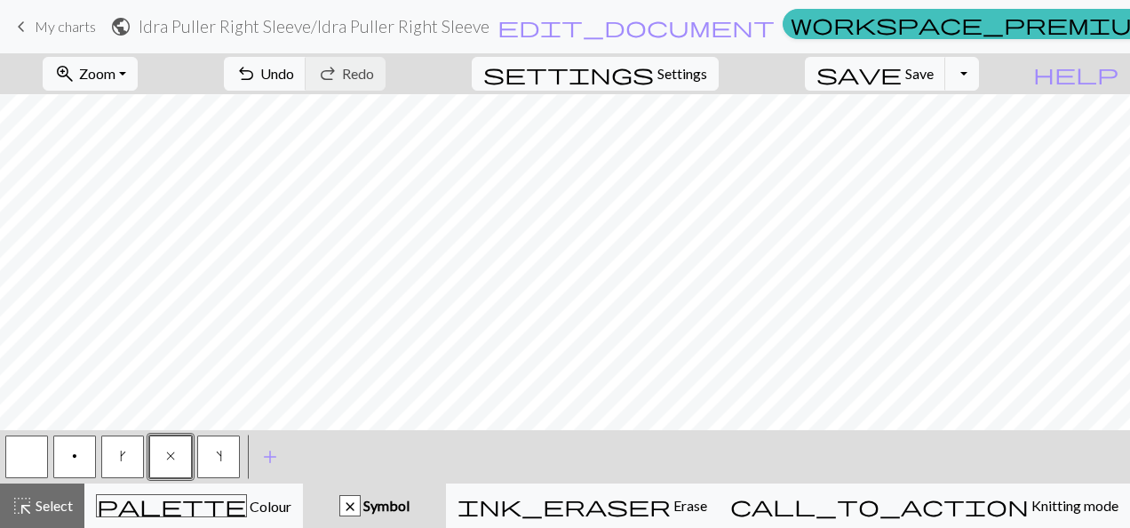
click at [489, 28] on h2 "Idra Puller Right Sleeve / Idra Puller Right Sleeve" at bounding box center [314, 26] width 351 height 20
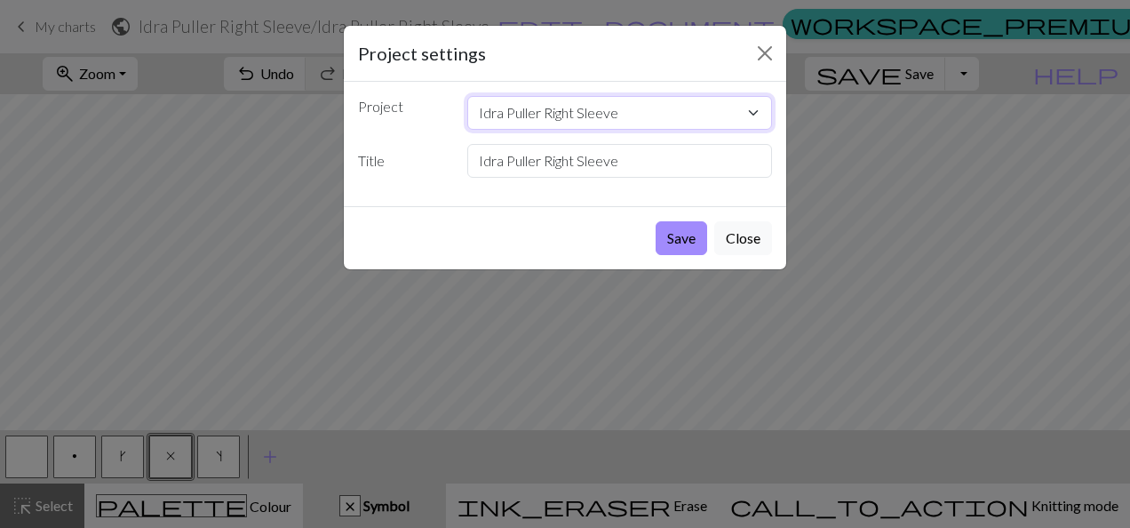
click at [535, 114] on select "Idra Puller Right Sleeve" at bounding box center [620, 113] width 306 height 34
click at [531, 165] on input "Idra Puller Right Sleeve" at bounding box center [620, 161] width 306 height 34
drag, startPoint x: 538, startPoint y: 163, endPoint x: 508, endPoint y: 156, distance: 31.0
click at [508, 156] on input "Idra Puller Right Sleeve" at bounding box center [620, 161] width 306 height 34
type input "Idra Pullover Right Sleeve"
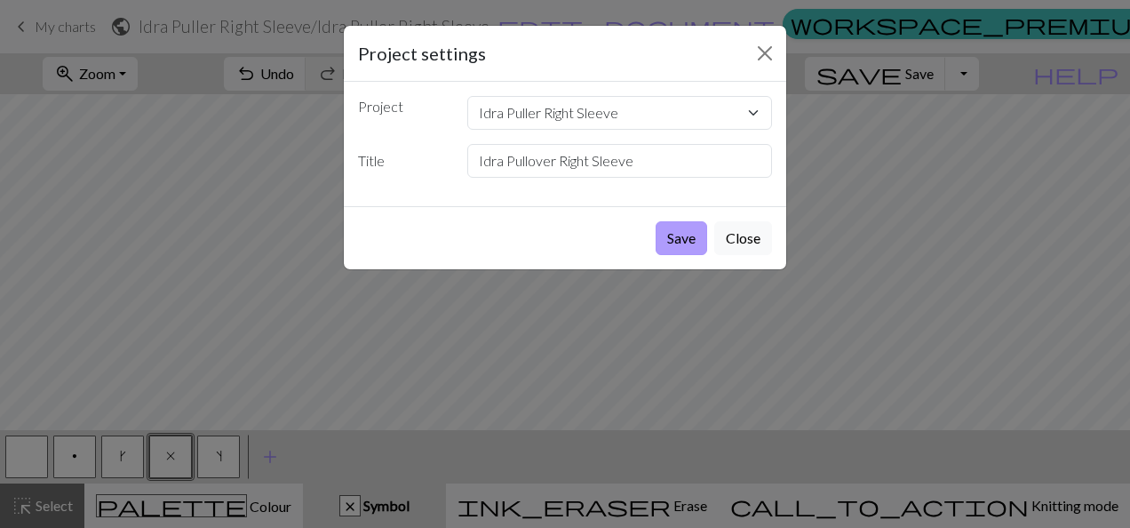
click at [685, 240] on button "Save" at bounding box center [681, 238] width 52 height 34
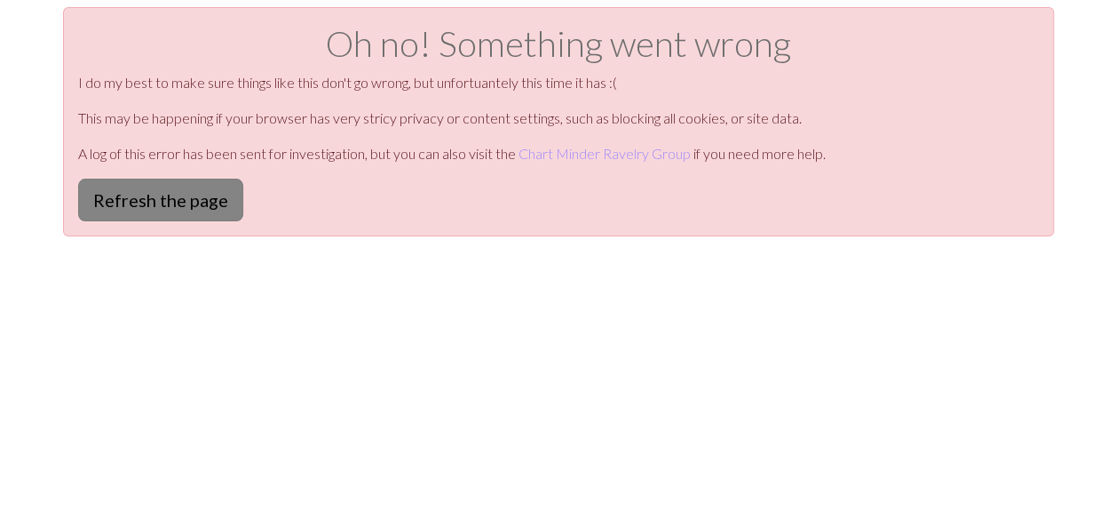
click at [151, 203] on button "Refresh the page" at bounding box center [160, 200] width 165 height 43
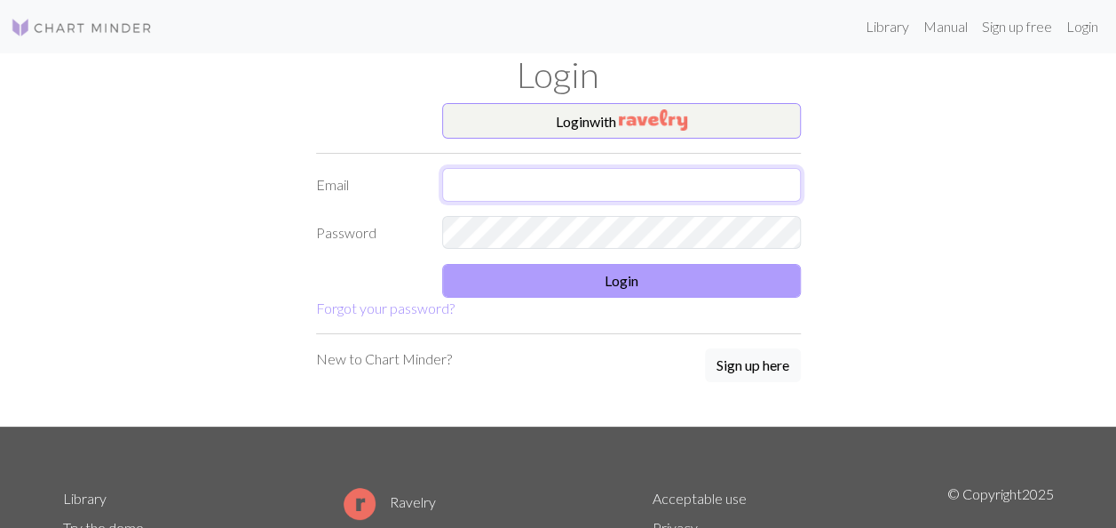
type input "taniastrauss@hotmail.com"
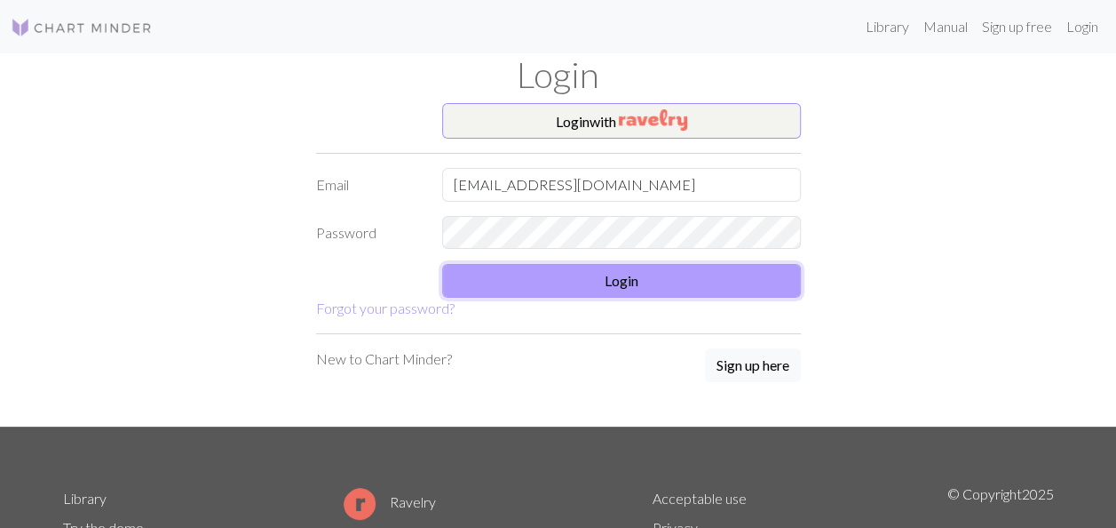
click at [623, 285] on button "Login" at bounding box center [621, 281] width 359 height 34
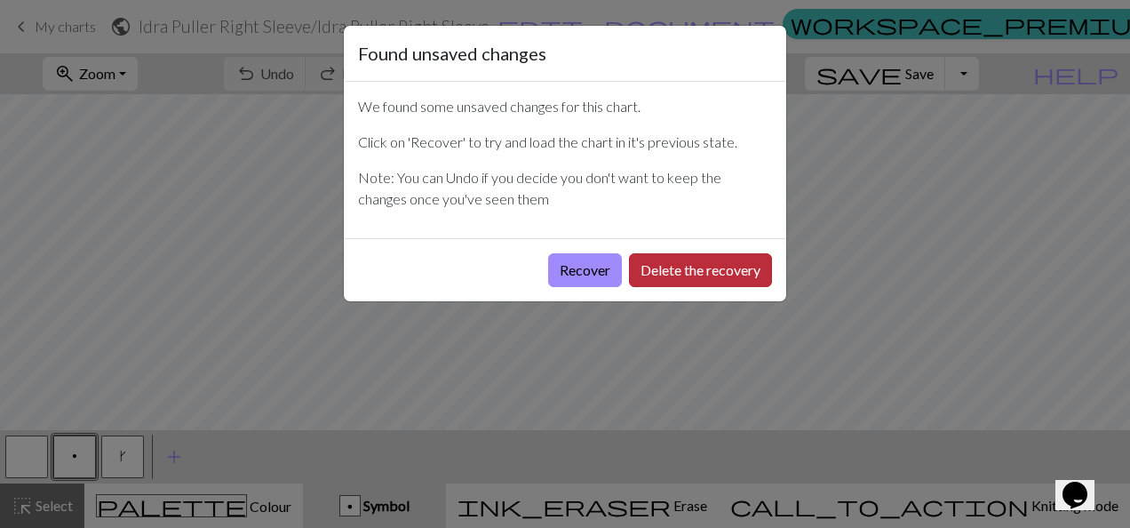
click at [698, 275] on button "Delete the recovery" at bounding box center [700, 270] width 143 height 34
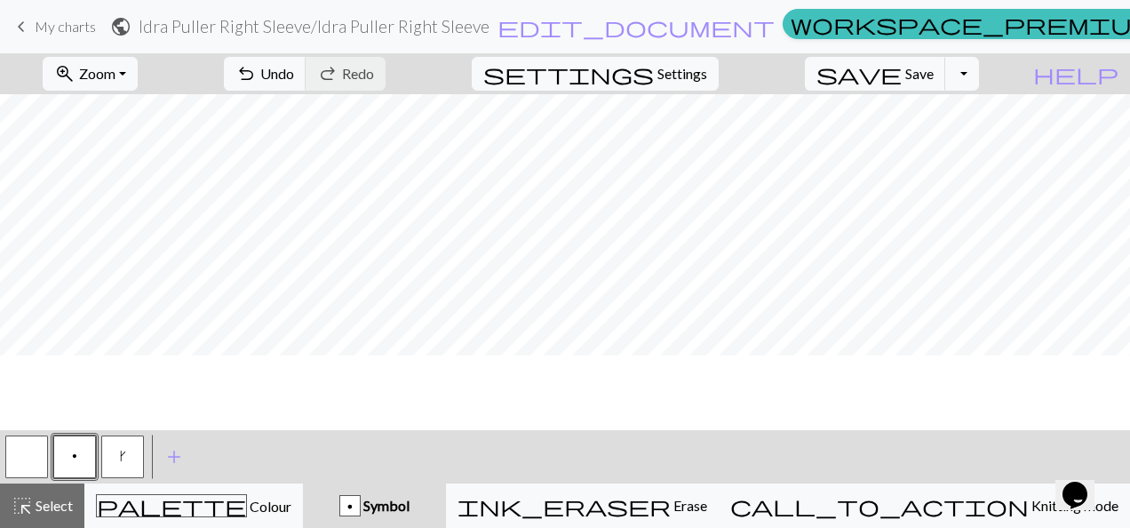
scroll to position [1551, 0]
